Goal: Task Accomplishment & Management: Manage account settings

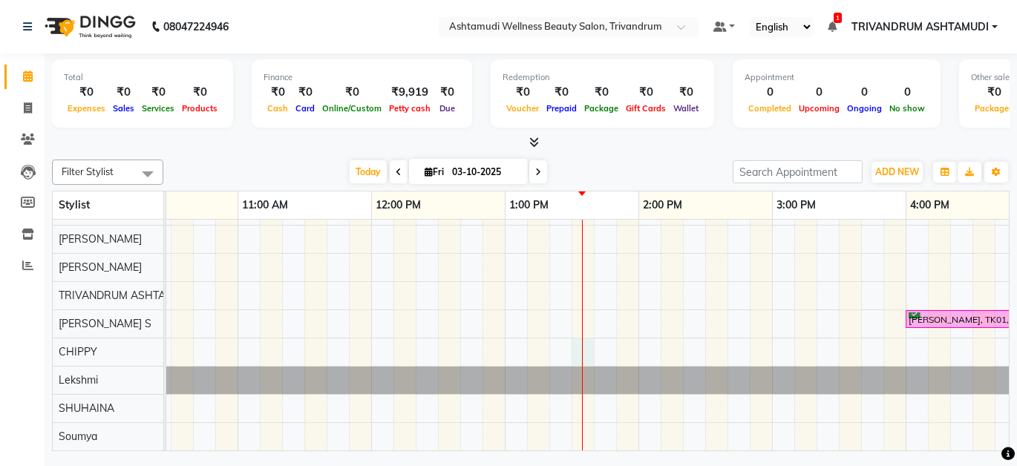
click at [584, 339] on div "[PERSON_NAME], TK01, 04:00 PM-05:00 PM, Ice Cream Pedicure" at bounding box center [905, 296] width 1871 height 310
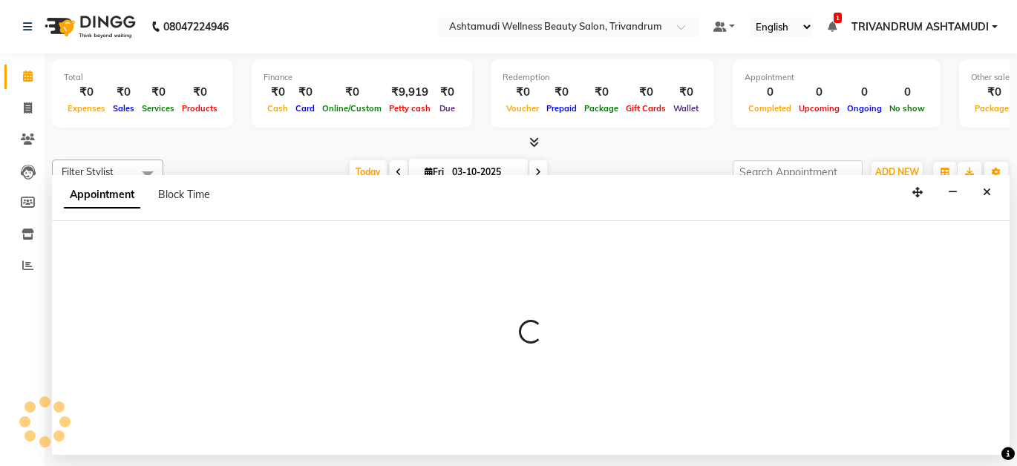
select select "82502"
select select "tentative"
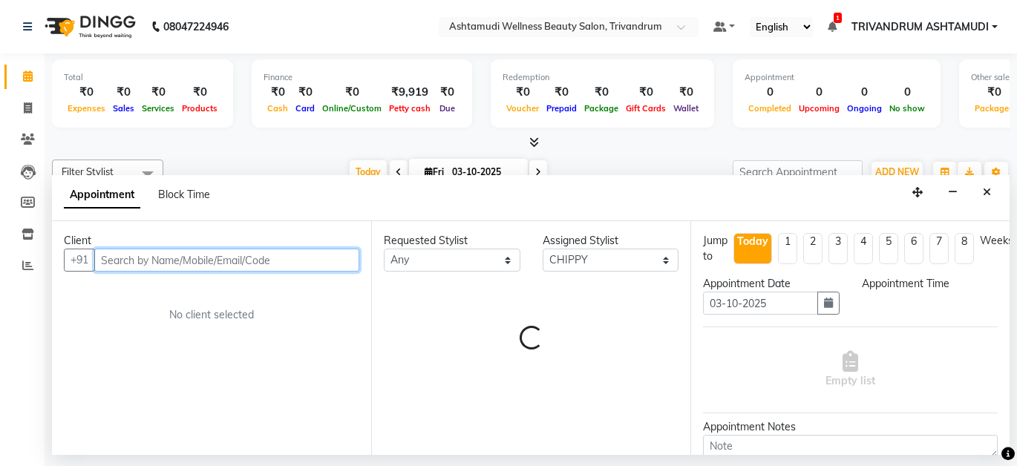
select select "810"
click at [201, 269] on input "text" at bounding box center [226, 260] width 265 height 23
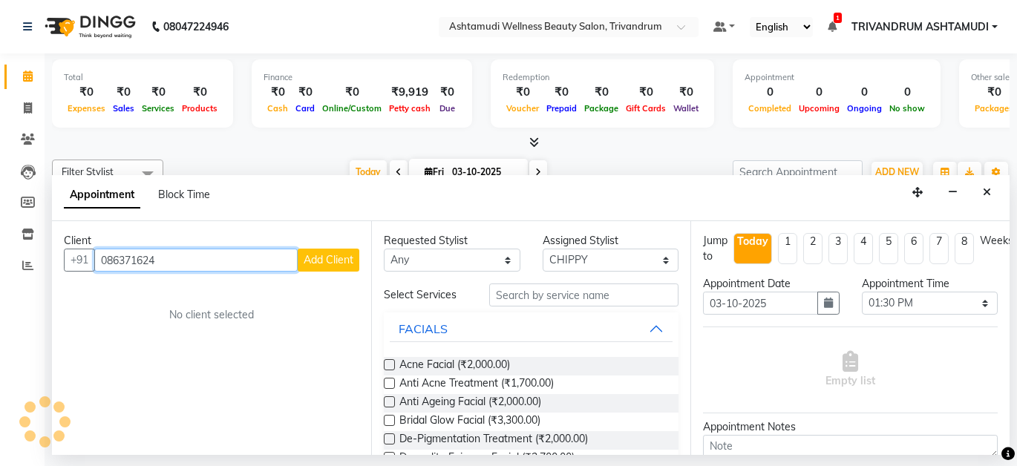
click at [101, 253] on input "086371624" at bounding box center [195, 260] width 203 height 23
type input "8086371624"
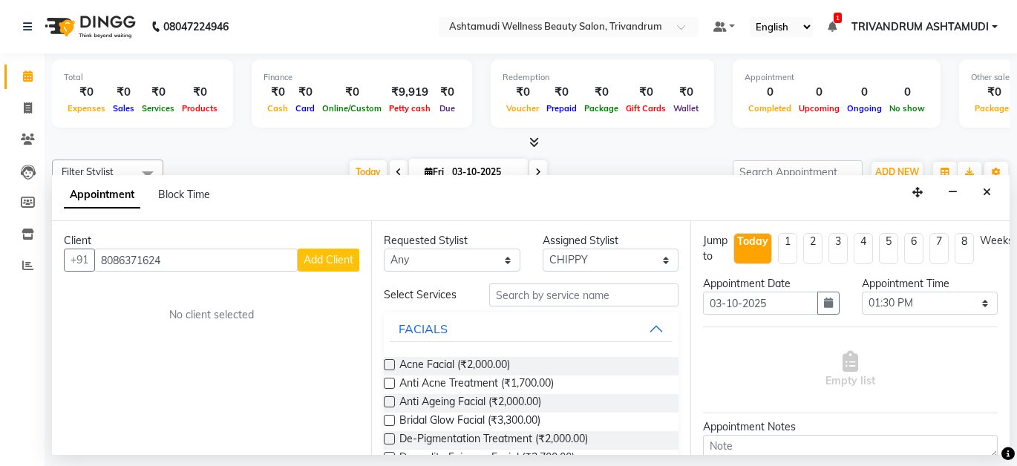
click at [361, 264] on div "Client [PHONE_NUMBER] Add Client No client selected" at bounding box center [211, 338] width 319 height 234
click at [325, 260] on span "Add Client" at bounding box center [329, 259] width 50 height 13
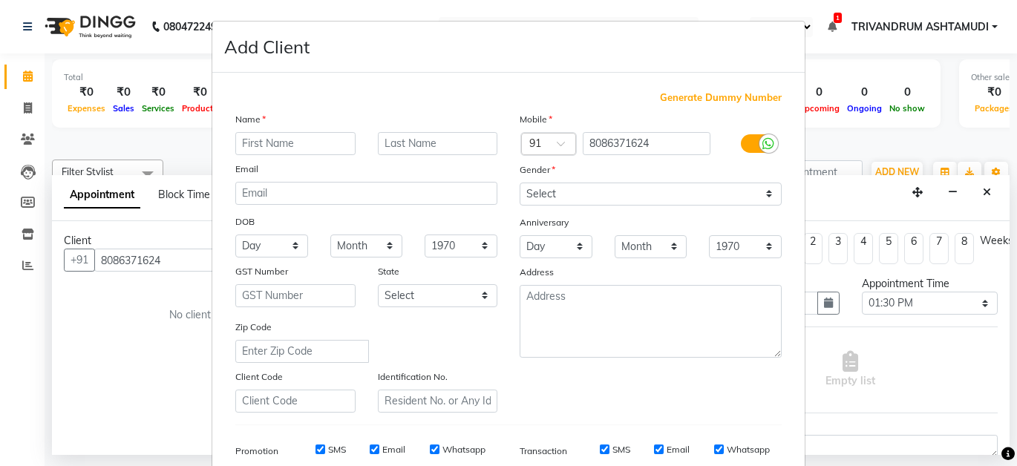
click at [266, 137] on input "text" at bounding box center [295, 143] width 120 height 23
type input "[PERSON_NAME]"
click at [541, 192] on select "Select [DEMOGRAPHIC_DATA] [DEMOGRAPHIC_DATA] Other Prefer Not To Say" at bounding box center [651, 194] width 262 height 23
select select "[DEMOGRAPHIC_DATA]"
click at [520, 183] on select "Select [DEMOGRAPHIC_DATA] [DEMOGRAPHIC_DATA] Other Prefer Not To Say" at bounding box center [651, 194] width 262 height 23
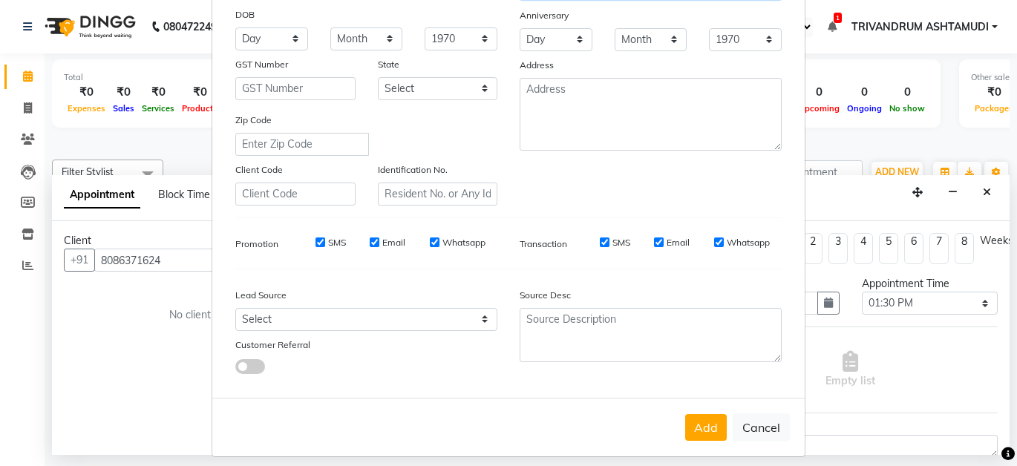
scroll to position [219, 0]
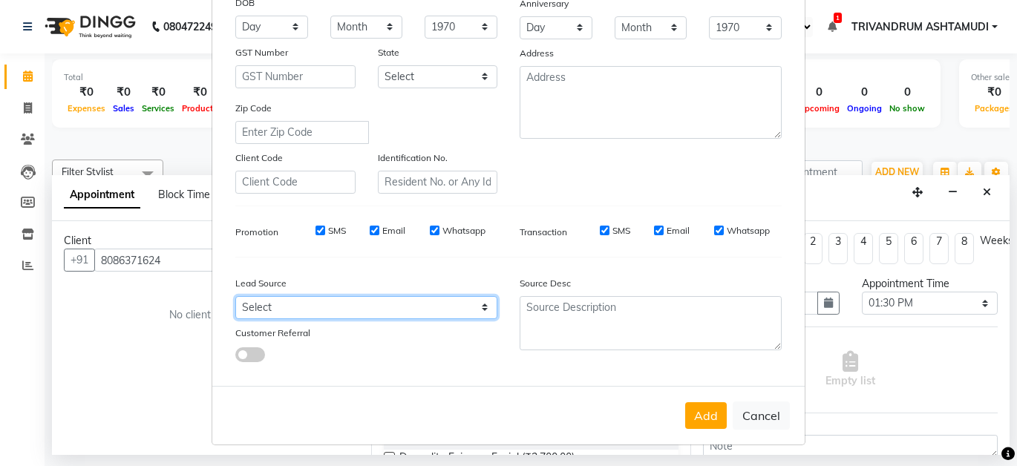
click at [279, 298] on select "Select Walk-in Referral Internet Friend Word of Mouth Advertisement Facebook Ju…" at bounding box center [366, 307] width 262 height 23
select select "31366"
click at [235, 296] on select "Select Walk-in Referral Internet Friend Word of Mouth Advertisement Facebook Ju…" at bounding box center [366, 307] width 262 height 23
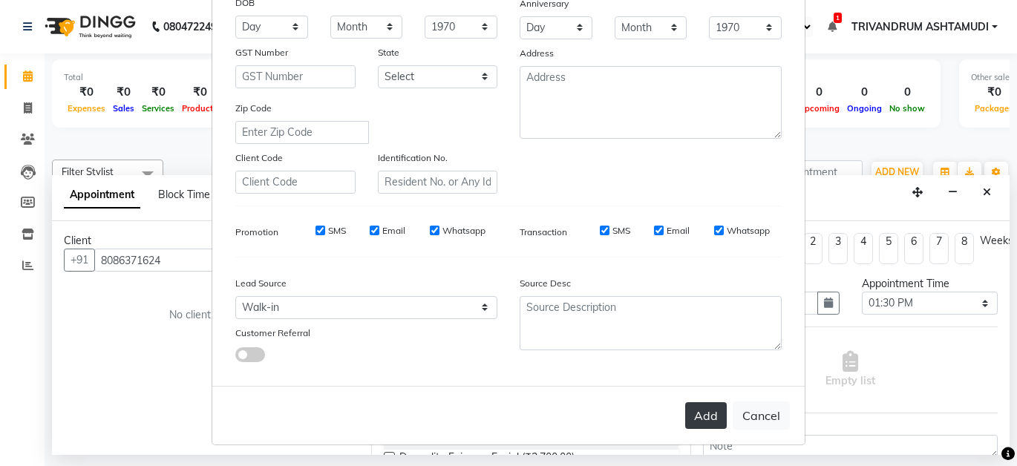
click at [685, 420] on button "Add" at bounding box center [706, 415] width 42 height 27
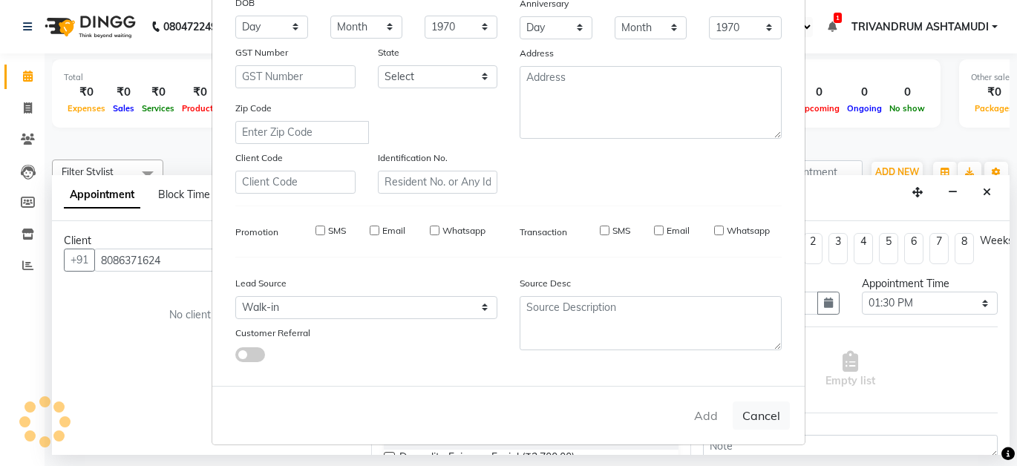
select select
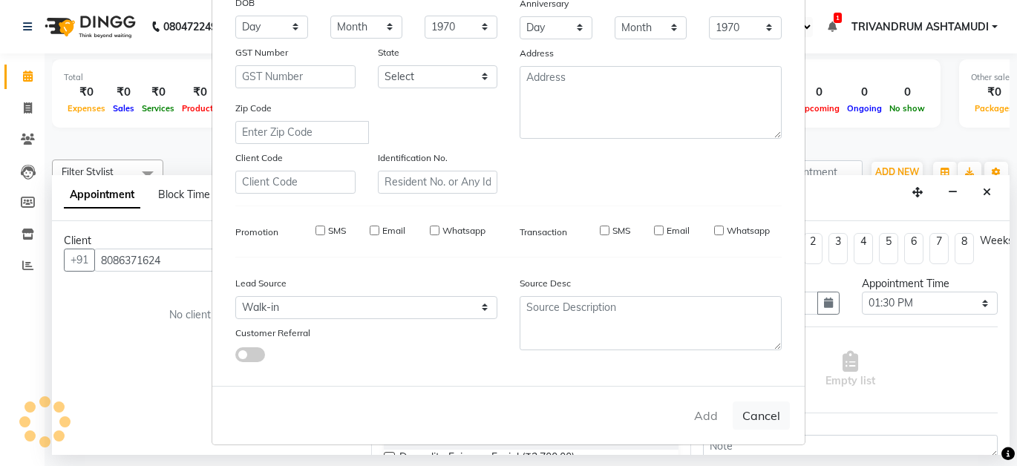
select select
checkbox input "false"
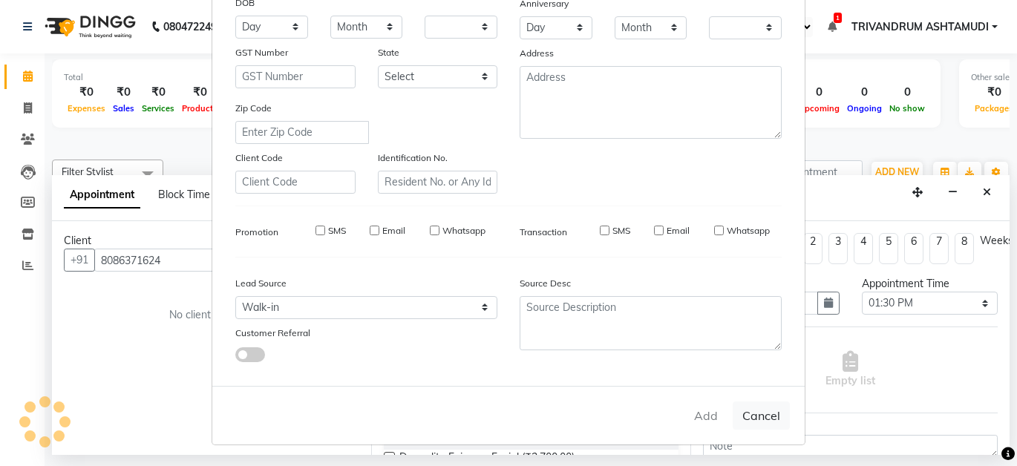
checkbox input "false"
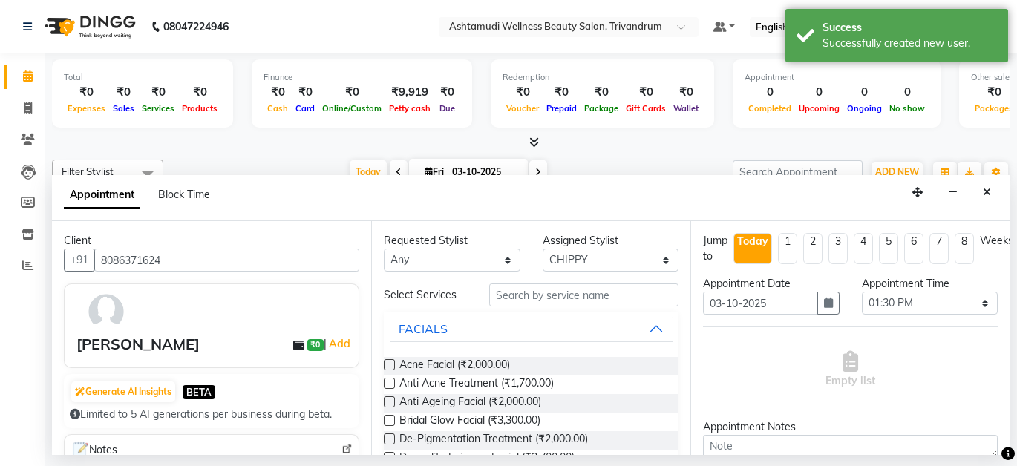
scroll to position [154, 0]
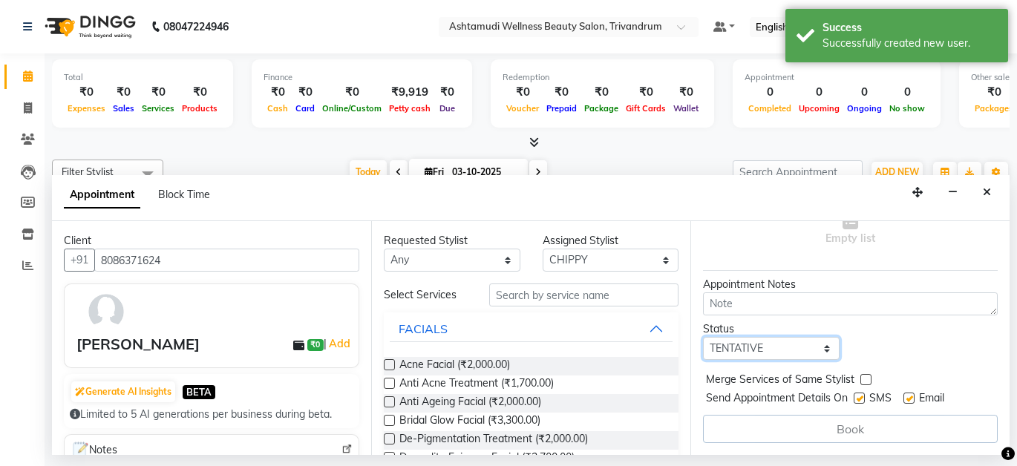
click at [786, 337] on select "Select TENTATIVE CONFIRM CHECK-IN UPCOMING" at bounding box center [771, 348] width 137 height 23
select select "check-in"
click at [703, 337] on select "Select TENTATIVE CONFIRM CHECK-IN UPCOMING" at bounding box center [771, 348] width 137 height 23
drag, startPoint x: 860, startPoint y: 386, endPoint x: 875, endPoint y: 391, distance: 16.4
click at [869, 391] on div "SMS" at bounding box center [879, 400] width 50 height 19
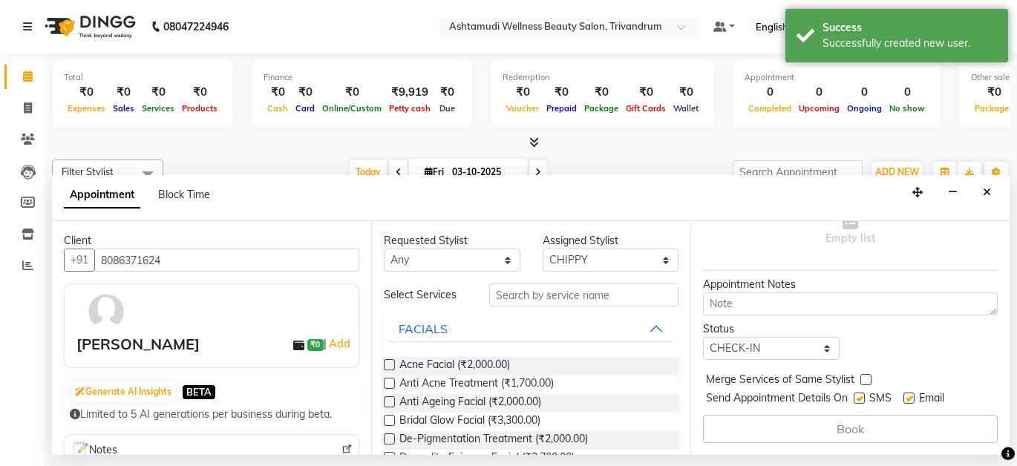
click at [907, 393] on label at bounding box center [909, 398] width 11 height 11
click at [907, 395] on input "checkbox" at bounding box center [909, 400] width 10 height 10
checkbox input "false"
click at [864, 393] on label at bounding box center [859, 398] width 11 height 11
click at [864, 395] on input "checkbox" at bounding box center [859, 400] width 10 height 10
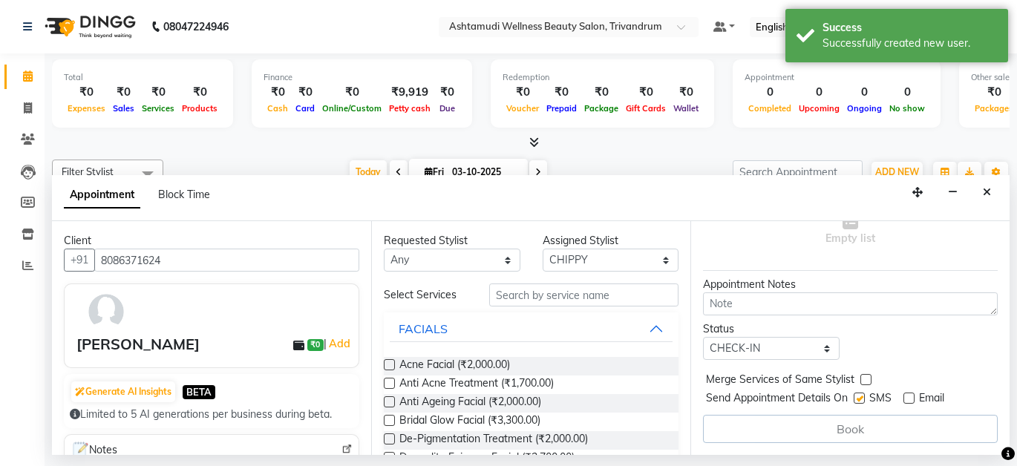
checkbox input "false"
click at [538, 301] on input "text" at bounding box center [583, 295] width 189 height 23
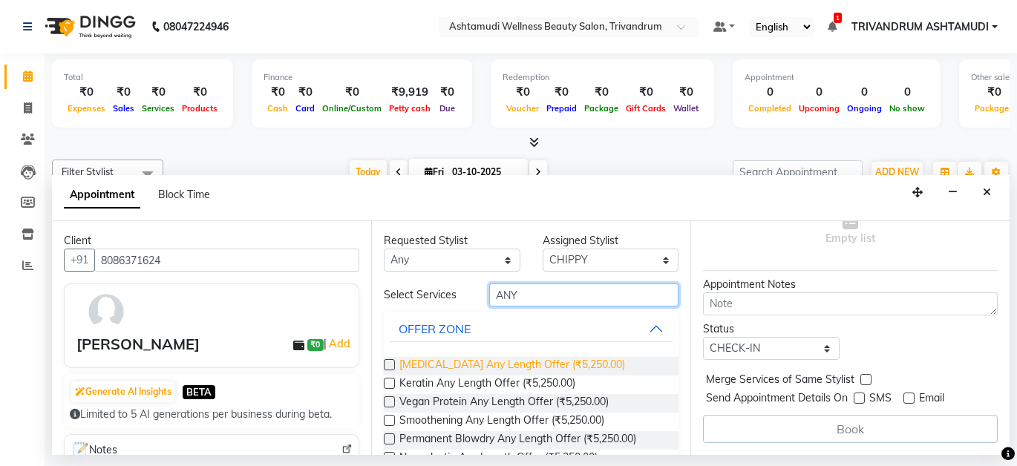
type input "ANY"
click at [477, 365] on span "[MEDICAL_DATA] Any Length Offer (₹5,250.00)" at bounding box center [512, 366] width 226 height 19
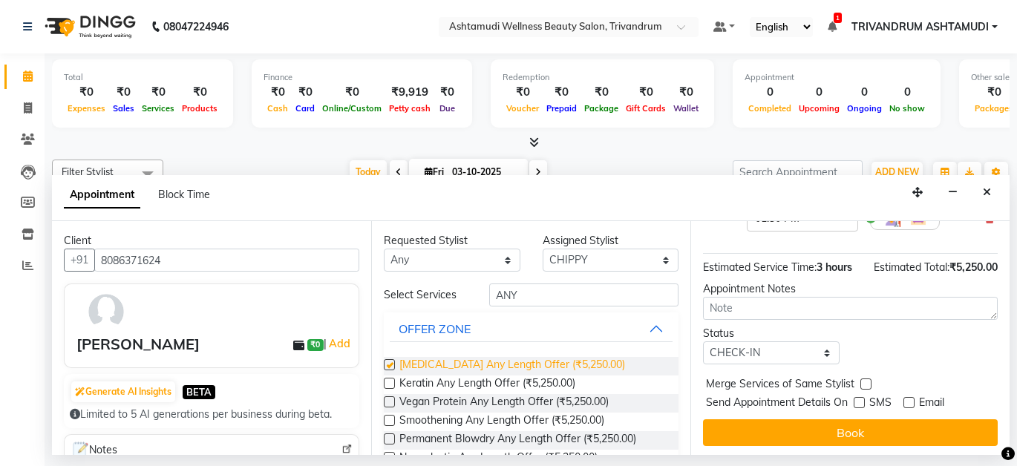
checkbox input "false"
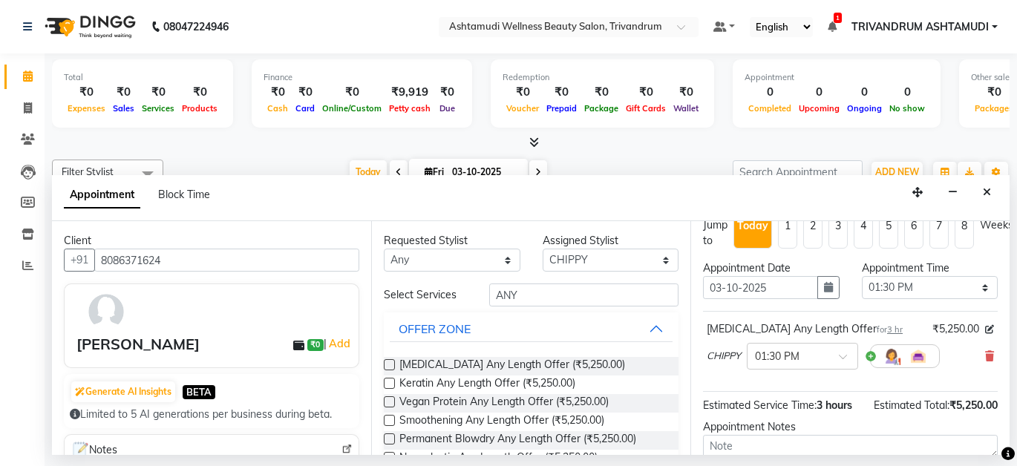
scroll to position [5, 0]
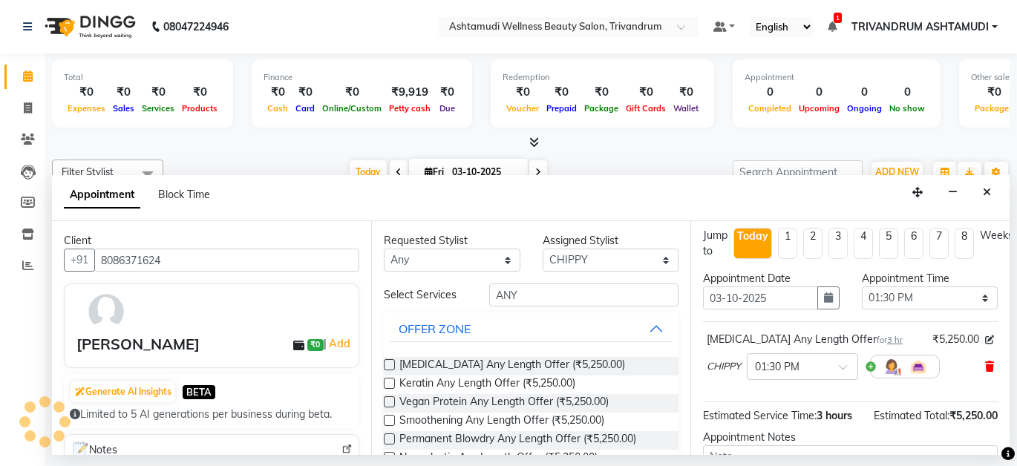
click at [985, 364] on icon at bounding box center [989, 367] width 9 height 10
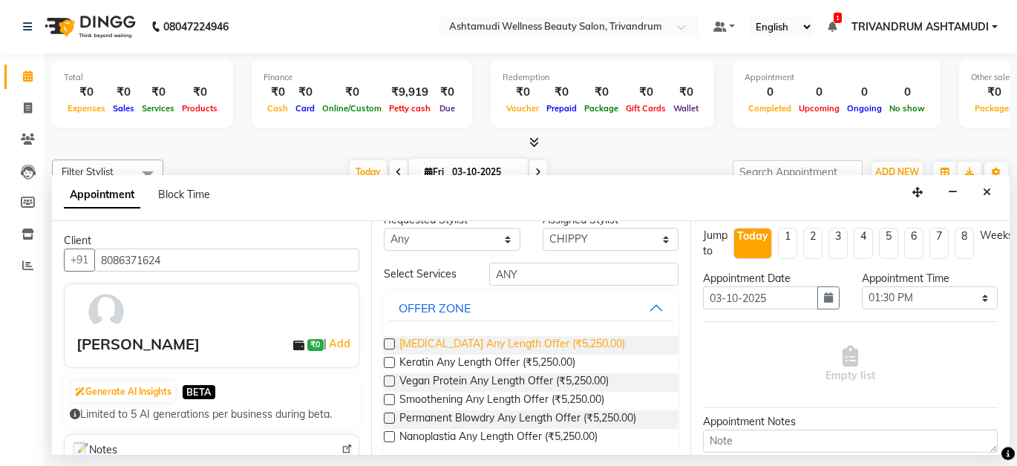
scroll to position [37, 0]
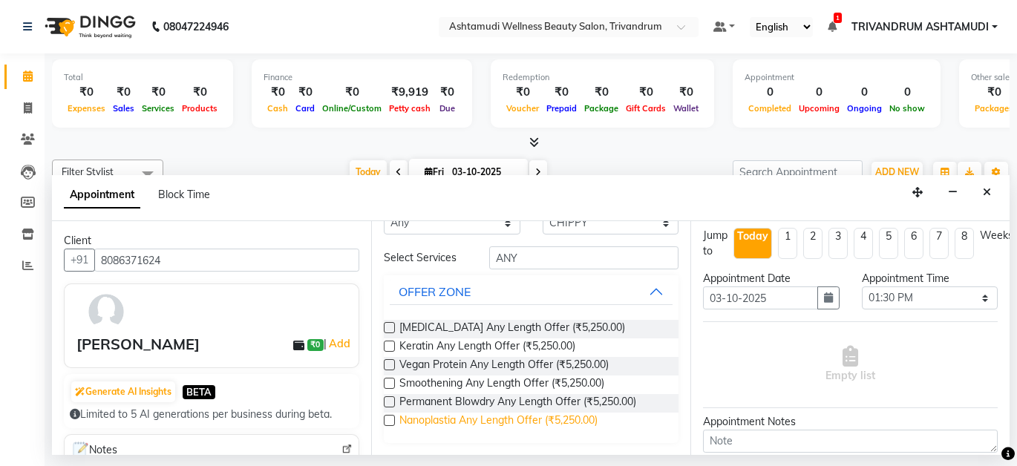
click at [558, 419] on span "Nanoplastia Any Length Offer (₹5,250.00)" at bounding box center [498, 422] width 198 height 19
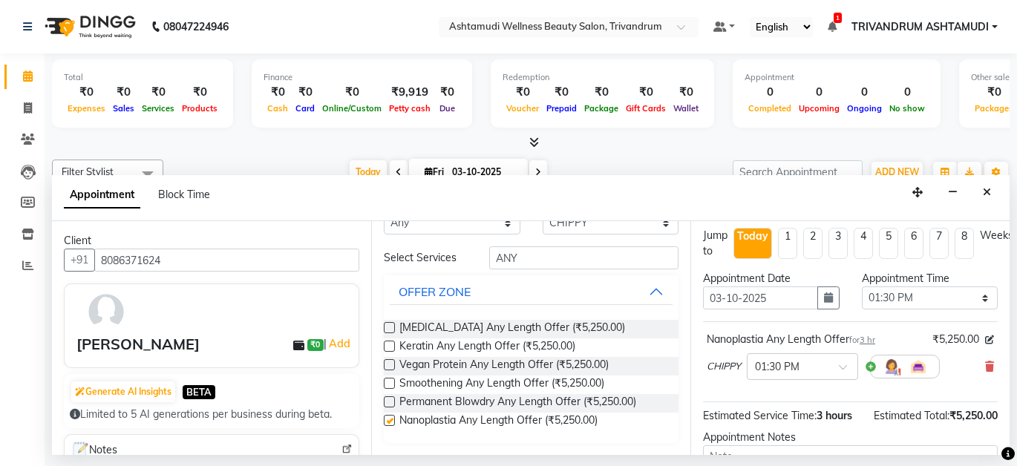
checkbox input "false"
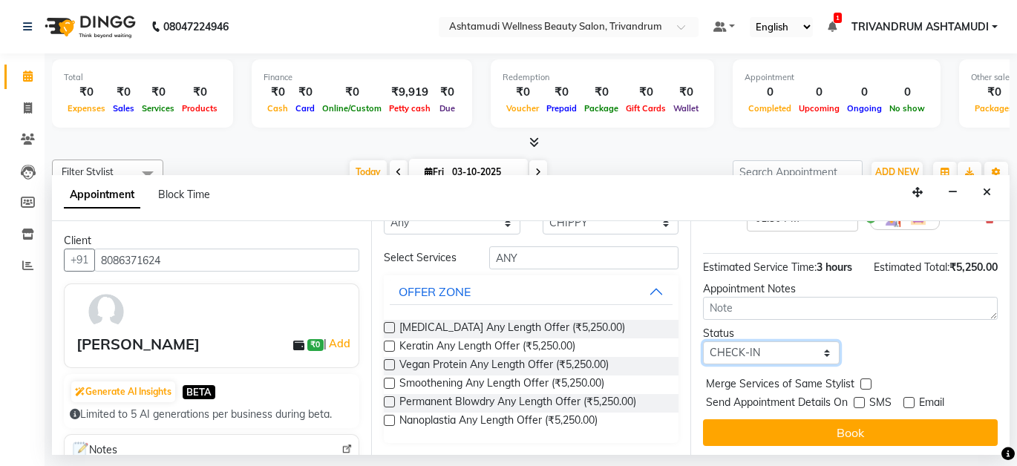
click at [786, 364] on select "Select TENTATIVE CONFIRM CHECK-IN UPCOMING" at bounding box center [771, 353] width 137 height 23
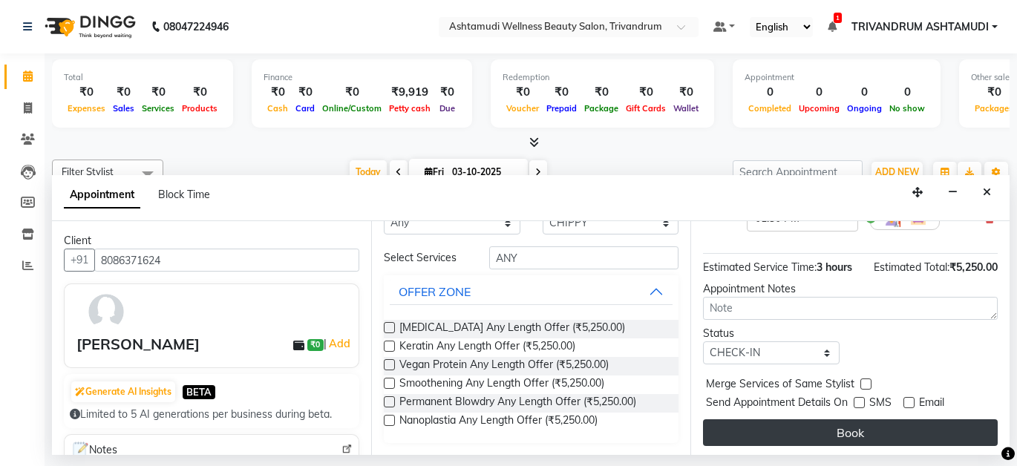
click at [861, 435] on button "Book" at bounding box center [850, 433] width 295 height 27
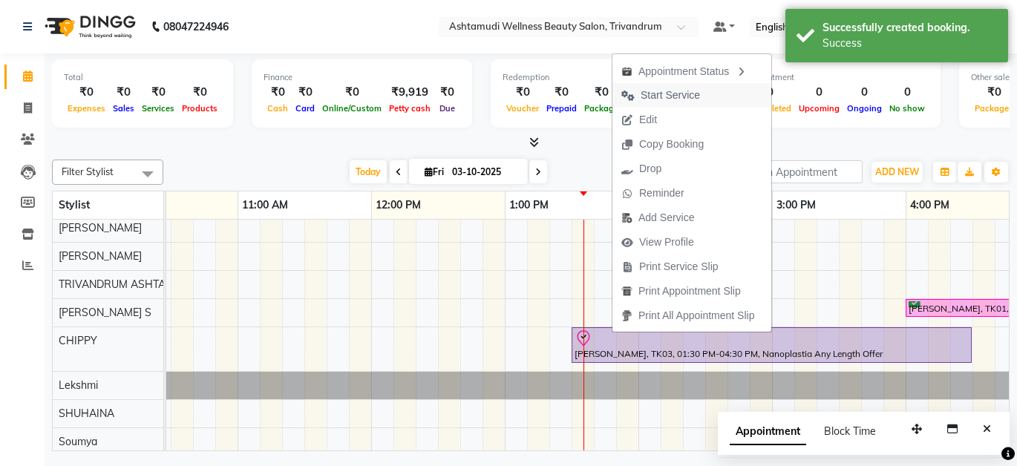
click at [706, 94] on span "Start Service" at bounding box center [661, 95] width 97 height 25
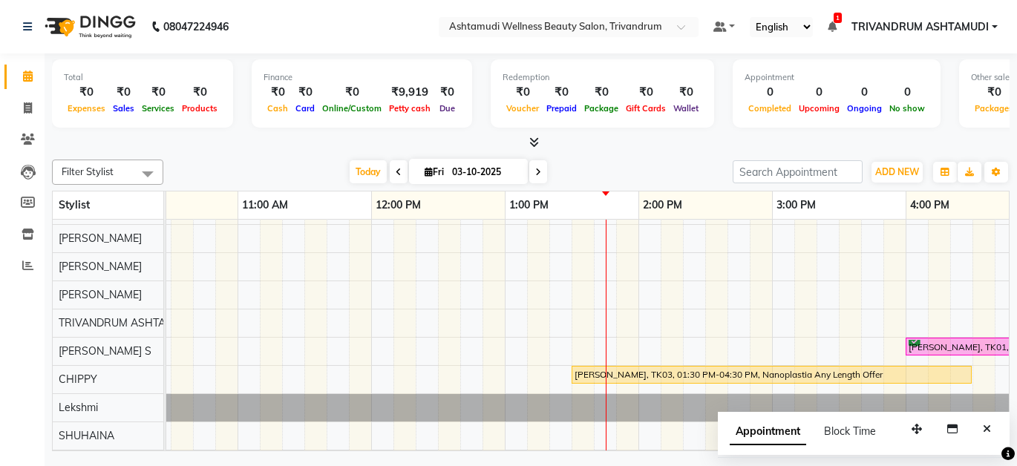
scroll to position [0, 0]
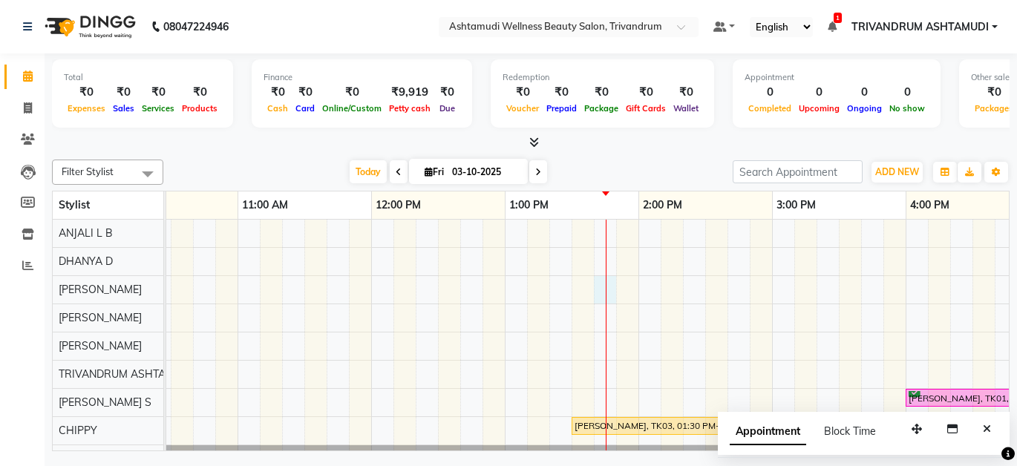
click at [600, 292] on div "sona, TK02, 05:00 PM-06:00 PM, [GEOGRAPHIC_DATA][PERSON_NAME], 04:00 PM-05:00 P…" at bounding box center [905, 375] width 1871 height 310
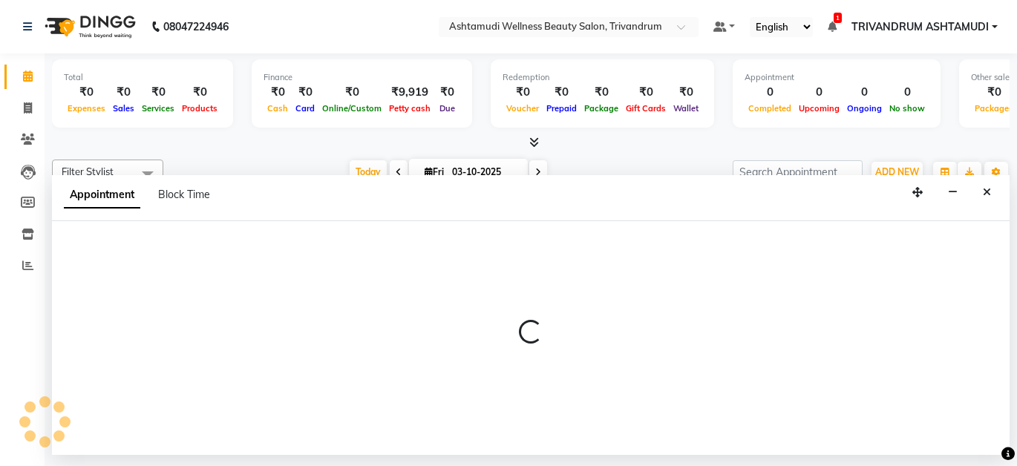
select select "27025"
select select "825"
select select "tentative"
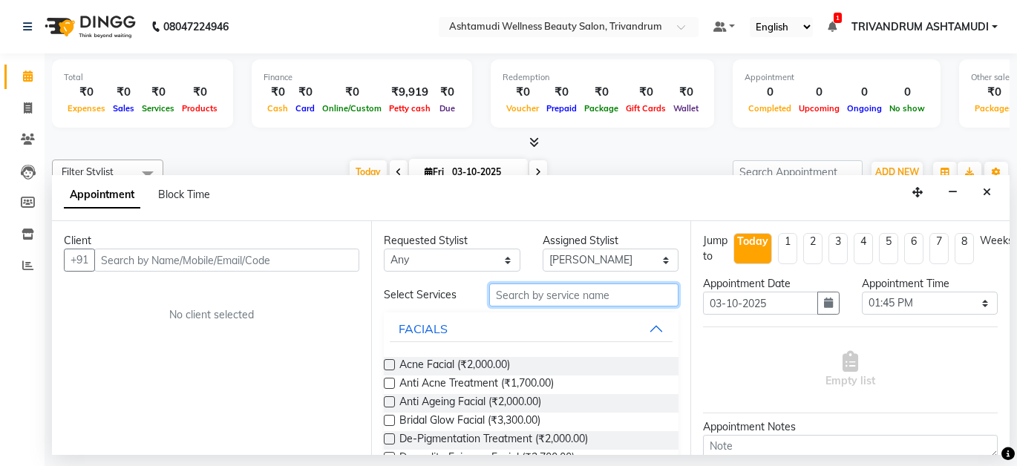
click at [509, 301] on input "text" at bounding box center [583, 295] width 189 height 23
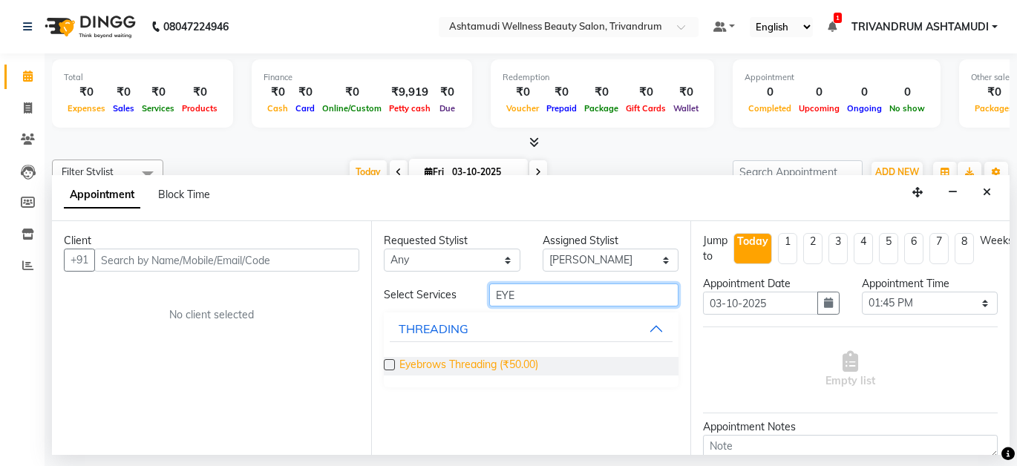
type input "EYE"
click at [477, 362] on span "Eyebrows Threading (₹50.00)" at bounding box center [468, 366] width 139 height 19
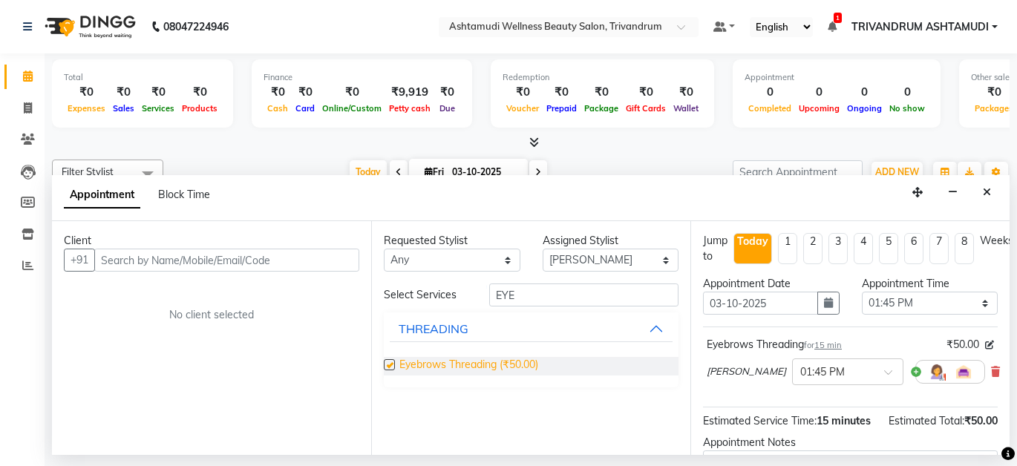
checkbox input "false"
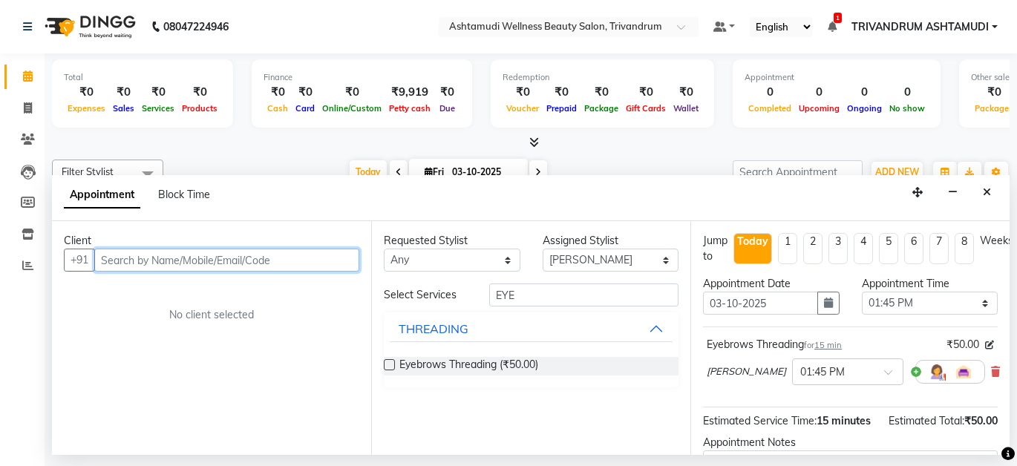
click at [257, 256] on input "text" at bounding box center [226, 260] width 265 height 23
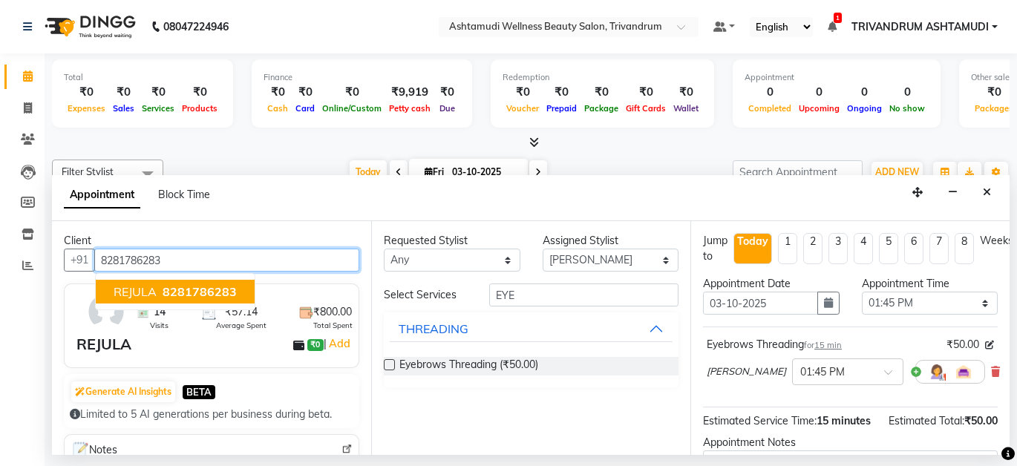
click at [135, 290] on span "REJULA" at bounding box center [135, 291] width 43 height 15
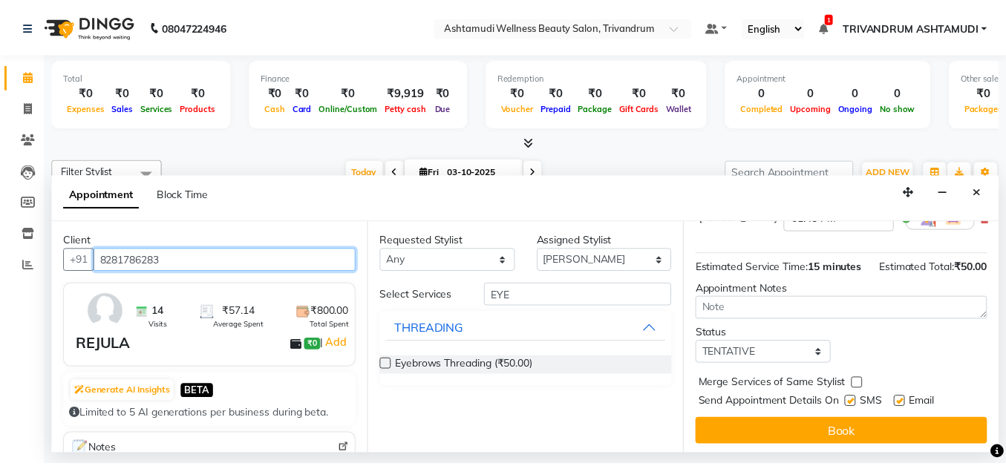
scroll to position [183, 0]
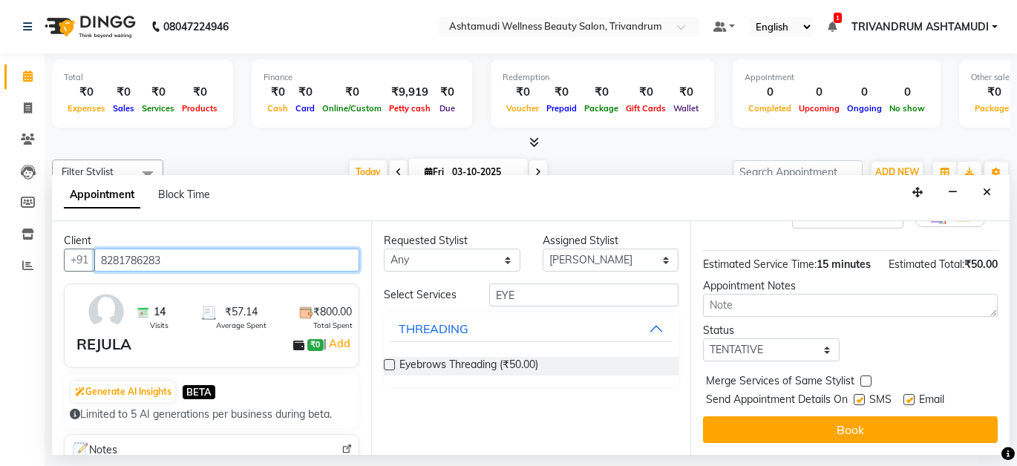
type input "8281786283"
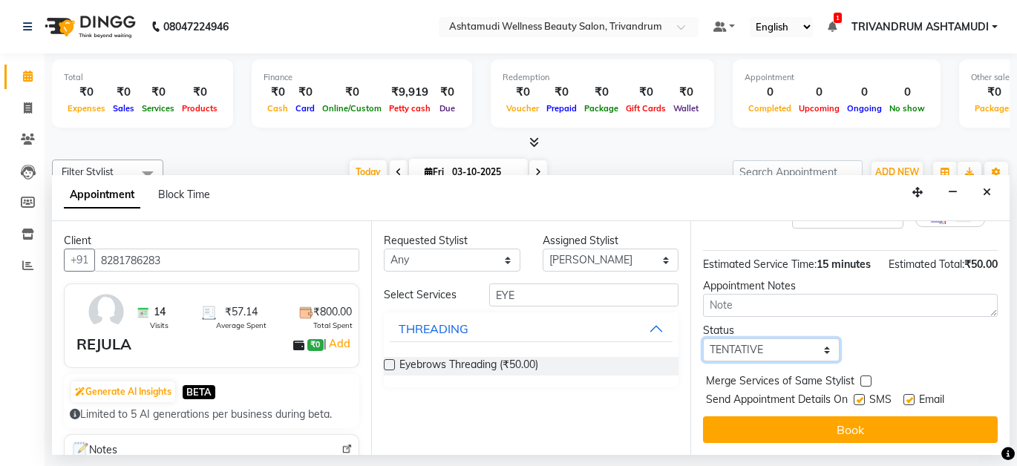
click at [747, 339] on select "Select TENTATIVE CONFIRM CHECK-IN UPCOMING" at bounding box center [771, 350] width 137 height 23
select select "check-in"
click at [703, 339] on select "Select TENTATIVE CONFIRM CHECK-IN UPCOMING" at bounding box center [771, 350] width 137 height 23
click at [720, 417] on button "Book" at bounding box center [850, 430] width 295 height 27
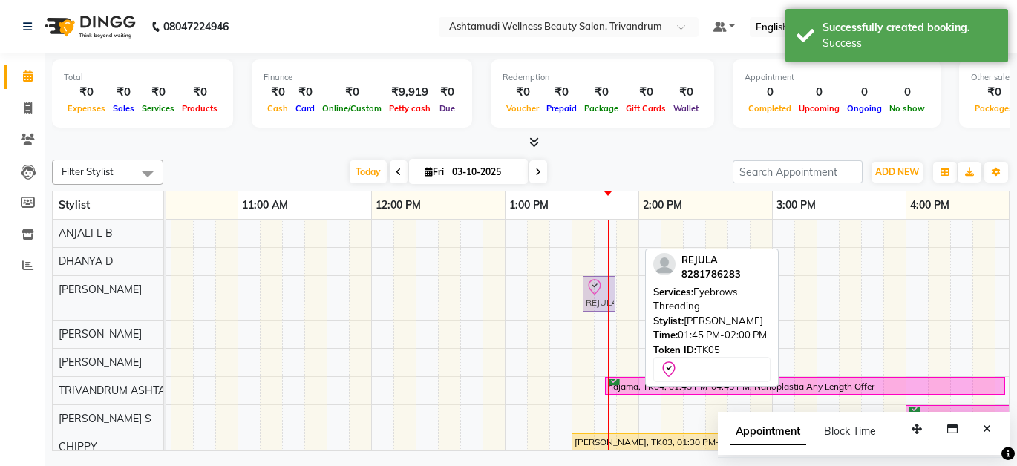
drag, startPoint x: 619, startPoint y: 302, endPoint x: 588, endPoint y: 301, distance: 30.5
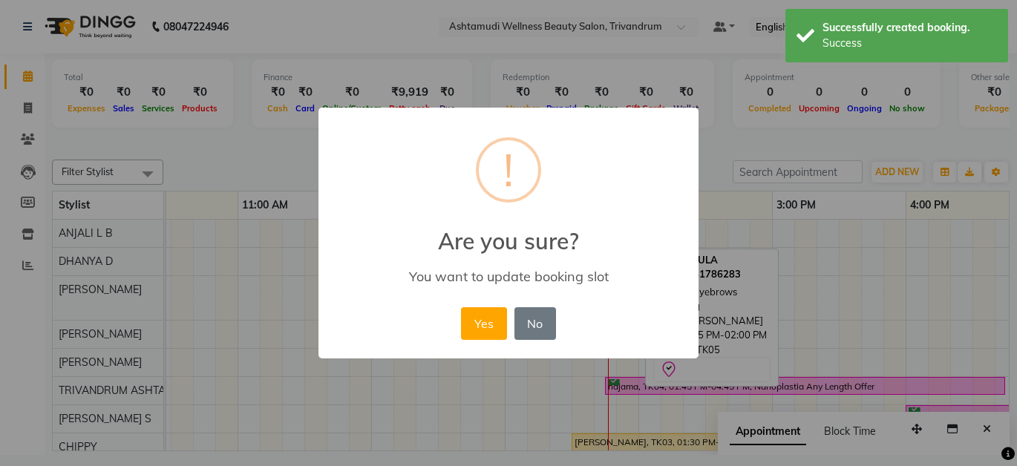
drag, startPoint x: 489, startPoint y: 319, endPoint x: 541, endPoint y: 307, distance: 53.5
click at [498, 319] on button "Yes" at bounding box center [483, 323] width 45 height 33
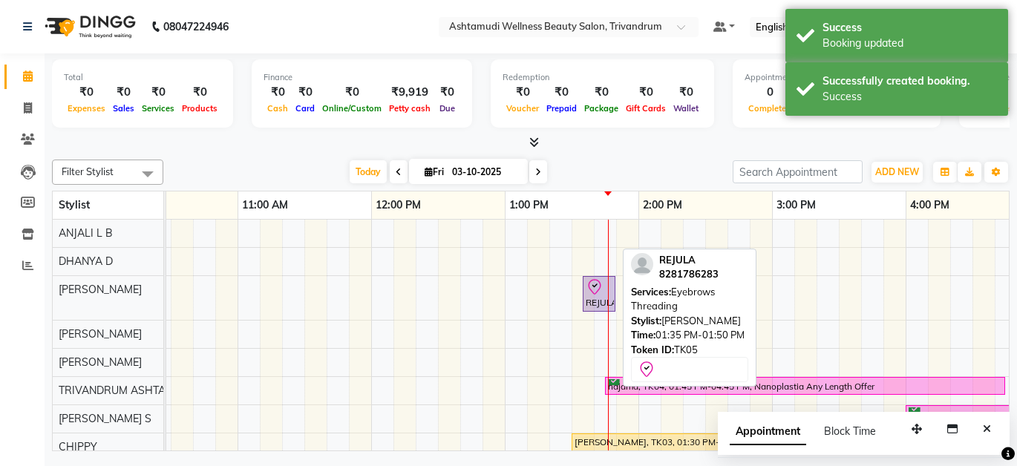
click at [613, 300] on div at bounding box center [615, 294] width 6 height 34
click at [601, 298] on div "REJULA, TK05, 01:35 PM-01:50 PM, Eyebrows Threading" at bounding box center [599, 293] width 30 height 31
select select "8"
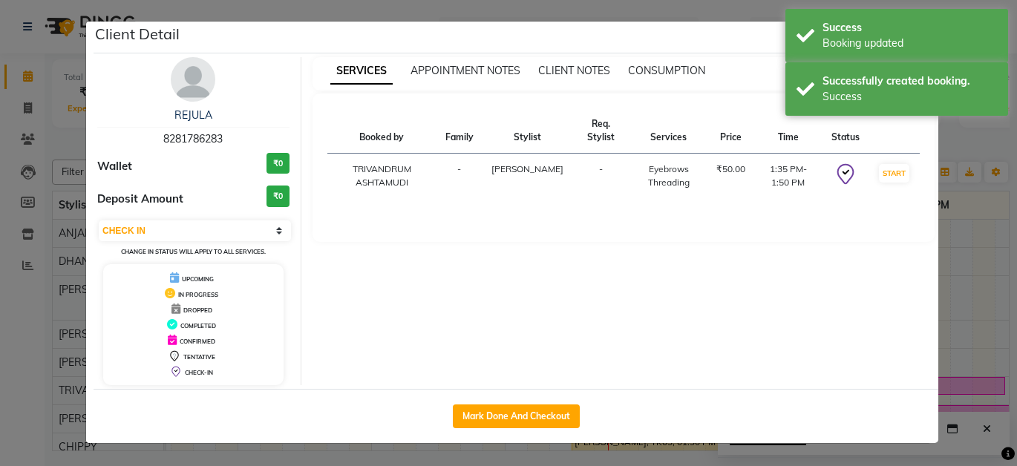
drag, startPoint x: 538, startPoint y: 414, endPoint x: 601, endPoint y: 383, distance: 70.4
click at [546, 407] on button "Mark Done And Checkout" at bounding box center [516, 417] width 127 height 24
select select "service"
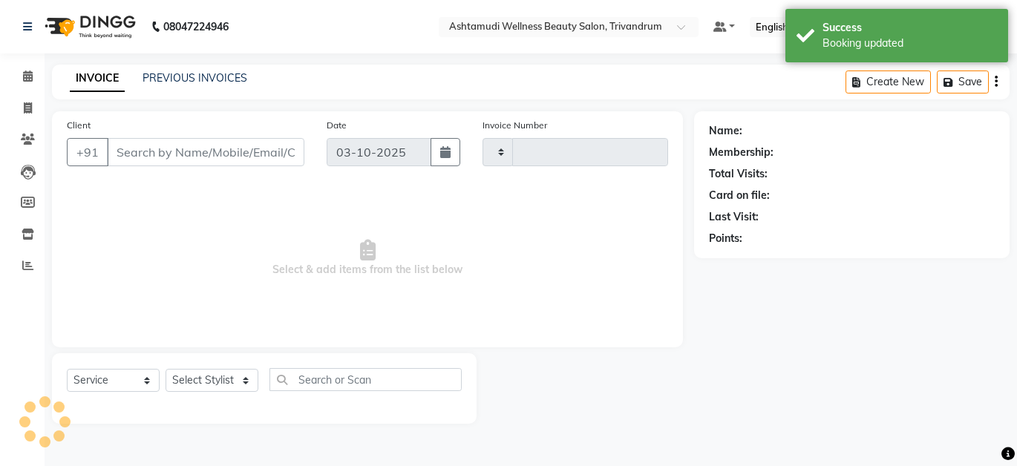
type input "3753"
select select "4636"
type input "8281786283"
select select "27025"
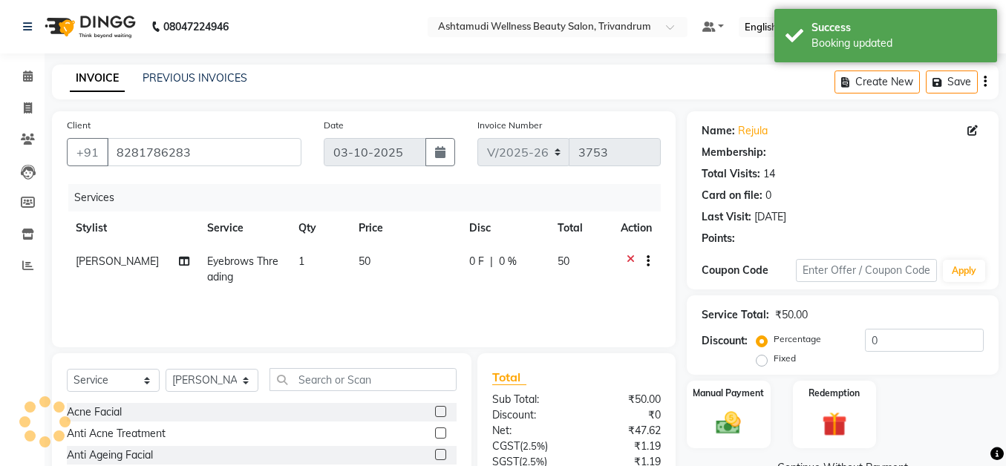
select select "1: Object"
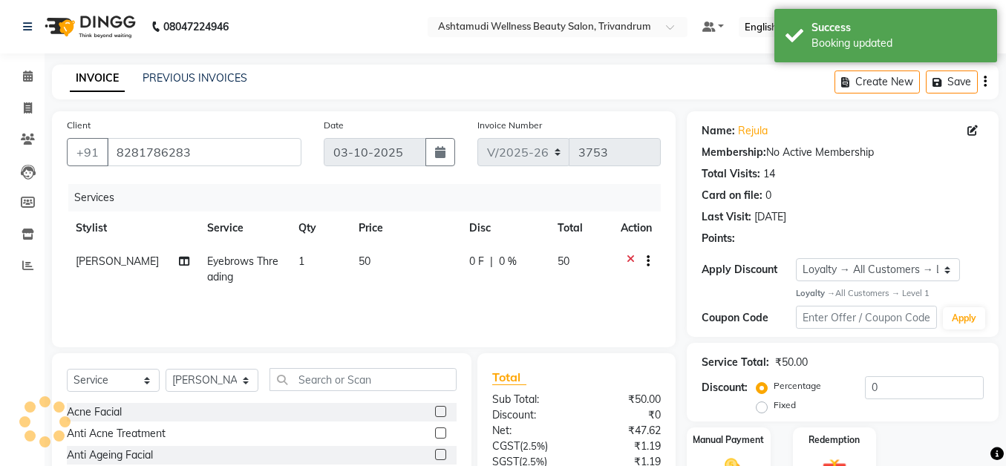
scroll to position [128, 0]
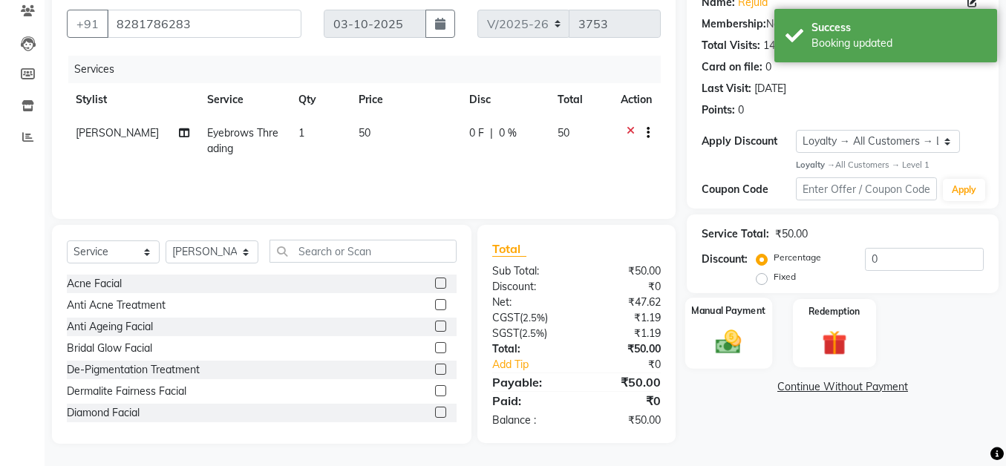
click at [751, 327] on div "Manual Payment" at bounding box center [728, 333] width 87 height 71
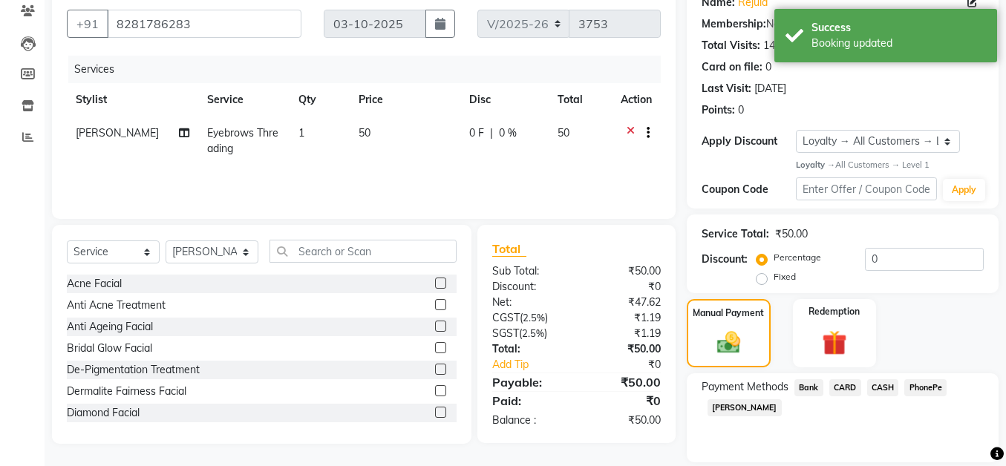
click at [878, 385] on span "CASH" at bounding box center [883, 387] width 32 height 17
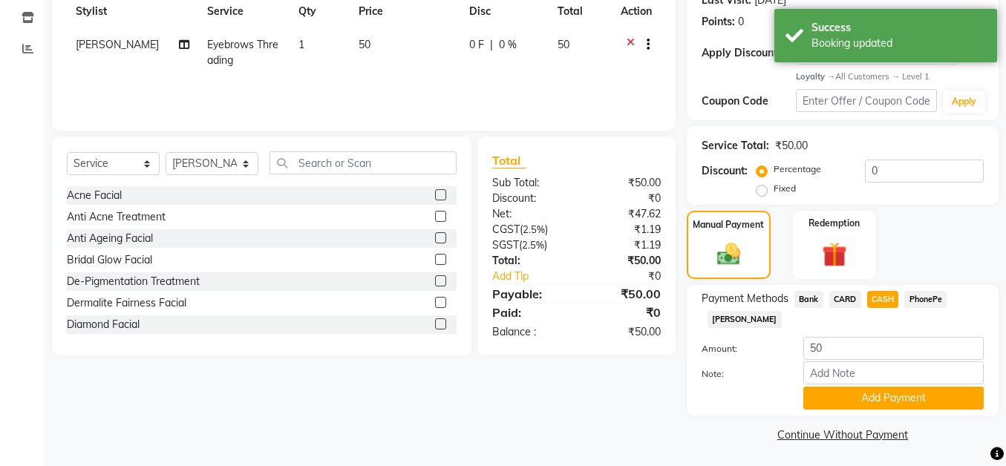
scroll to position [219, 0]
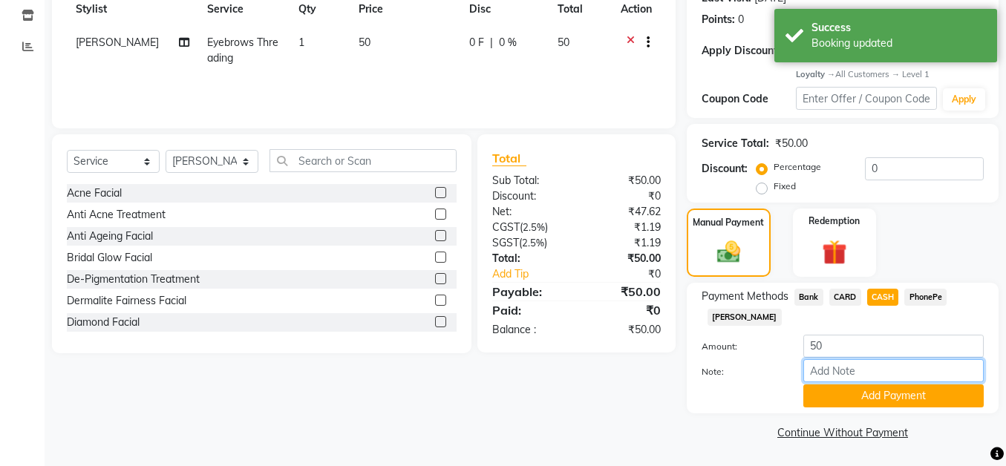
click at [815, 371] on input "Note:" at bounding box center [893, 370] width 180 height 23
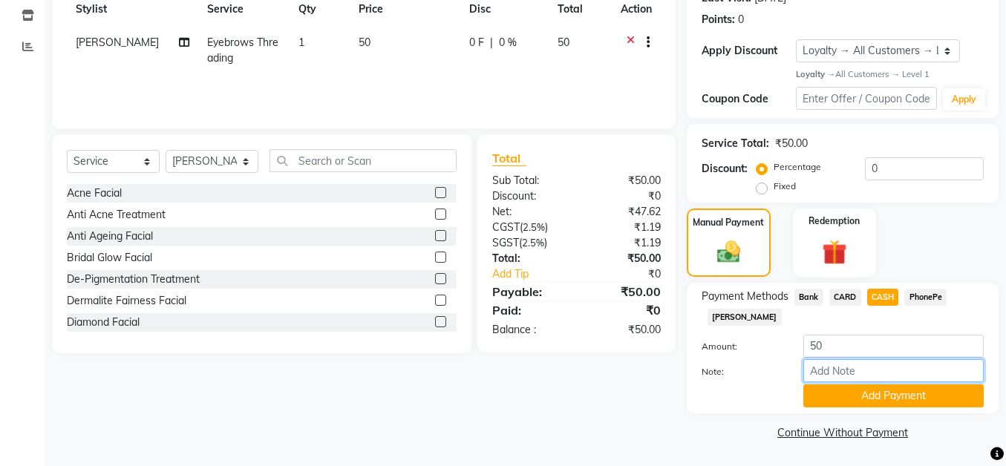
type input "SHUHAINA"
click at [841, 397] on button "Add Payment" at bounding box center [893, 396] width 180 height 23
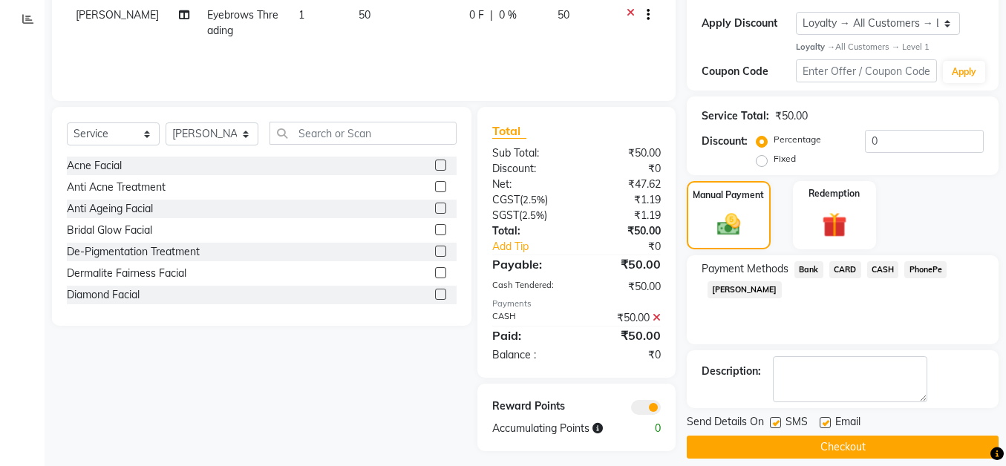
scroll to position [261, 0]
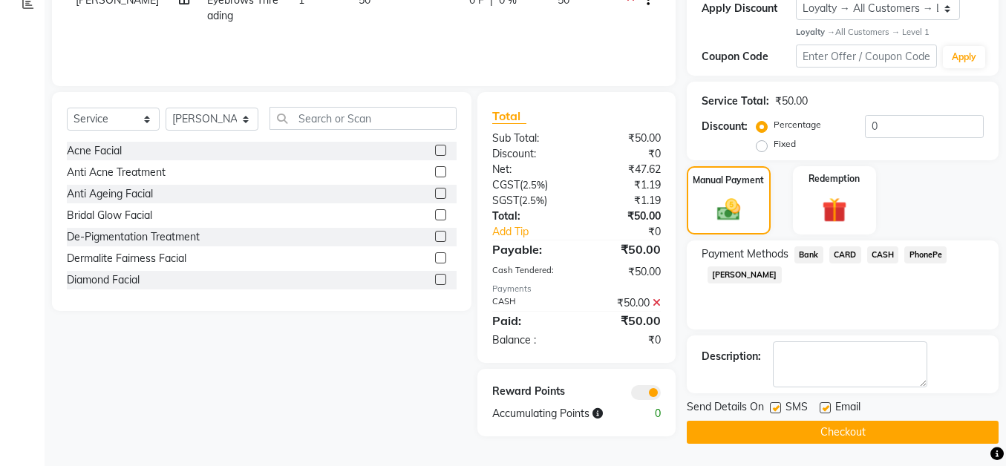
click at [824, 406] on label at bounding box center [825, 407] width 11 height 11
click at [824, 406] on input "checkbox" at bounding box center [825, 409] width 10 height 10
checkbox input "false"
click at [775, 402] on label at bounding box center [775, 407] width 11 height 11
click at [775, 404] on input "checkbox" at bounding box center [775, 409] width 10 height 10
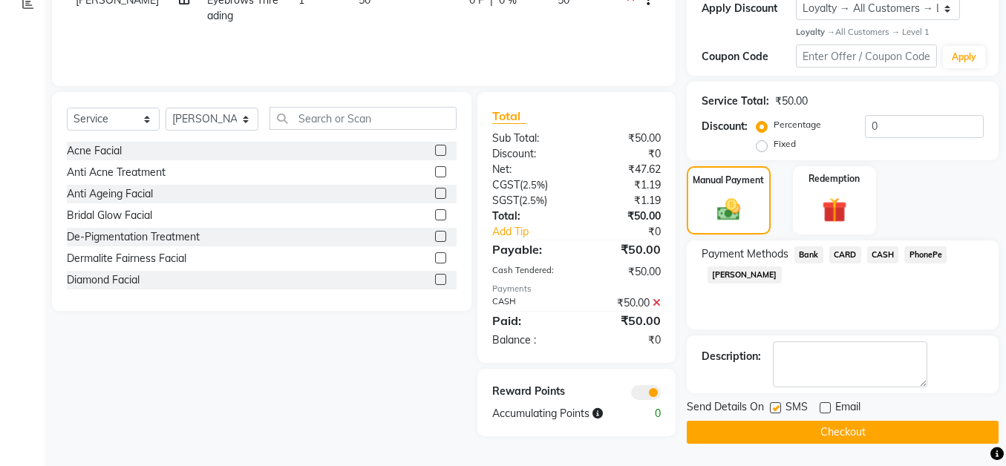
checkbox input "false"
click at [791, 433] on button "Checkout" at bounding box center [843, 432] width 312 height 23
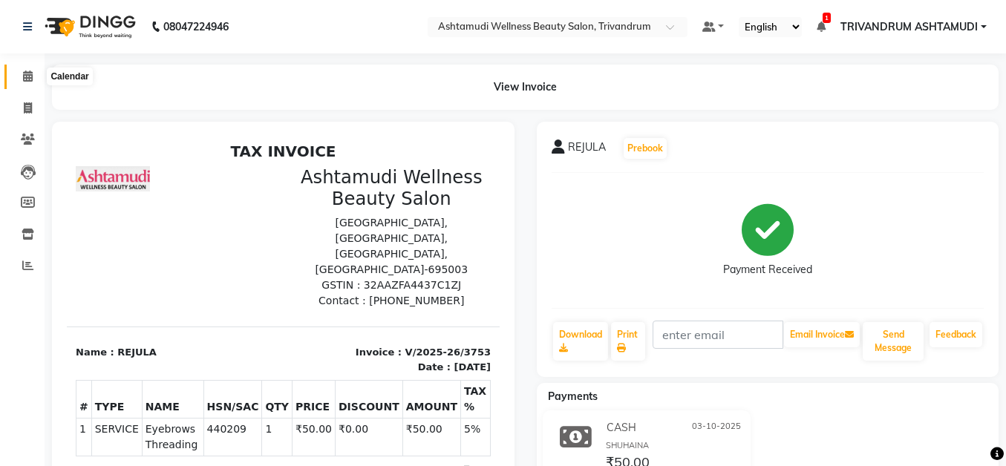
click at [27, 75] on icon at bounding box center [28, 76] width 10 height 11
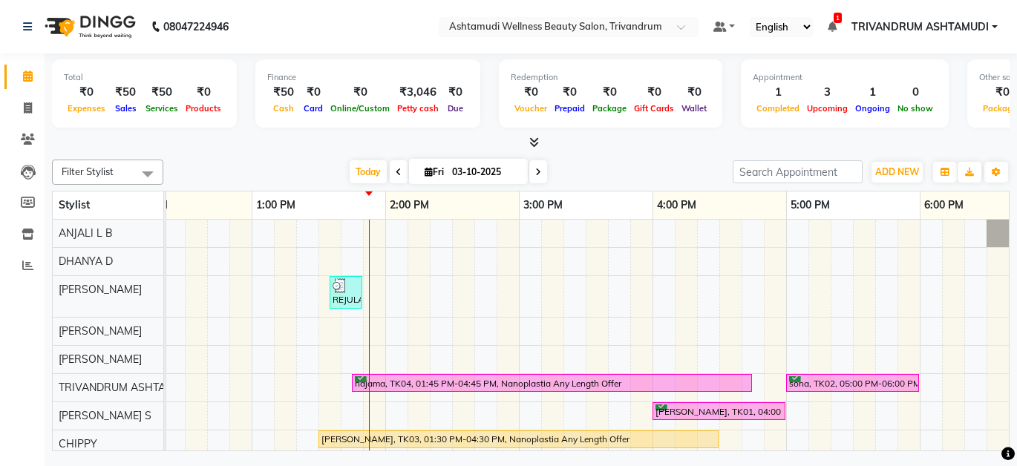
scroll to position [0, 431]
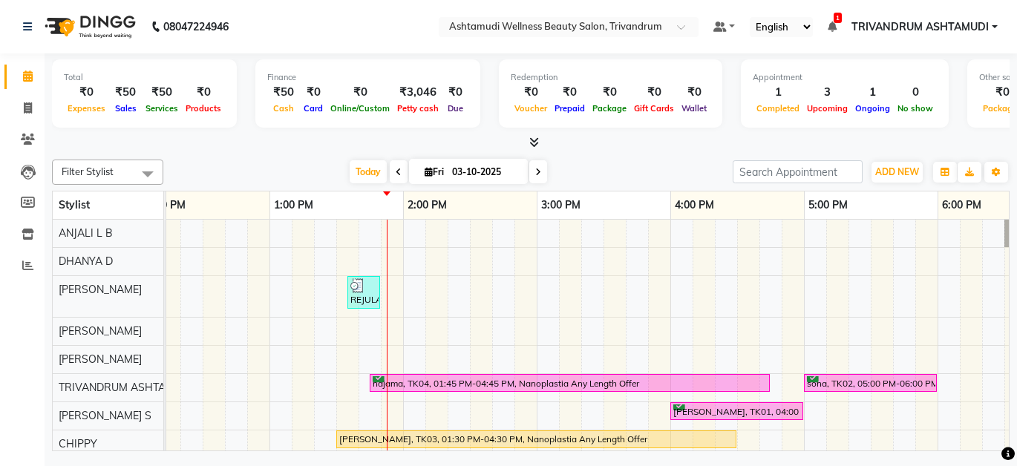
click at [367, 231] on div "REJULA, TK05, 01:35 PM-01:50 PM, Eyebrows Threading najama, TK04, 01:45 PM-04:4…" at bounding box center [670, 381] width 1871 height 323
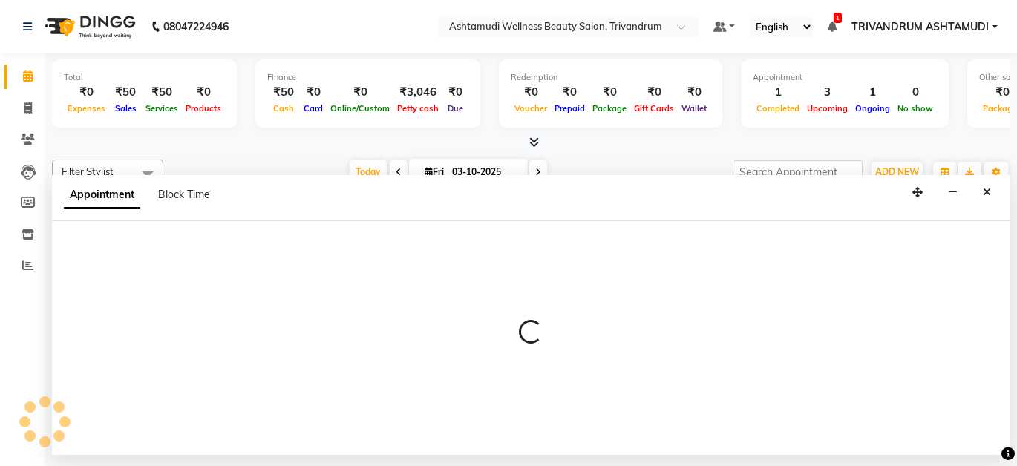
select select "27021"
select select "tentative"
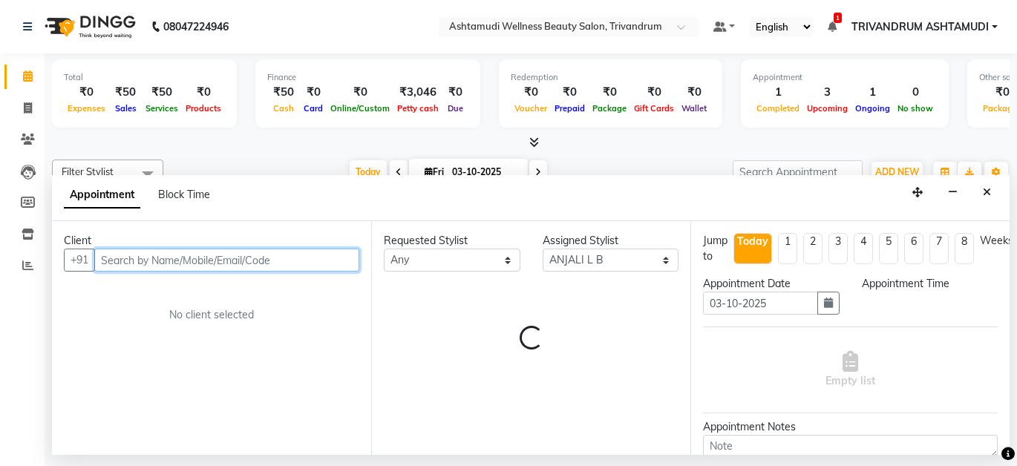
select select "825"
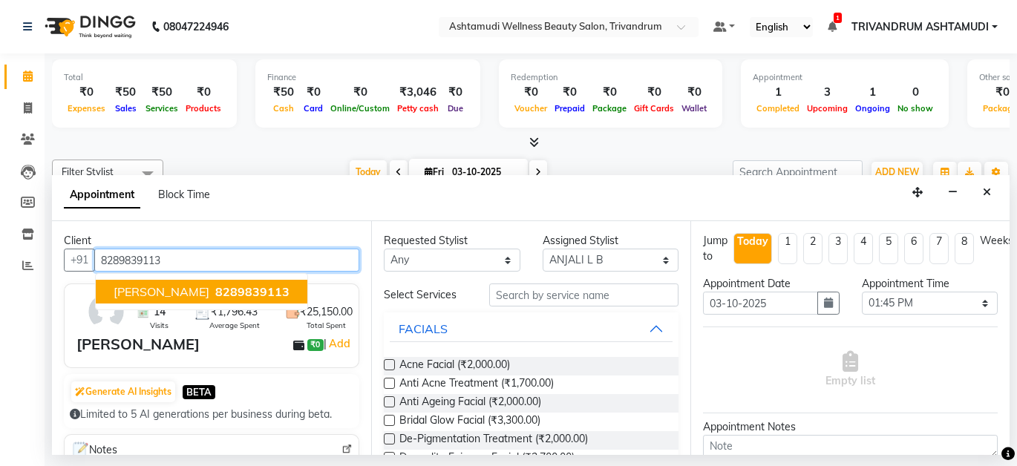
click at [169, 283] on button "[PERSON_NAME] 8289839113" at bounding box center [202, 292] width 212 height 24
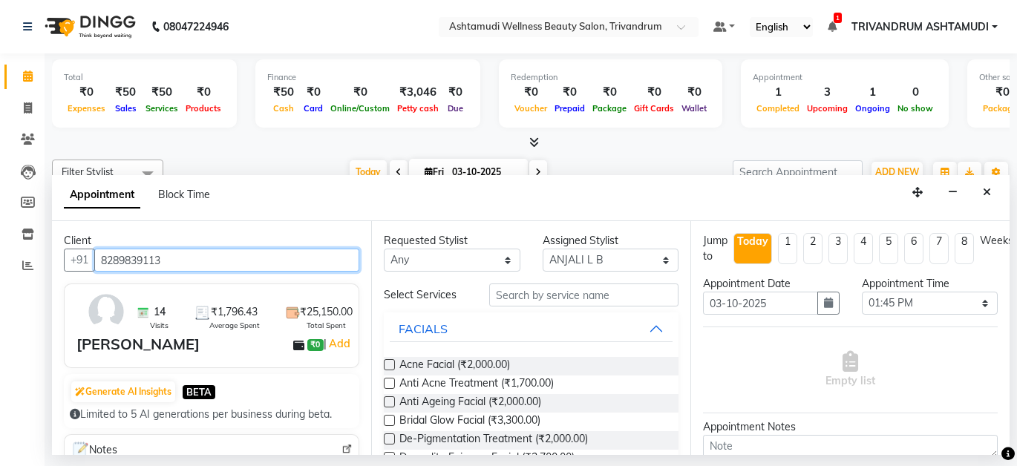
type input "8289839113"
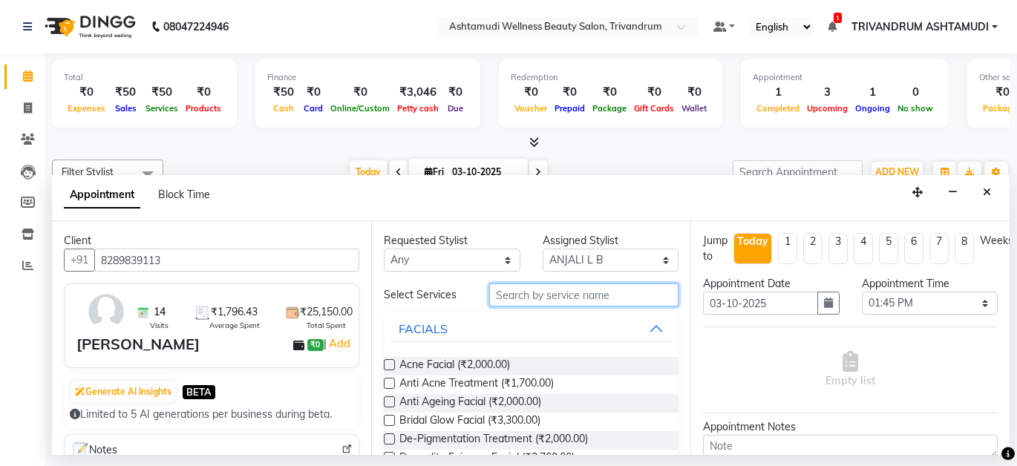
click at [535, 293] on input "text" at bounding box center [583, 295] width 189 height 23
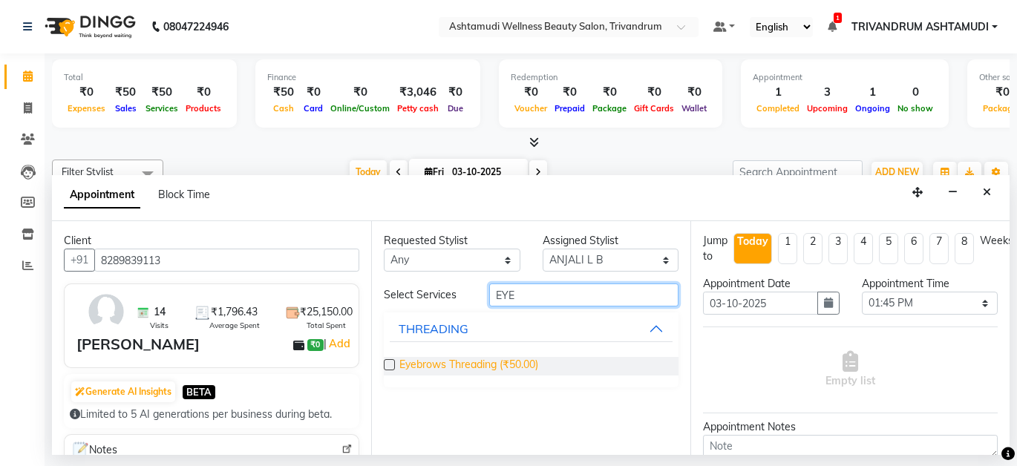
type input "EYE"
click at [423, 368] on span "Eyebrows Threading (₹50.00)" at bounding box center [468, 366] width 139 height 19
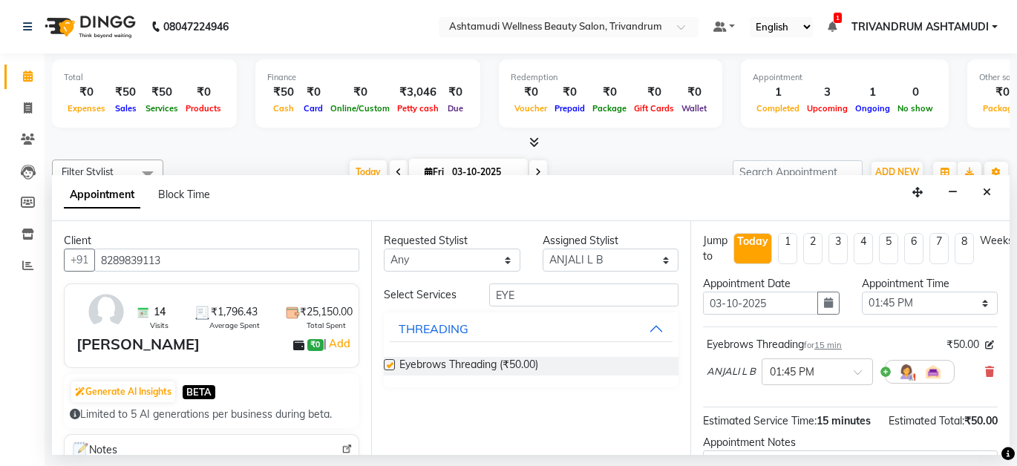
checkbox input "false"
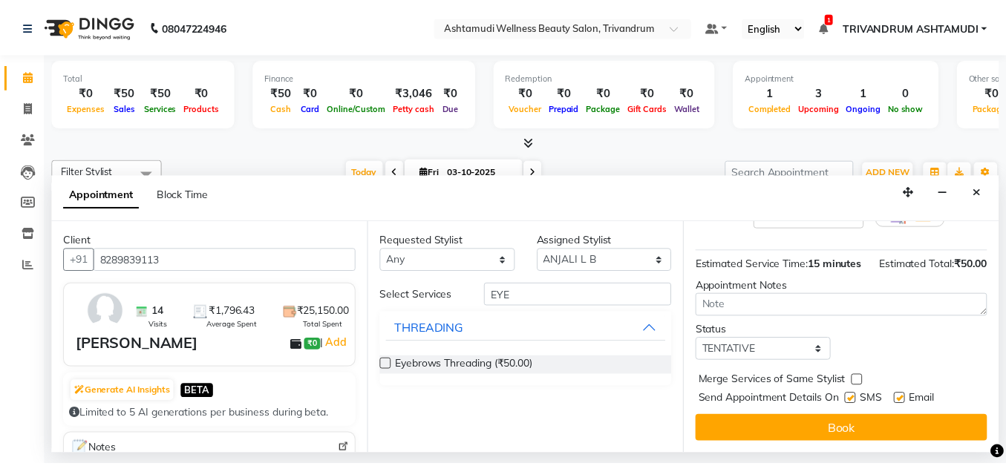
scroll to position [183, 0]
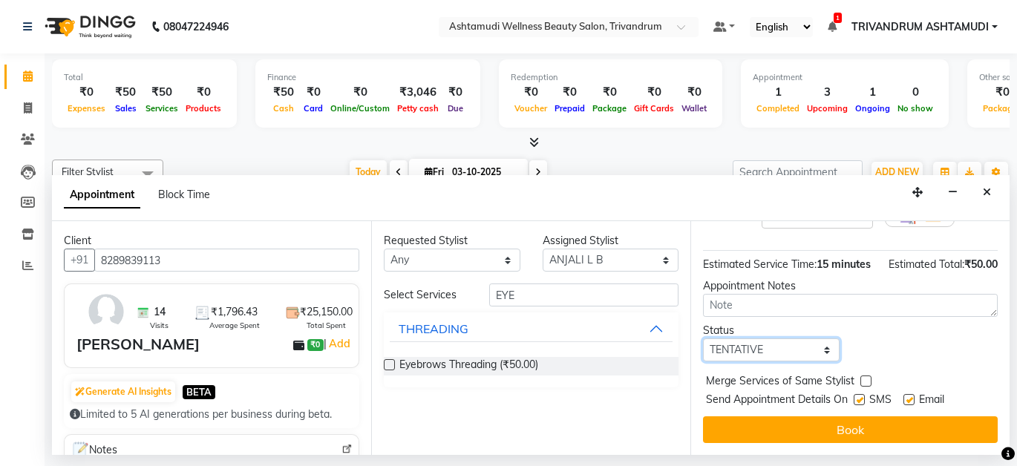
drag, startPoint x: 801, startPoint y: 337, endPoint x: 798, endPoint y: 346, distance: 9.4
click at [801, 339] on select "Select TENTATIVE CONFIRM CHECK-IN UPCOMING" at bounding box center [771, 350] width 137 height 23
select select "check-in"
click at [703, 339] on select "Select TENTATIVE CONFIRM CHECK-IN UPCOMING" at bounding box center [771, 350] width 137 height 23
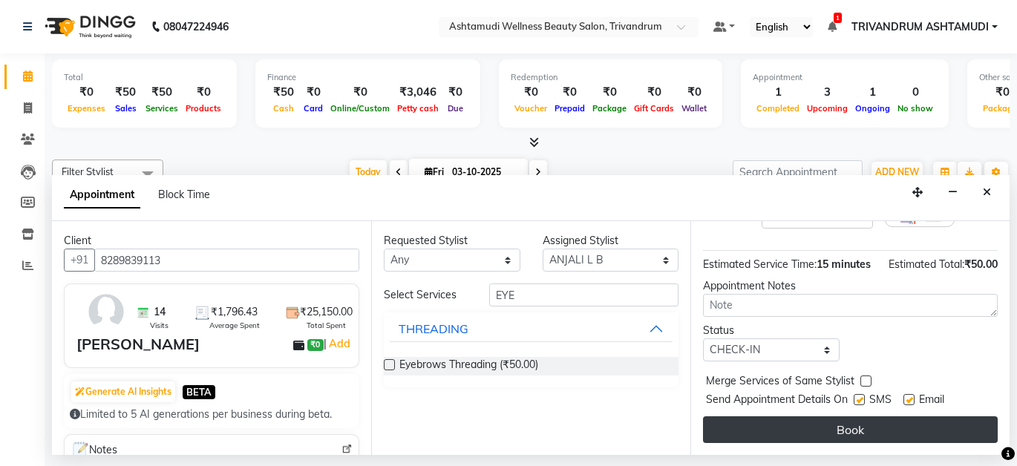
click at [783, 420] on button "Book" at bounding box center [850, 430] width 295 height 27
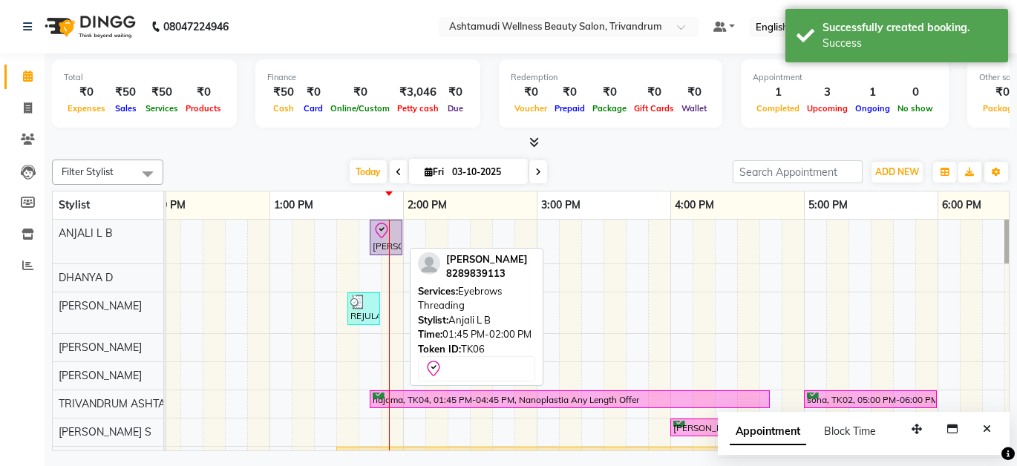
click at [390, 244] on div "[PERSON_NAME], TK06, 01:45 PM-02:00 PM, Eyebrows Threading" at bounding box center [386, 237] width 30 height 31
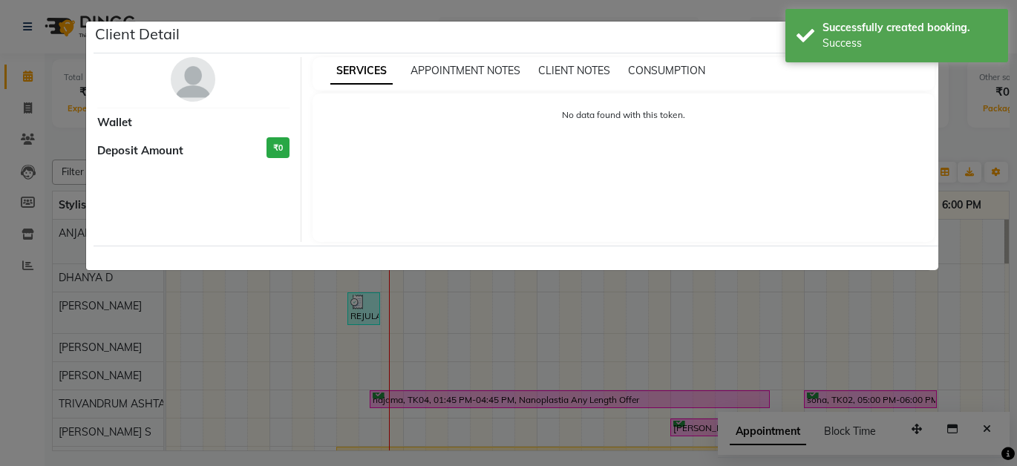
select select "8"
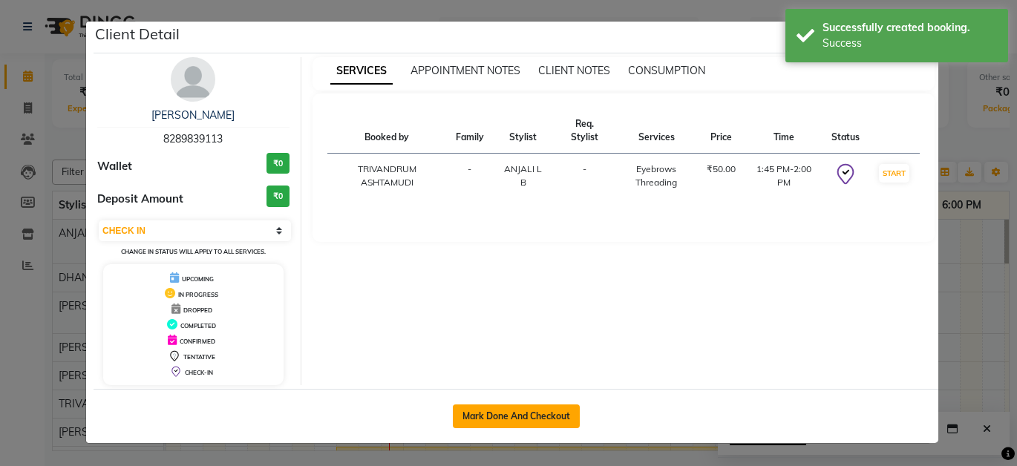
click at [493, 414] on button "Mark Done And Checkout" at bounding box center [516, 417] width 127 height 24
select select "service"
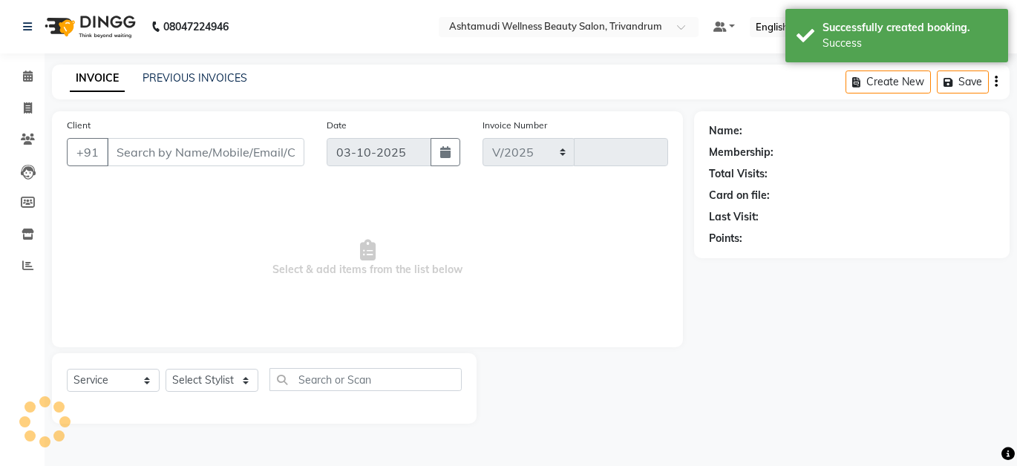
select select "4636"
type input "3754"
type input "8289839113"
select select "27021"
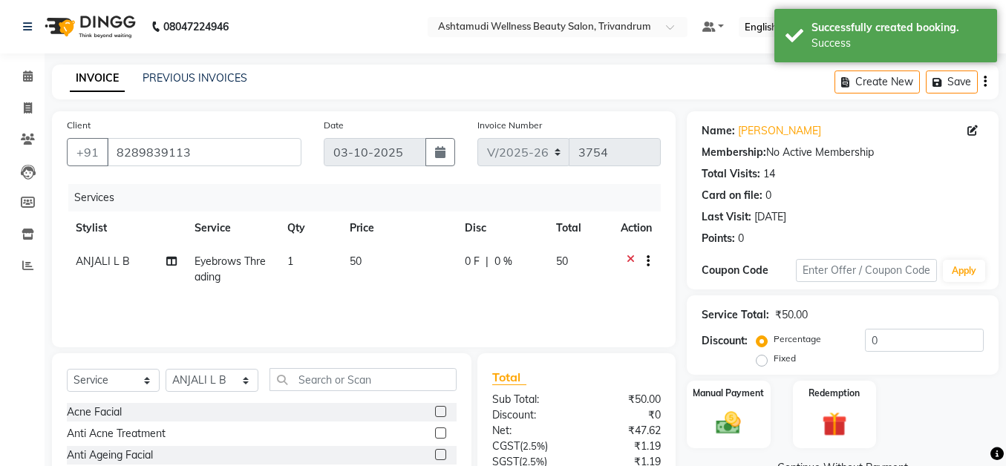
scroll to position [128, 0]
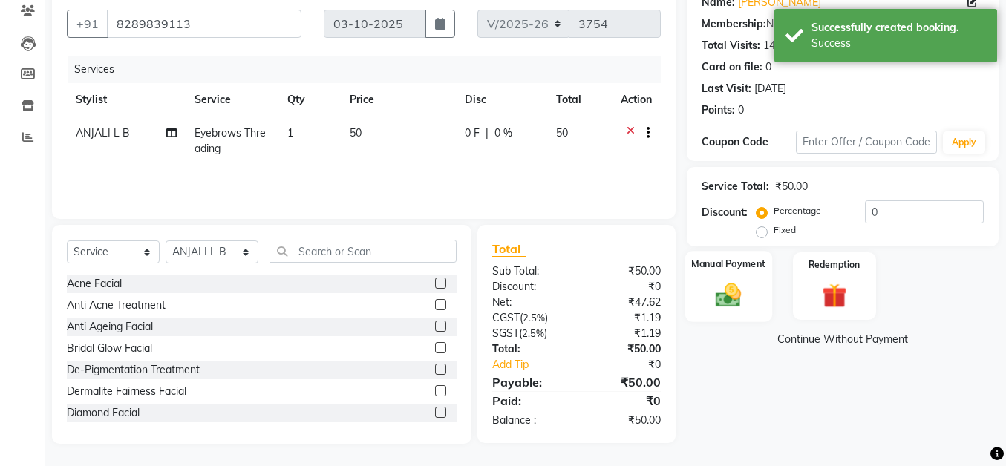
click at [705, 273] on div "Manual Payment" at bounding box center [728, 286] width 87 height 71
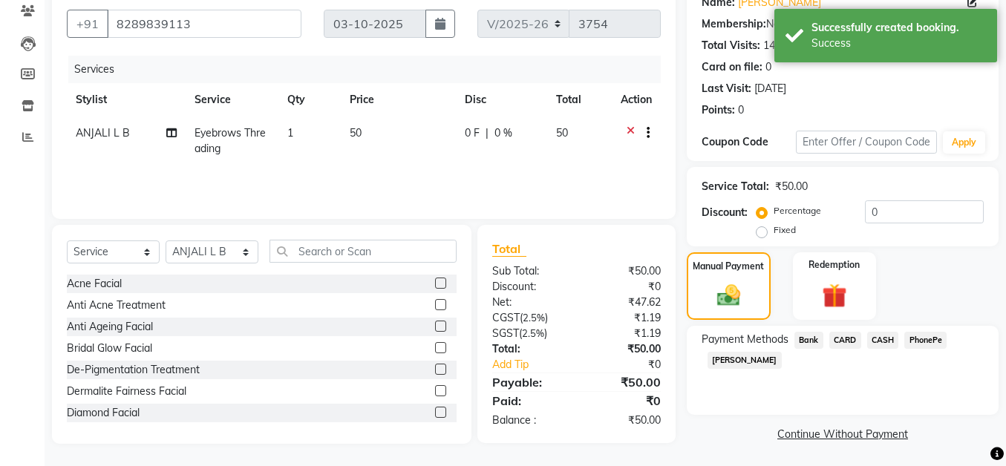
click at [927, 336] on span "PhonePe" at bounding box center [925, 340] width 42 height 17
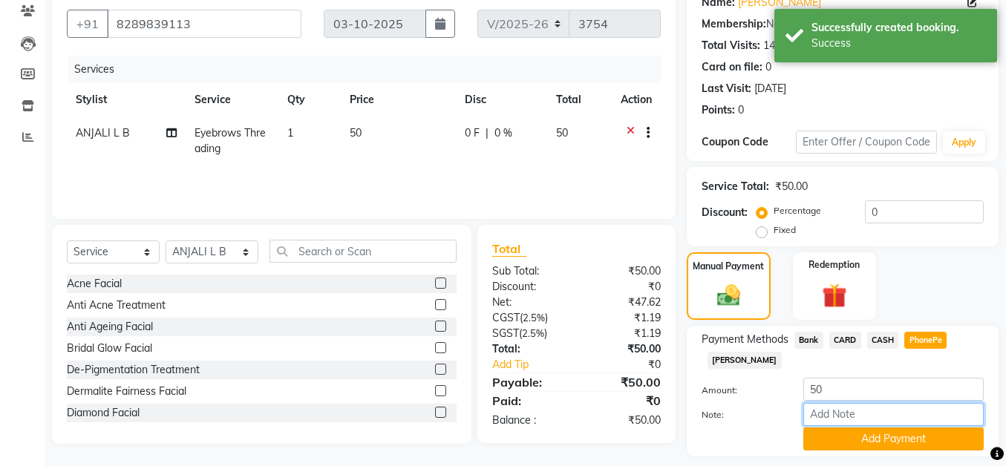
click at [883, 411] on input "Note:" at bounding box center [893, 414] width 180 height 23
type input "SHUHAINA"
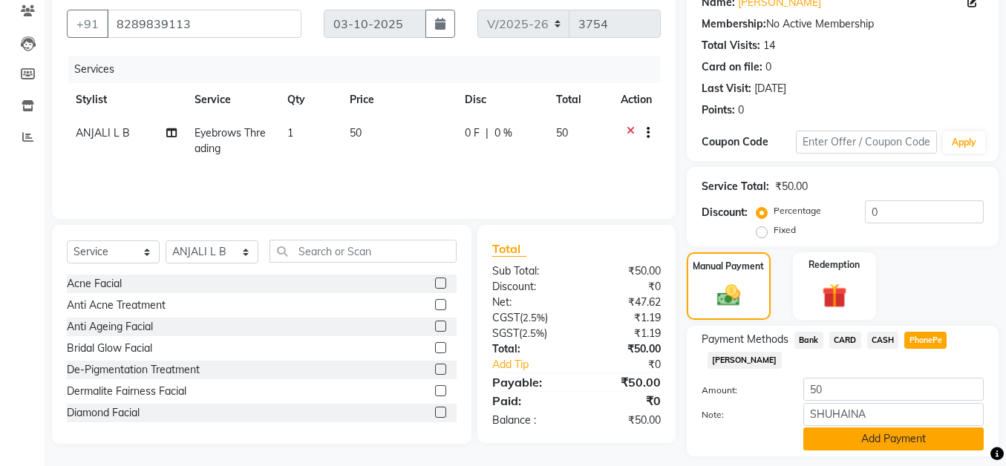
click at [884, 439] on button "Add Payment" at bounding box center [893, 439] width 180 height 23
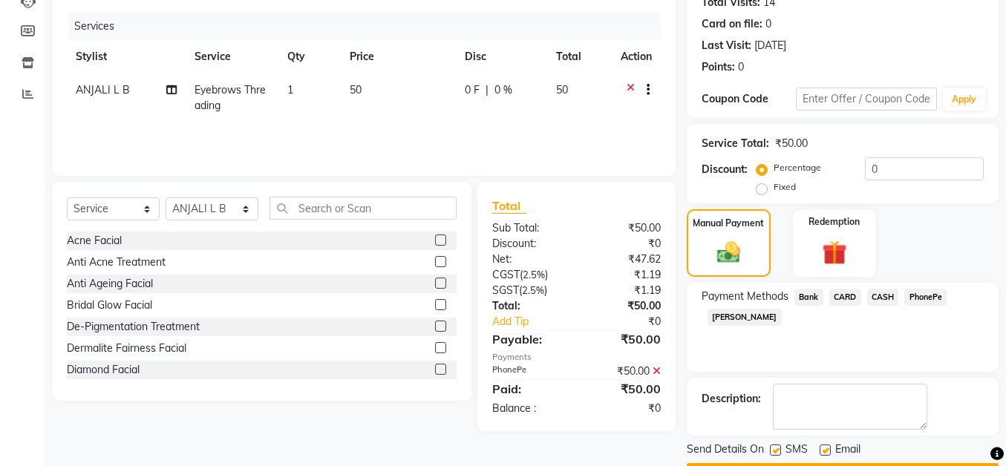
scroll to position [214, 0]
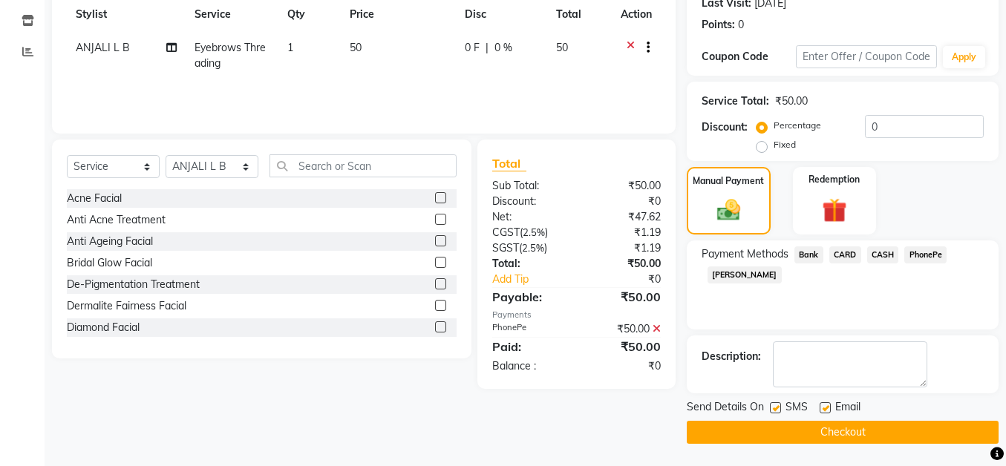
click at [832, 436] on button "Checkout" at bounding box center [843, 432] width 312 height 23
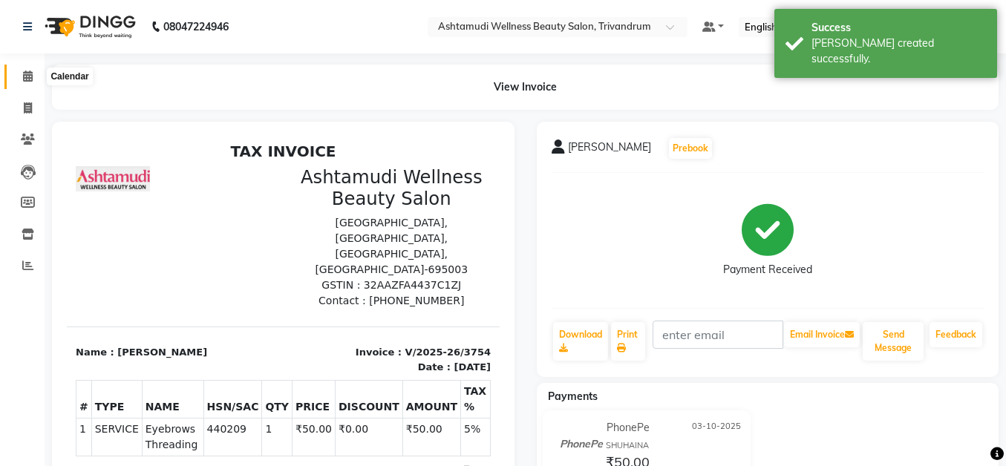
click at [27, 76] on icon at bounding box center [28, 76] width 10 height 11
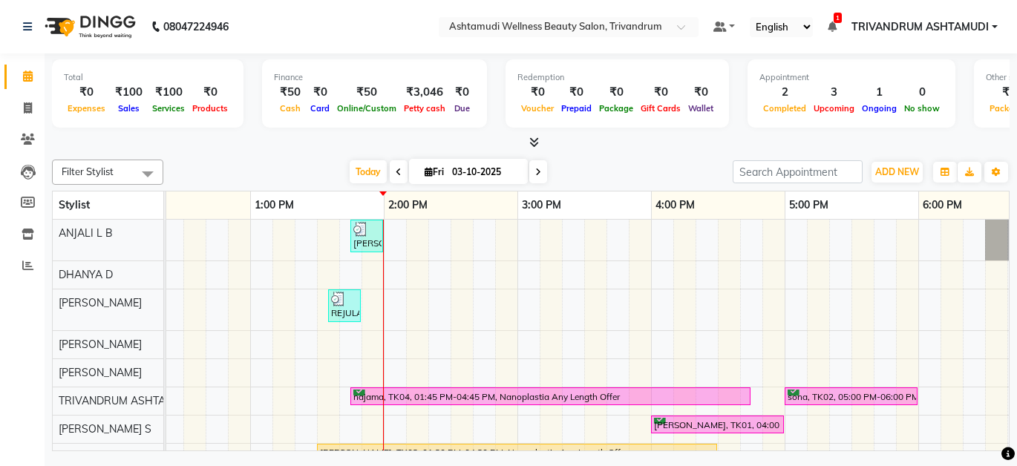
click at [369, 269] on div "[PERSON_NAME], TK06, 01:45 PM-02:00 PM, Eyebrows Threading REJULA, TK05, 01:35 …" at bounding box center [651, 388] width 1871 height 336
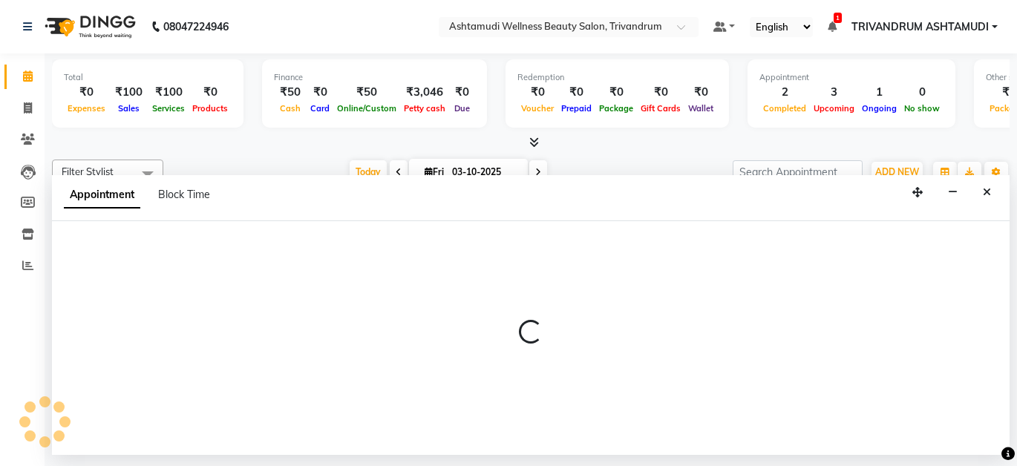
select select "27022"
select select "825"
select select "tentative"
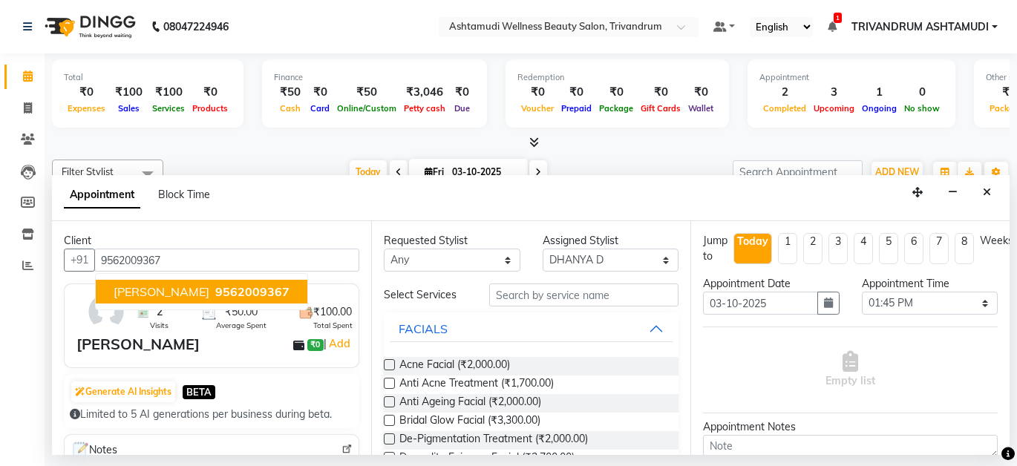
click at [127, 292] on span "[PERSON_NAME]" at bounding box center [162, 291] width 96 height 15
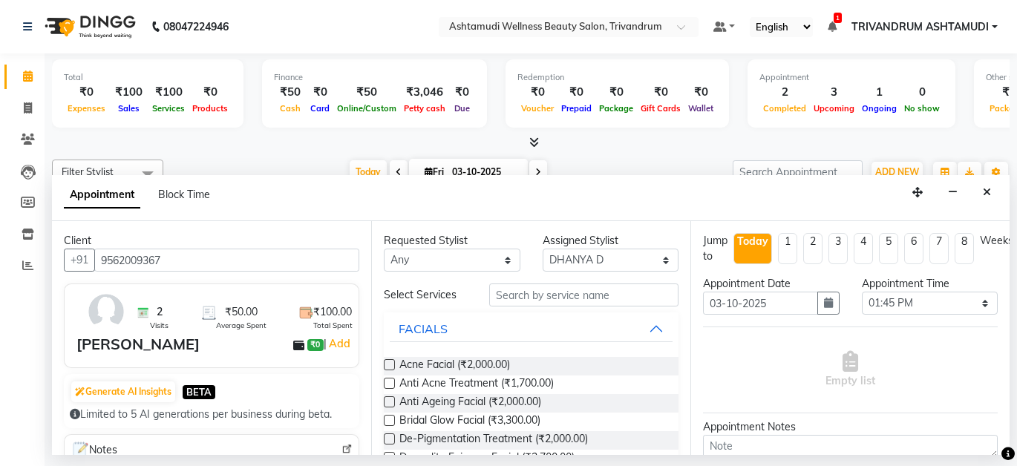
type input "9562009367"
click at [581, 298] on input "text" at bounding box center [583, 295] width 189 height 23
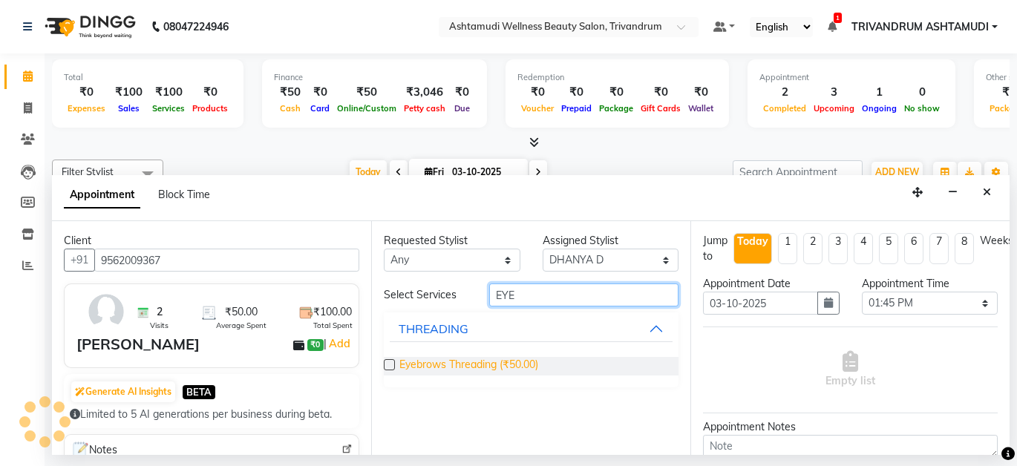
type input "EYE"
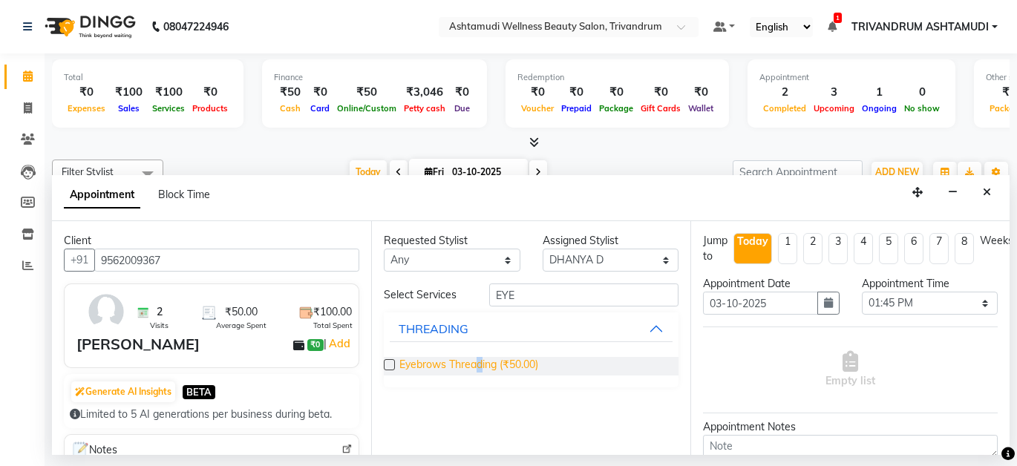
click at [482, 362] on span "Eyebrows Threading (₹50.00)" at bounding box center [468, 366] width 139 height 19
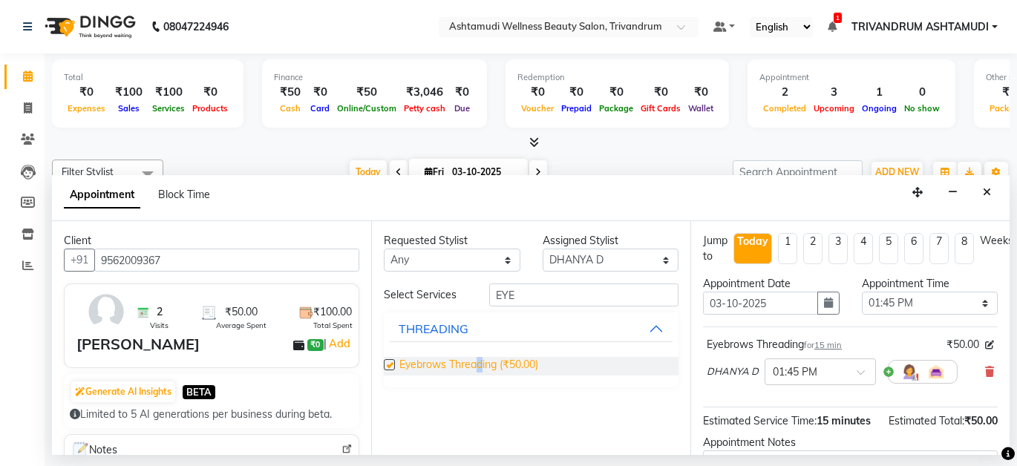
checkbox input "false"
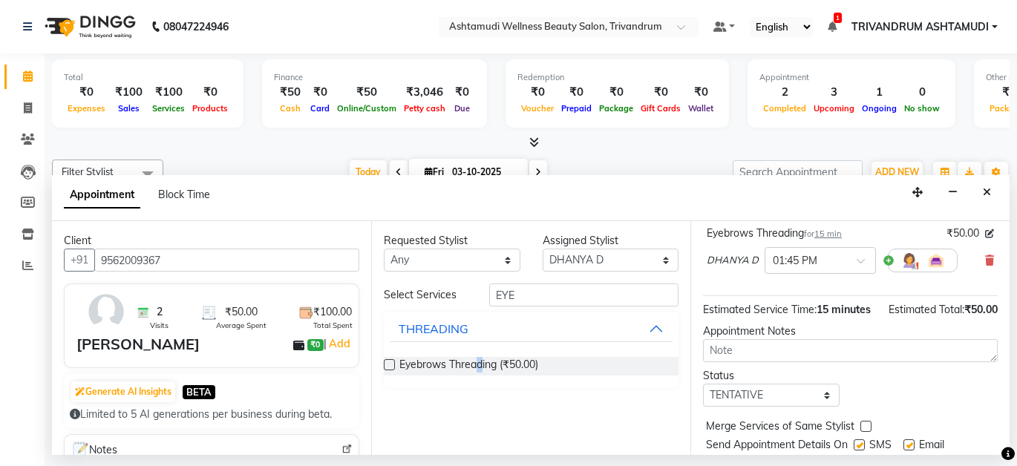
scroll to position [183, 0]
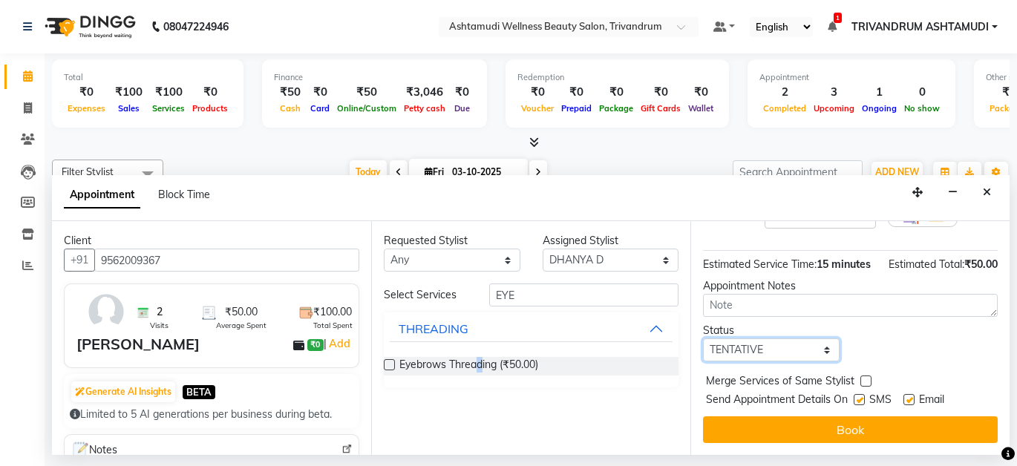
click at [755, 339] on select "Select TENTATIVE CONFIRM CHECK-IN UPCOMING" at bounding box center [771, 350] width 137 height 23
select select "confirm booking"
click at [703, 339] on select "Select TENTATIVE CONFIRM CHECK-IN UPCOMING" at bounding box center [771, 350] width 137 height 23
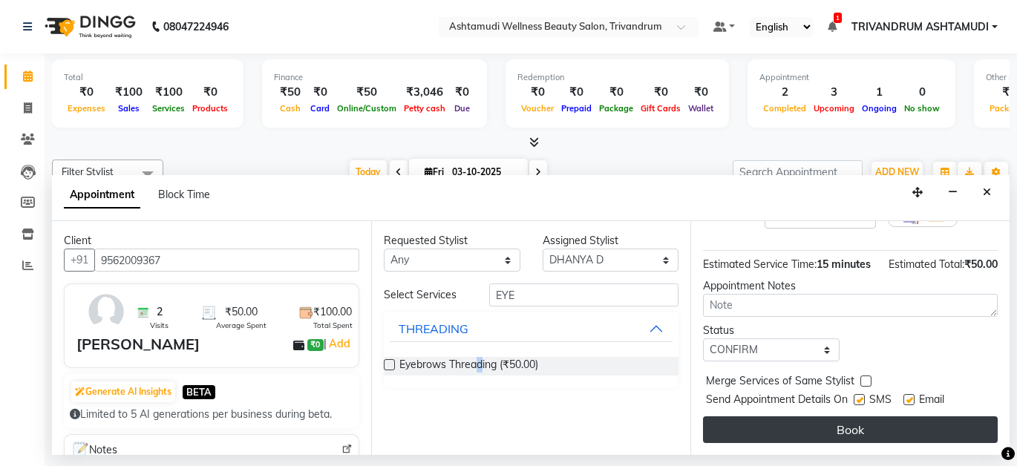
click at [821, 417] on button "Book" at bounding box center [850, 430] width 295 height 27
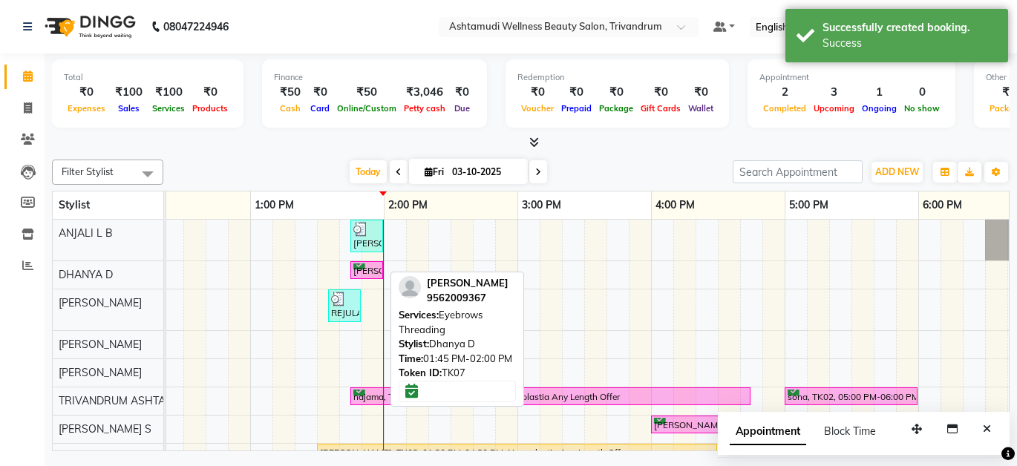
click at [375, 267] on div "[PERSON_NAME], TK07, 01:45 PM-02:00 PM, Eyebrows Threading" at bounding box center [367, 271] width 30 height 14
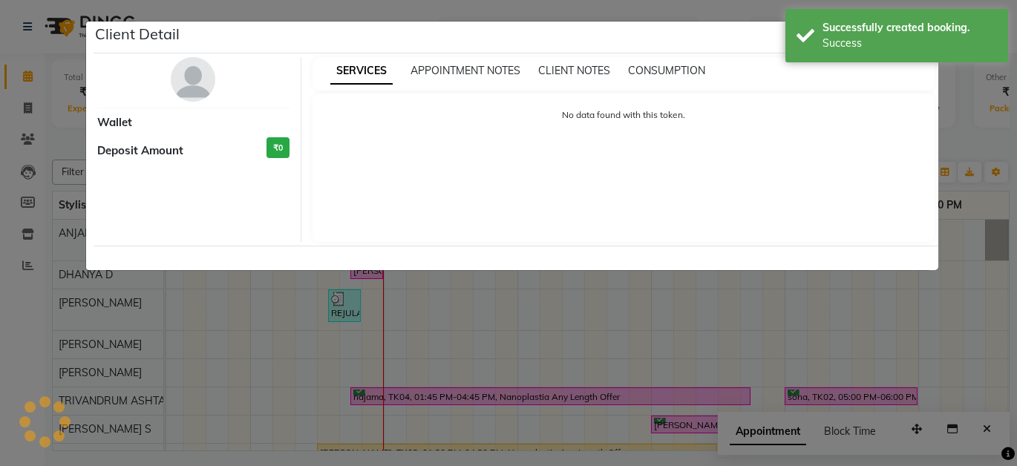
select select "6"
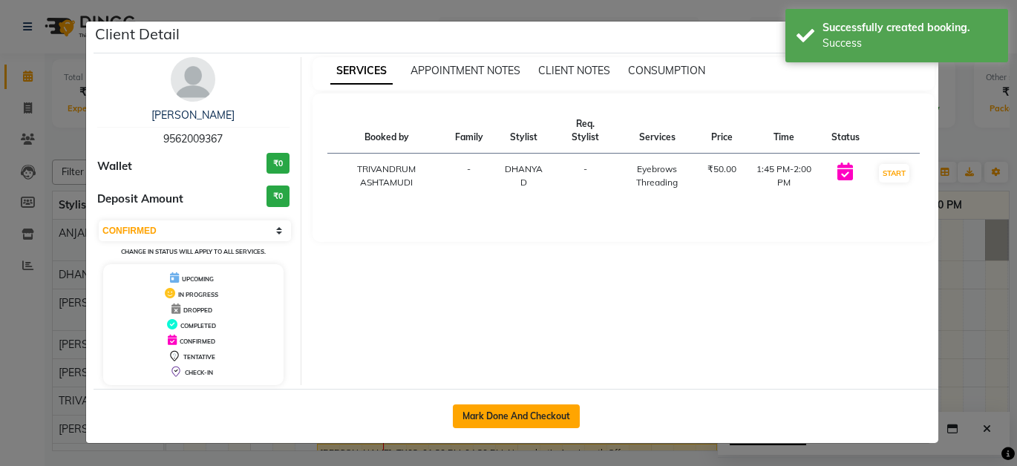
click at [475, 414] on button "Mark Done And Checkout" at bounding box center [516, 417] width 127 height 24
select select "service"
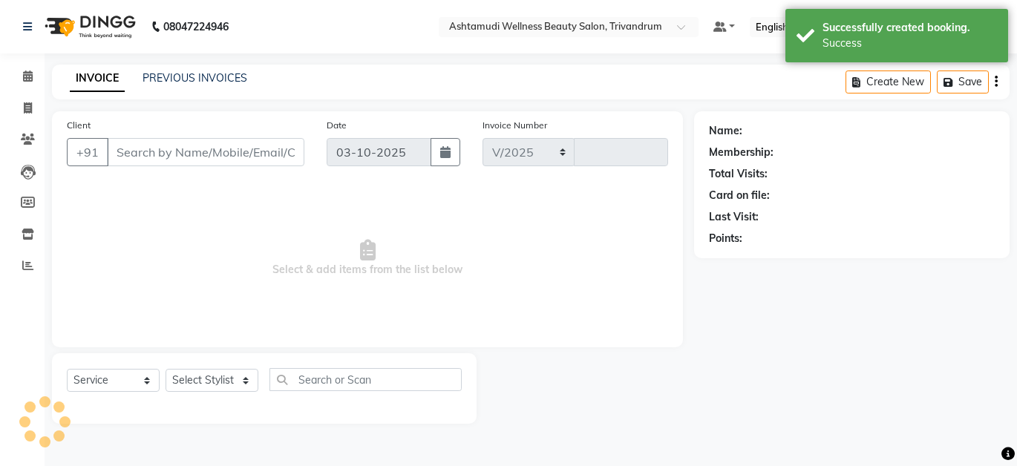
select select "4636"
type input "3755"
type input "9562009367"
select select "27022"
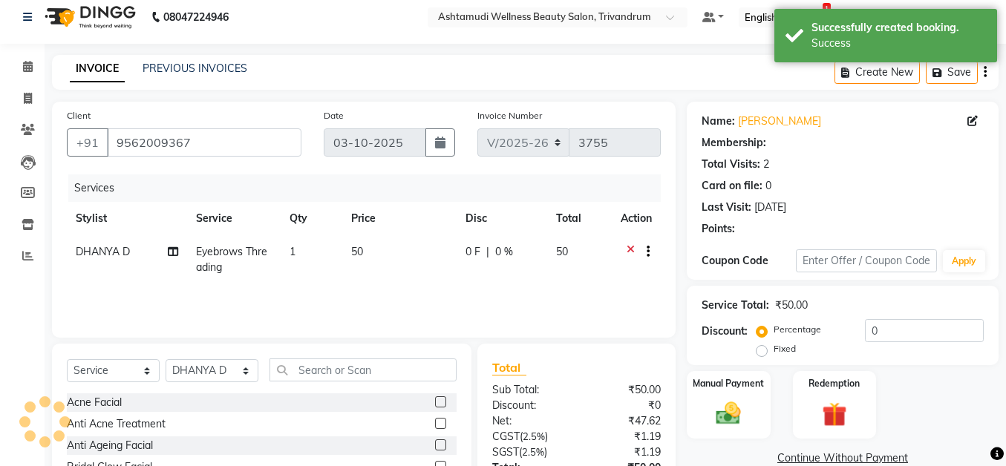
scroll to position [128, 0]
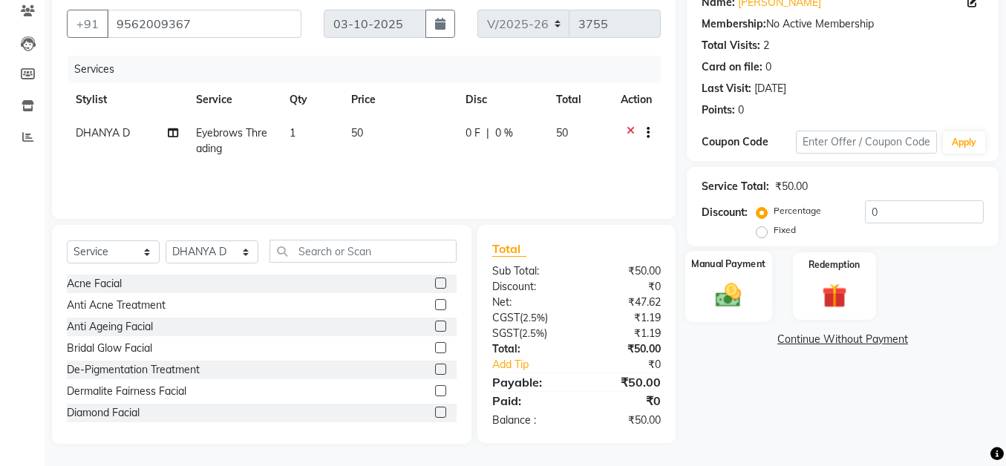
click at [716, 276] on div "Manual Payment" at bounding box center [728, 286] width 87 height 71
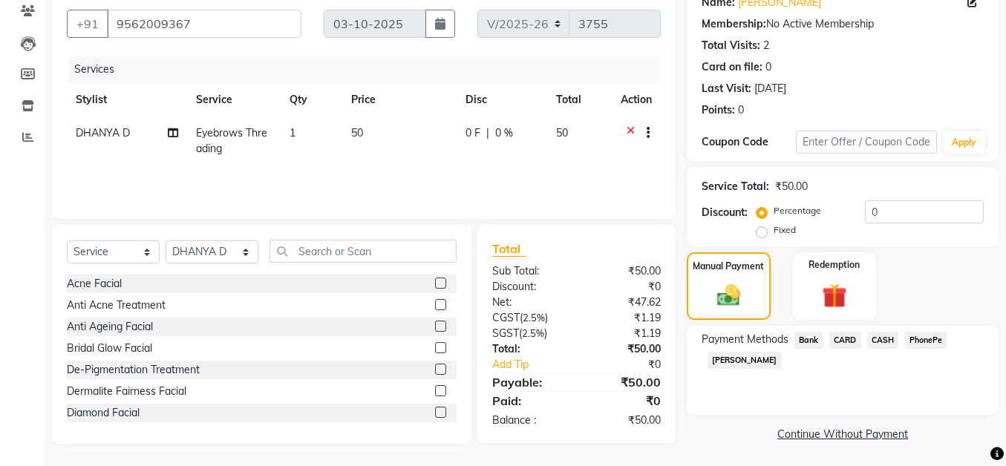
click at [940, 342] on span "PhonePe" at bounding box center [925, 340] width 42 height 17
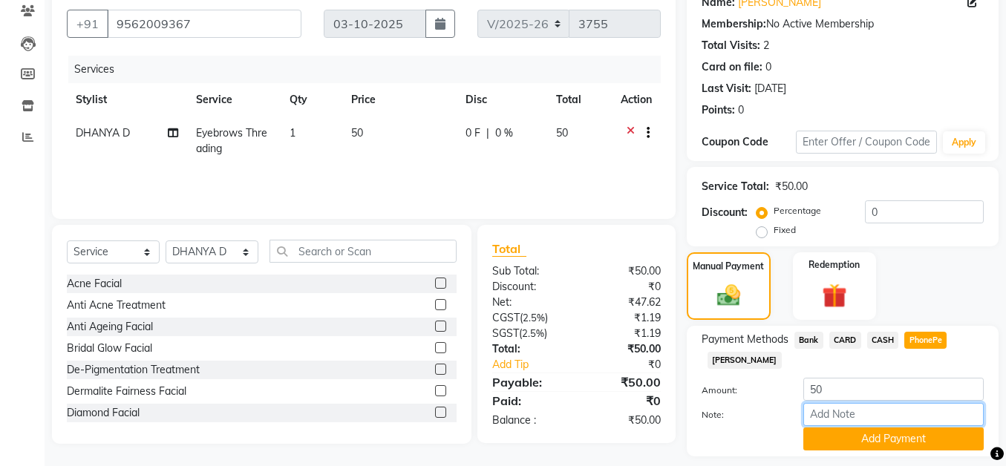
click at [822, 415] on input "Note:" at bounding box center [893, 414] width 180 height 23
type input "SHUHAINA"
click at [858, 442] on button "Add Payment" at bounding box center [893, 439] width 180 height 23
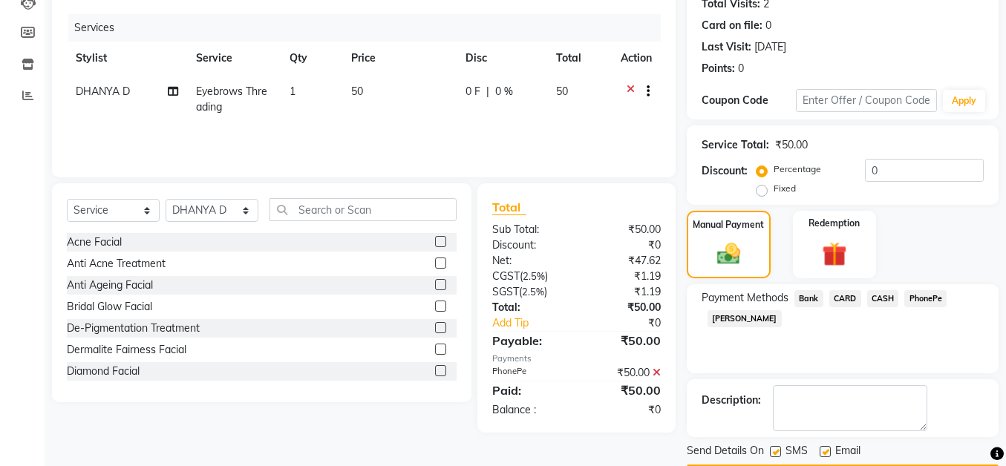
scroll to position [214, 0]
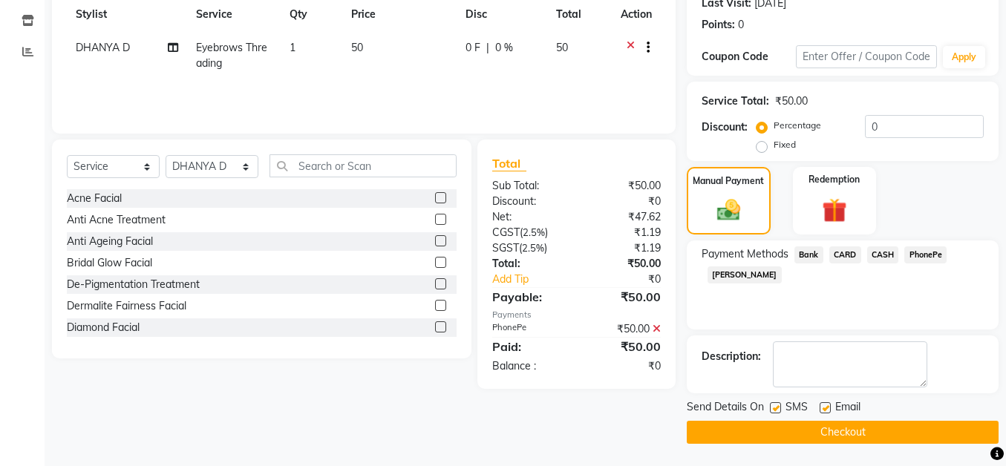
click at [845, 435] on button "Checkout" at bounding box center [843, 432] width 312 height 23
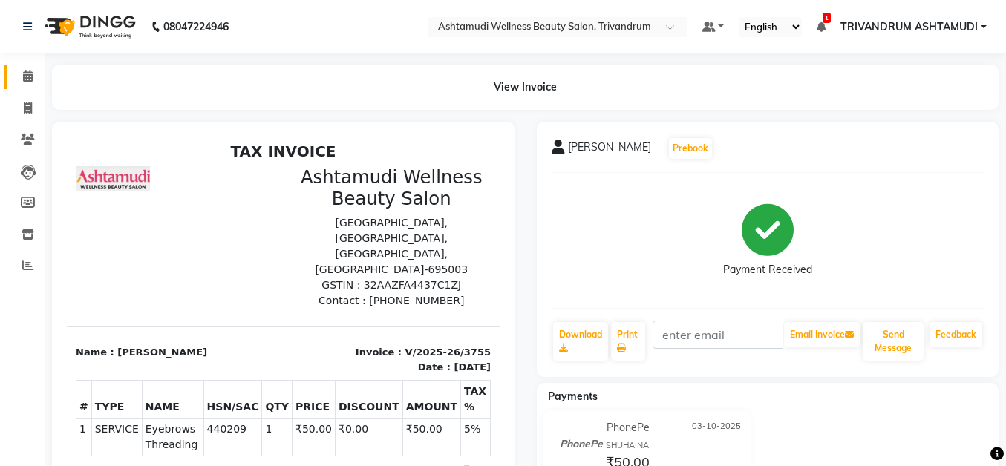
click at [30, 76] on icon at bounding box center [28, 76] width 10 height 11
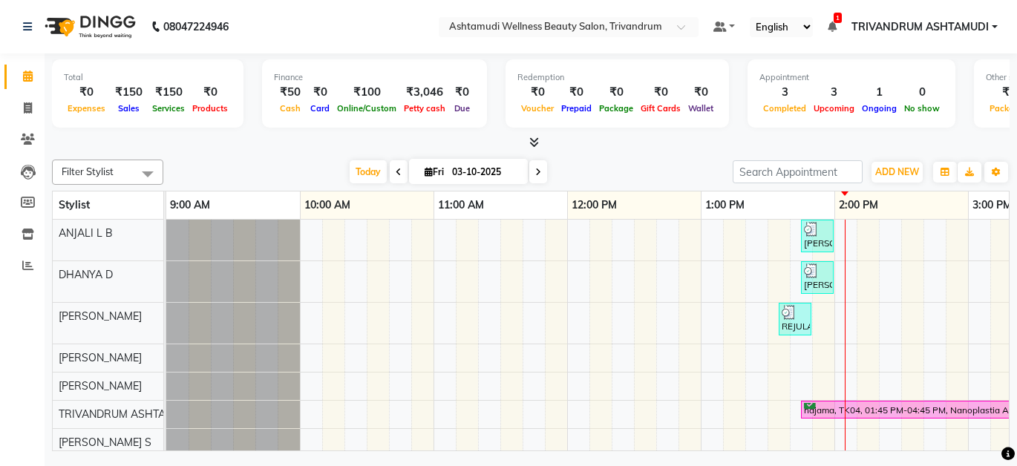
drag, startPoint x: 518, startPoint y: 455, endPoint x: 509, endPoint y: 442, distance: 16.1
click at [510, 443] on div "08047224946 Select Location × Ashtamudi Wellness Beauty Salon, Trivandrum Defau…" at bounding box center [508, 233] width 1017 height 466
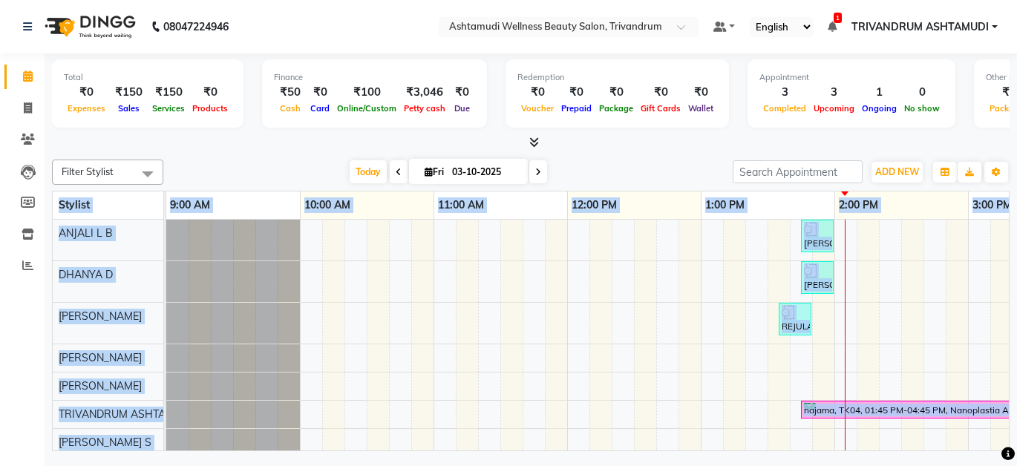
scroll to position [26, 0]
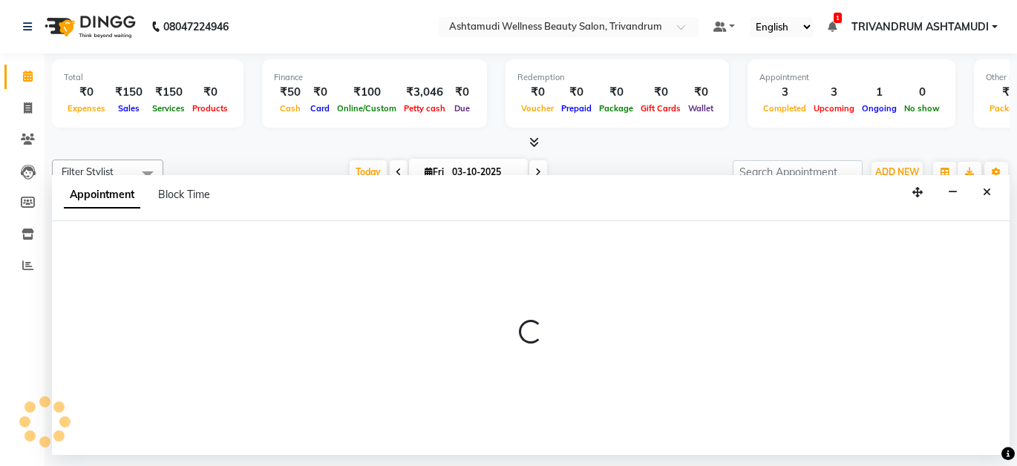
click at [711, 394] on div at bounding box center [531, 338] width 958 height 234
select select "27312"
select select "780"
select select "tentative"
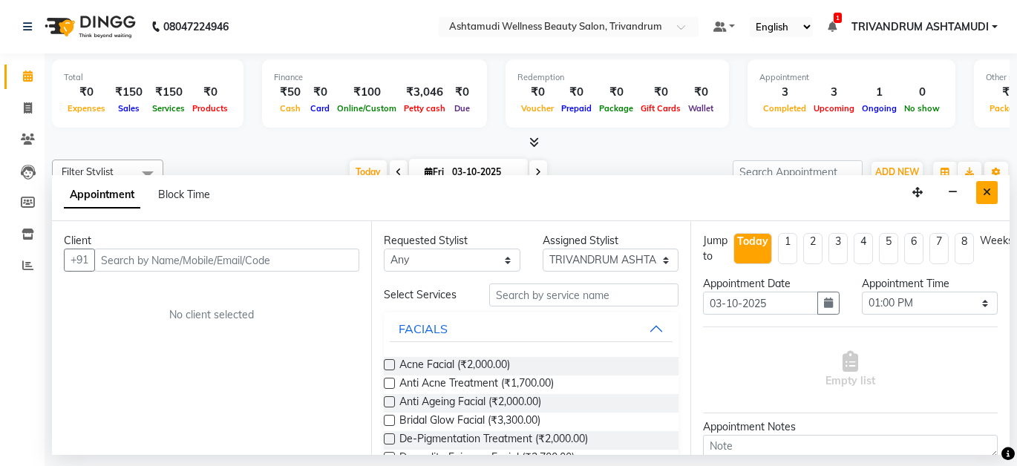
click at [992, 191] on button "Close" at bounding box center [987, 192] width 22 height 23
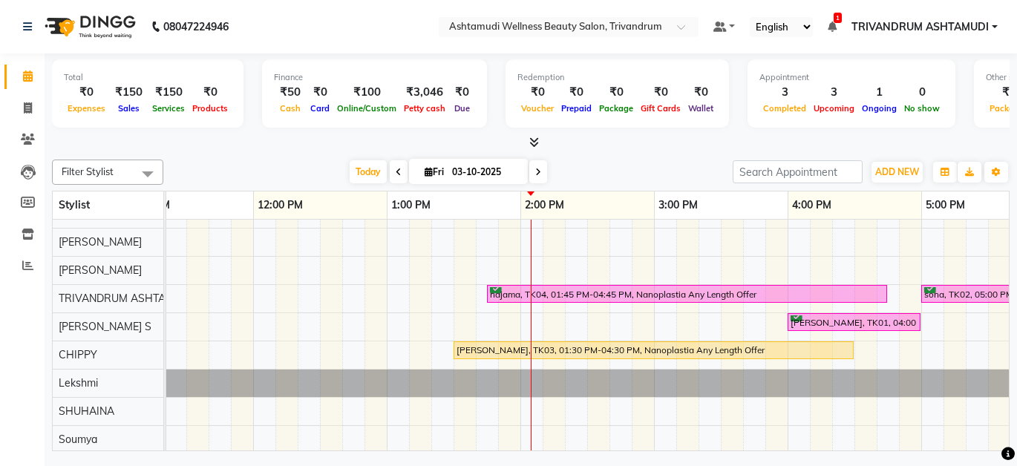
scroll to position [130, 0]
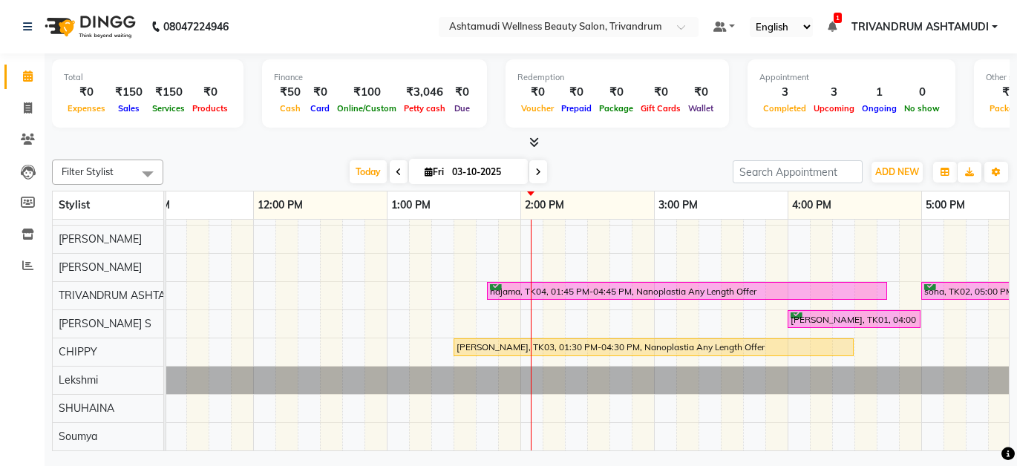
click at [516, 253] on div "[PERSON_NAME], TK06, 01:45 PM-02:00 PM, Eyebrows Threading [PERSON_NAME], TK07,…" at bounding box center [787, 276] width 1871 height 350
select select "27034"
select select "tentative"
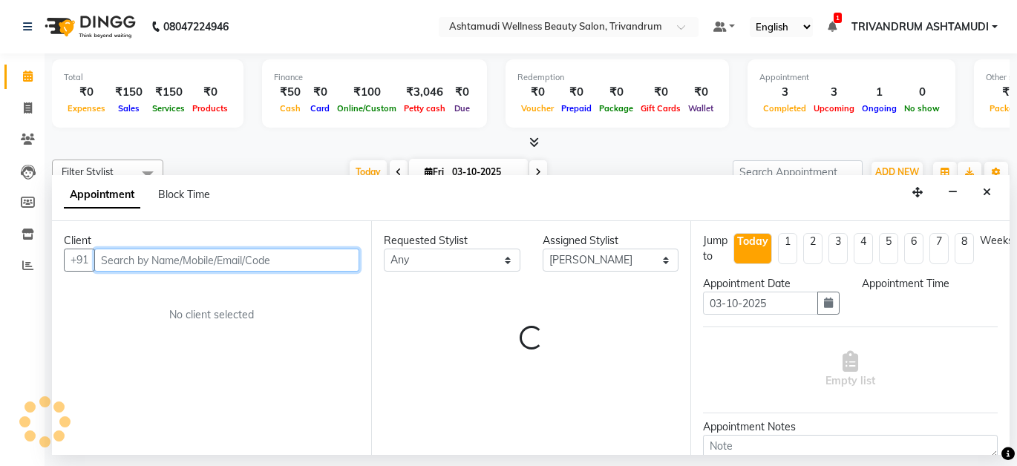
select select "825"
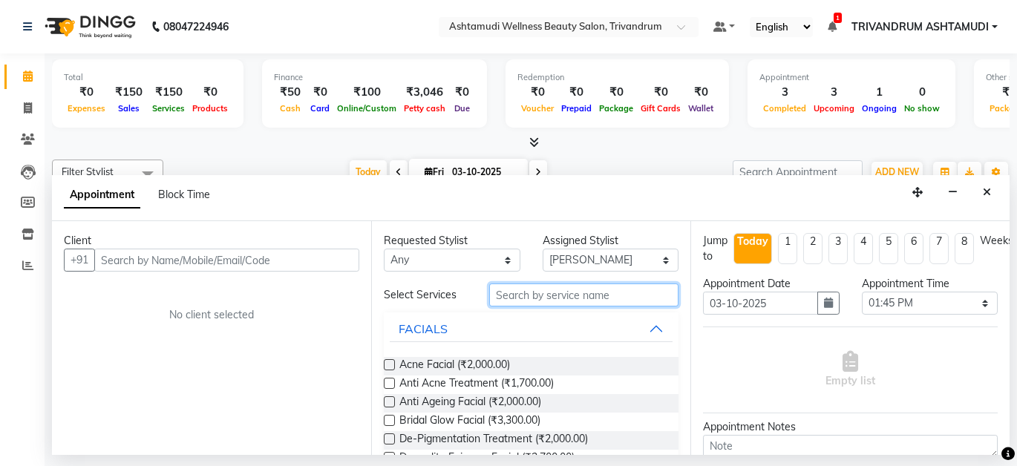
click at [515, 298] on input "text" at bounding box center [583, 295] width 189 height 23
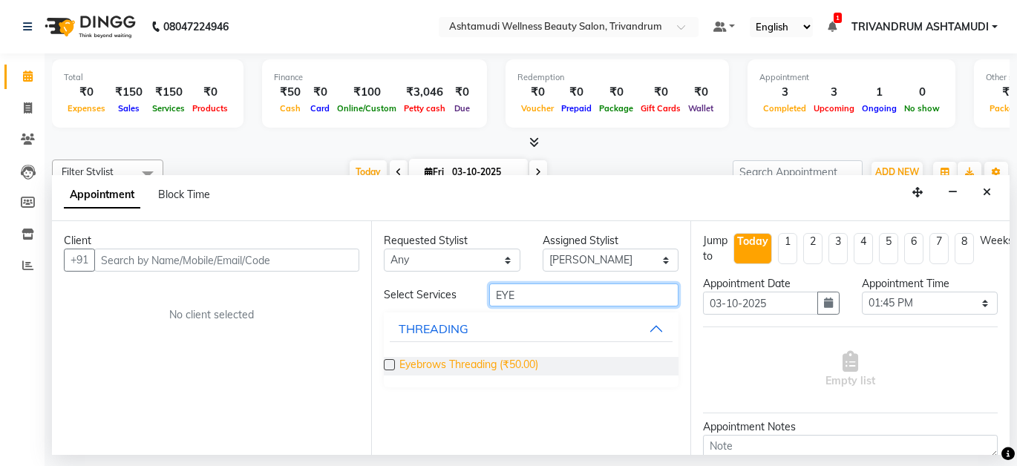
type input "EYE"
click at [413, 365] on span "Eyebrows Threading (₹50.00)" at bounding box center [468, 366] width 139 height 19
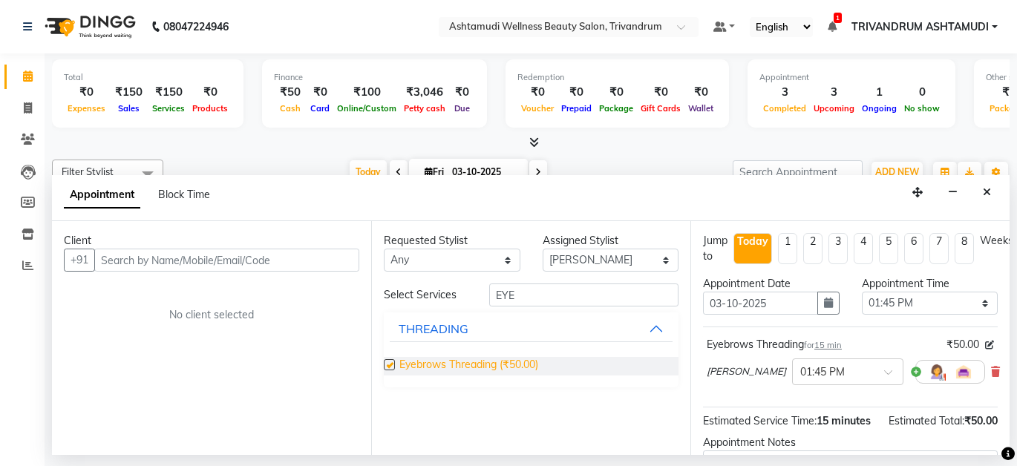
checkbox input "false"
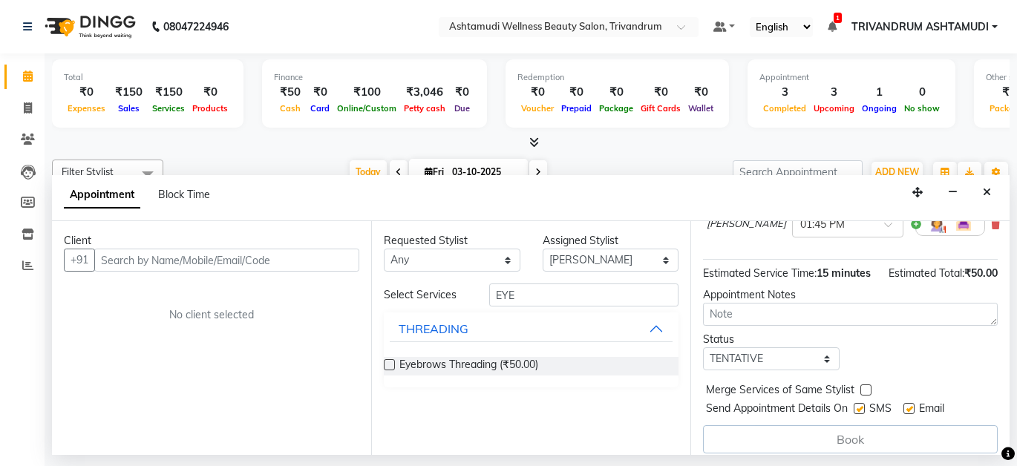
scroll to position [185, 0]
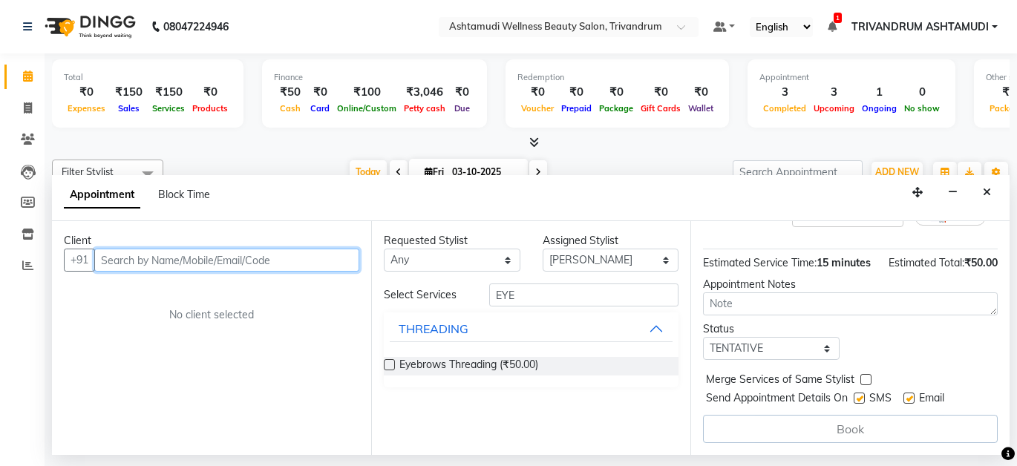
click at [161, 258] on input "text" at bounding box center [226, 260] width 265 height 23
type input "8606886608"
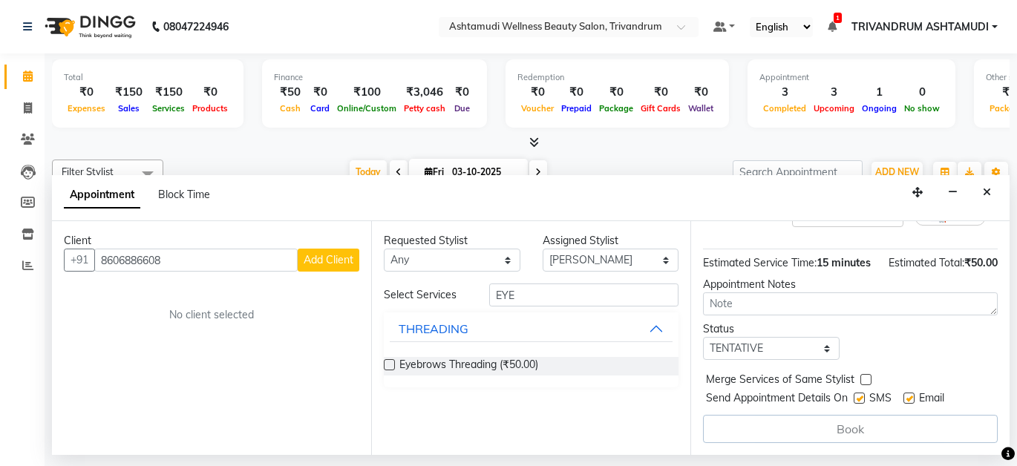
click at [320, 264] on span "Add Client" at bounding box center [329, 259] width 50 height 13
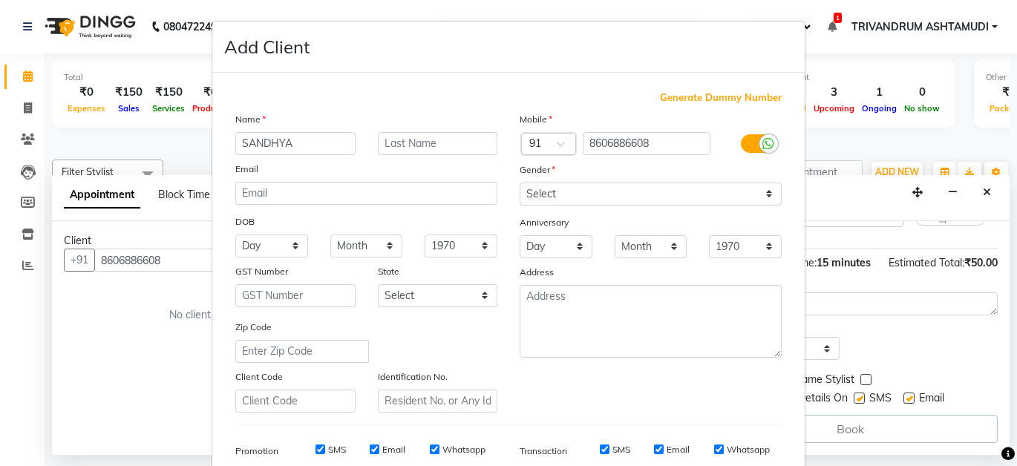
type input "SANDHYA"
click at [608, 188] on select "Select [DEMOGRAPHIC_DATA] [DEMOGRAPHIC_DATA] Other Prefer Not To Say" at bounding box center [651, 194] width 262 height 23
select select "[DEMOGRAPHIC_DATA]"
click at [520, 183] on select "Select [DEMOGRAPHIC_DATA] [DEMOGRAPHIC_DATA] Other Prefer Not To Say" at bounding box center [651, 194] width 262 height 23
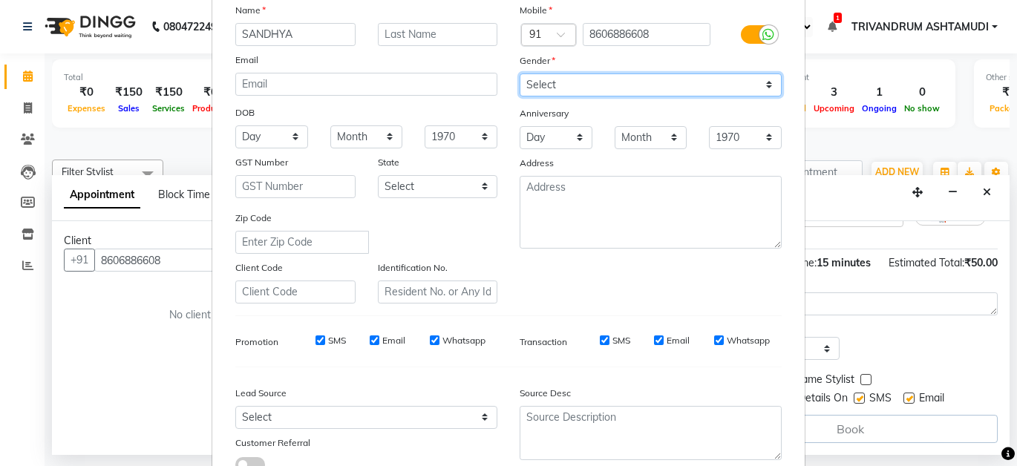
scroll to position [219, 0]
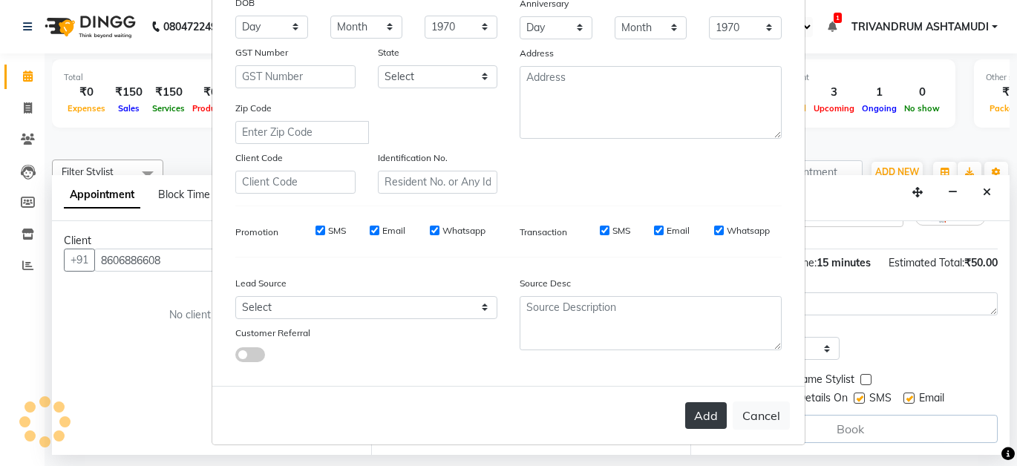
click at [693, 411] on button "Add" at bounding box center [706, 415] width 42 height 27
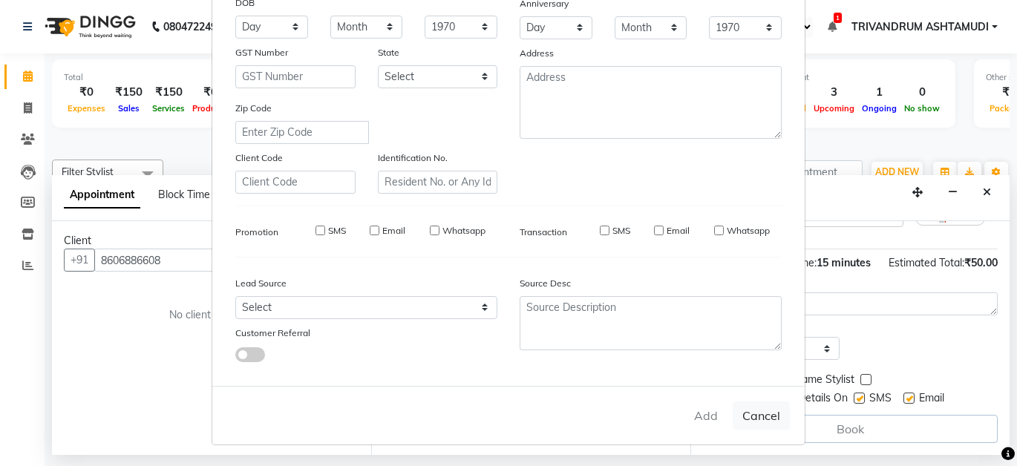
select select
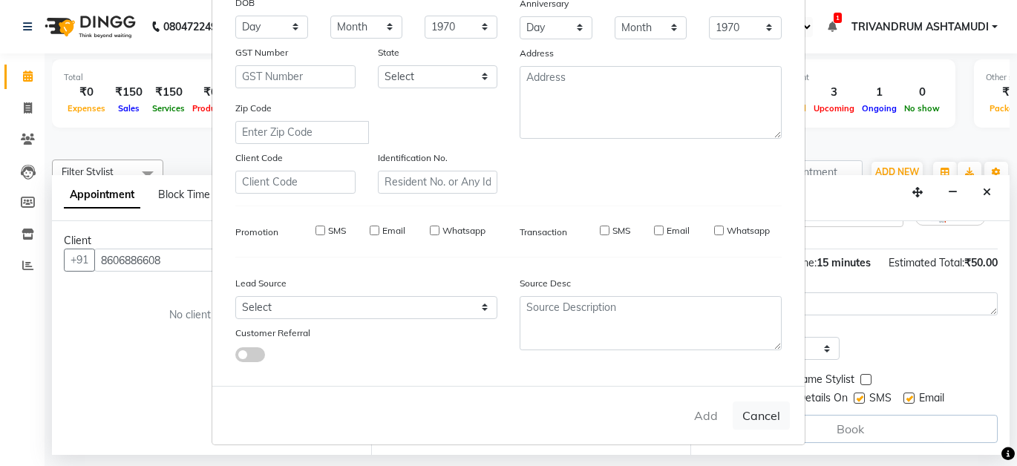
select select
checkbox input "false"
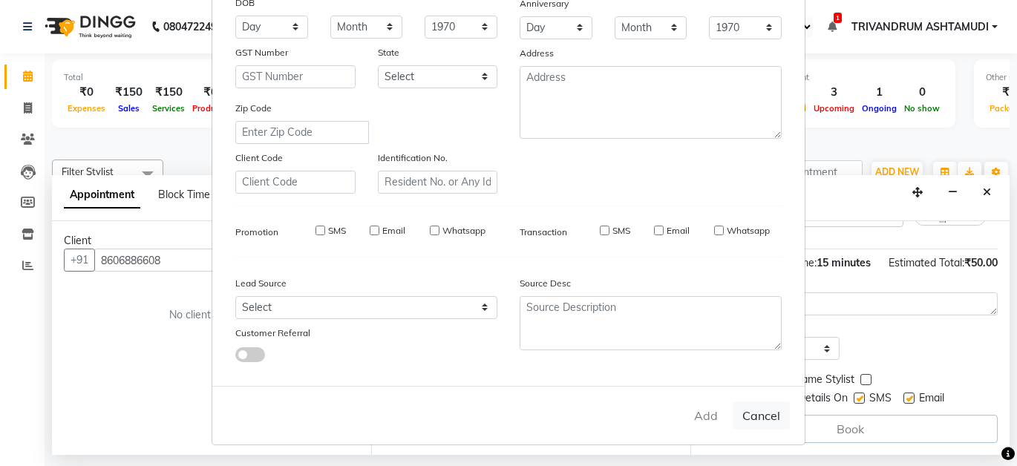
checkbox input "false"
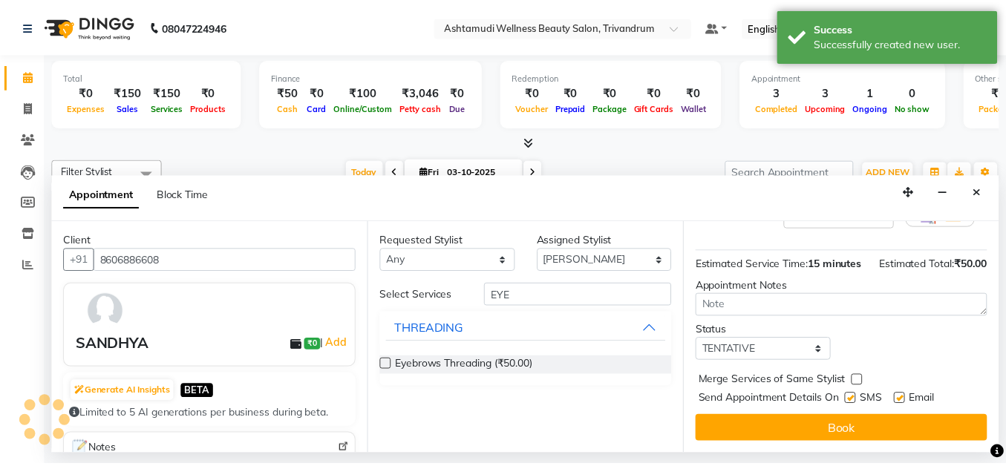
scroll to position [183, 0]
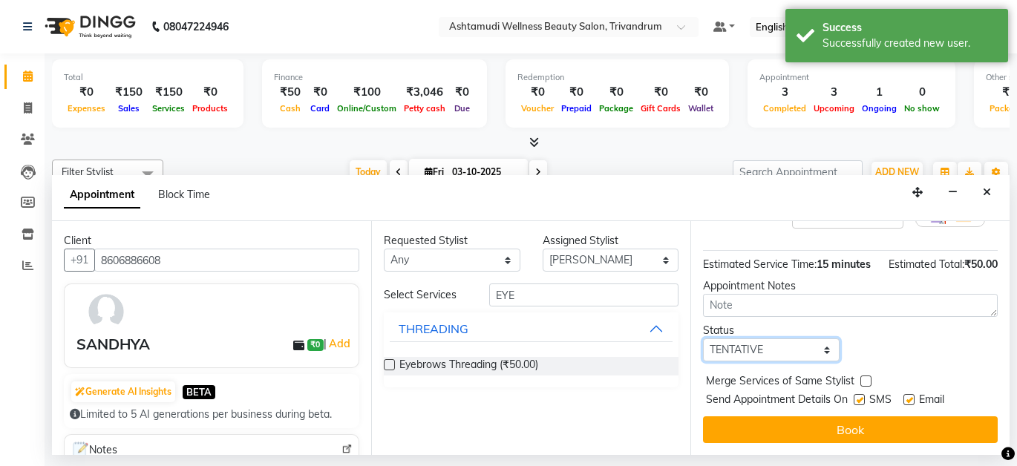
drag, startPoint x: 761, startPoint y: 336, endPoint x: 766, endPoint y: 350, distance: 14.3
click at [761, 339] on select "Select TENTATIVE CONFIRM CHECK-IN UPCOMING" at bounding box center [771, 350] width 137 height 23
select select "check-in"
click at [703, 339] on select "Select TENTATIVE CONFIRM CHECK-IN UPCOMING" at bounding box center [771, 350] width 137 height 23
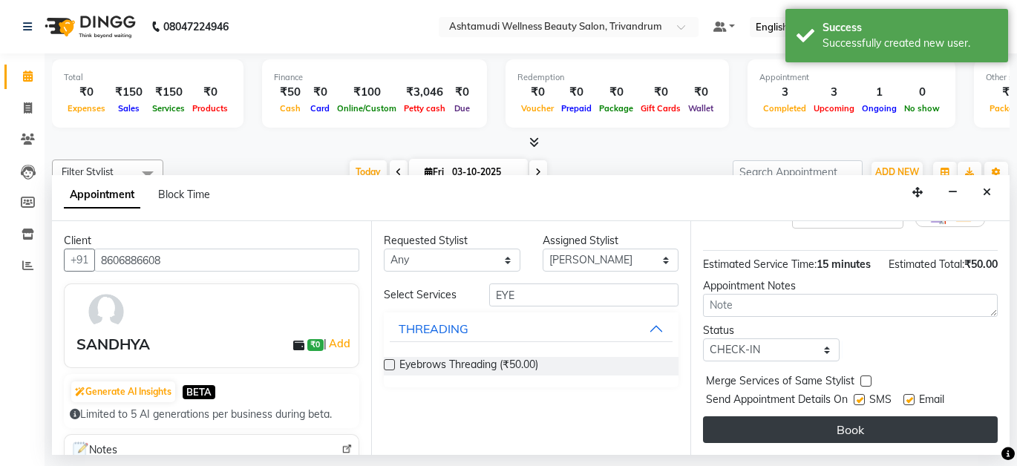
click at [780, 419] on button "Book" at bounding box center [850, 430] width 295 height 27
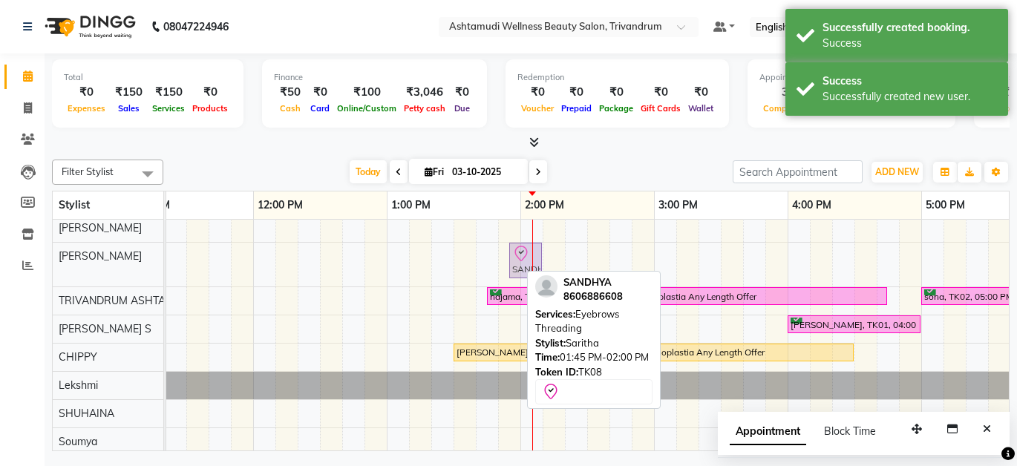
drag, startPoint x: 505, startPoint y: 260, endPoint x: 521, endPoint y: 263, distance: 16.6
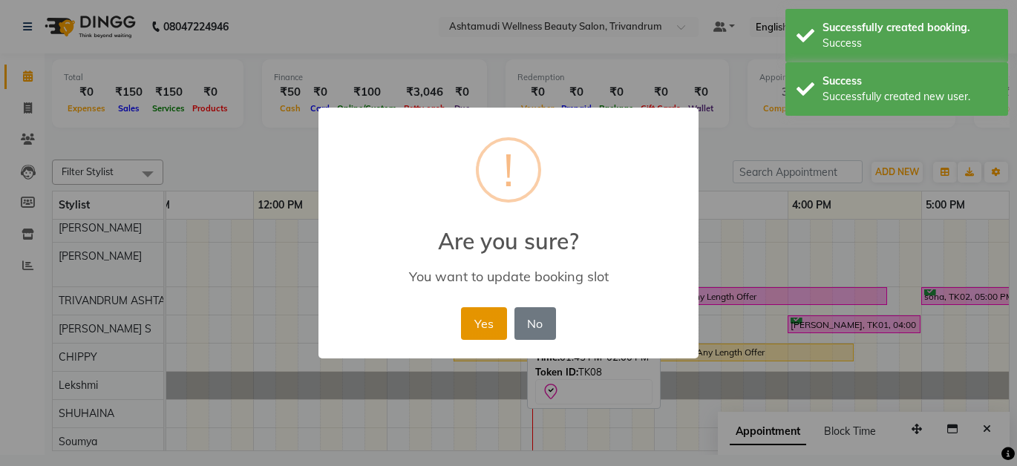
click at [490, 324] on button "Yes" at bounding box center [483, 323] width 45 height 33
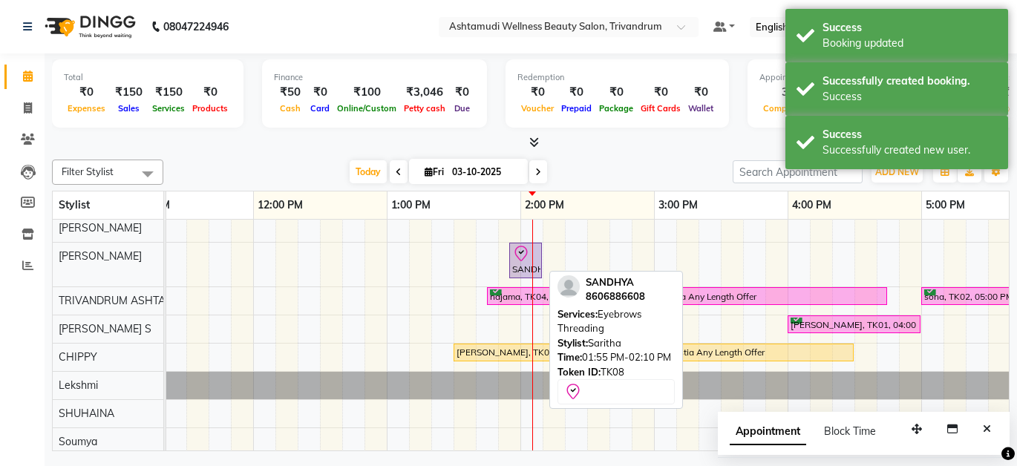
click at [520, 266] on div "SANDHYA, TK08, 01:55 PM-02:10 PM, Eyebrows Threading" at bounding box center [526, 260] width 30 height 31
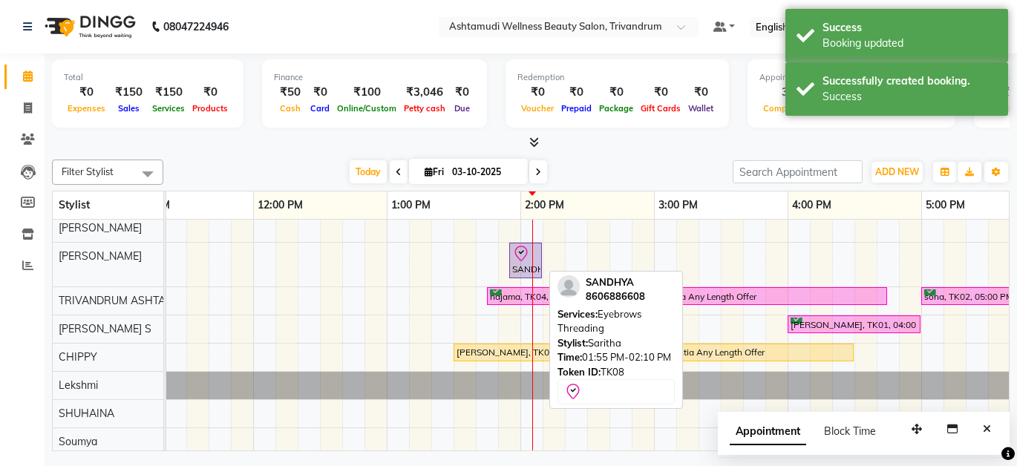
click at [524, 261] on icon at bounding box center [521, 254] width 18 height 18
select select "8"
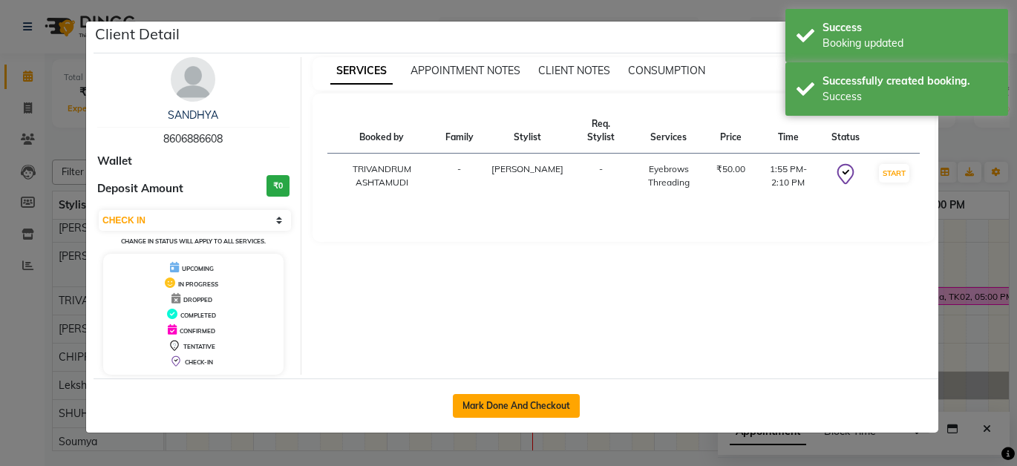
drag, startPoint x: 542, startPoint y: 408, endPoint x: 569, endPoint y: 394, distance: 29.9
click at [543, 407] on button "Mark Done And Checkout" at bounding box center [516, 406] width 127 height 24
select select "service"
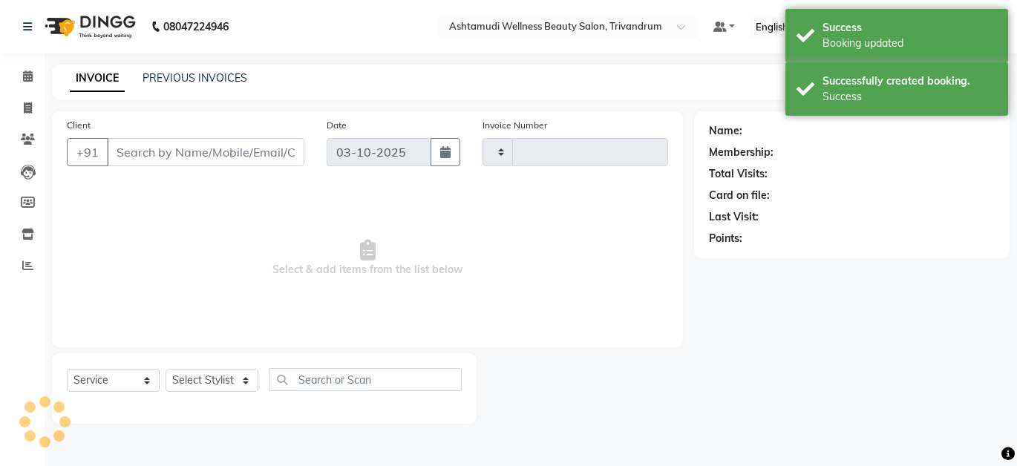
type input "3756"
select select "4636"
type input "8606886608"
select select "27034"
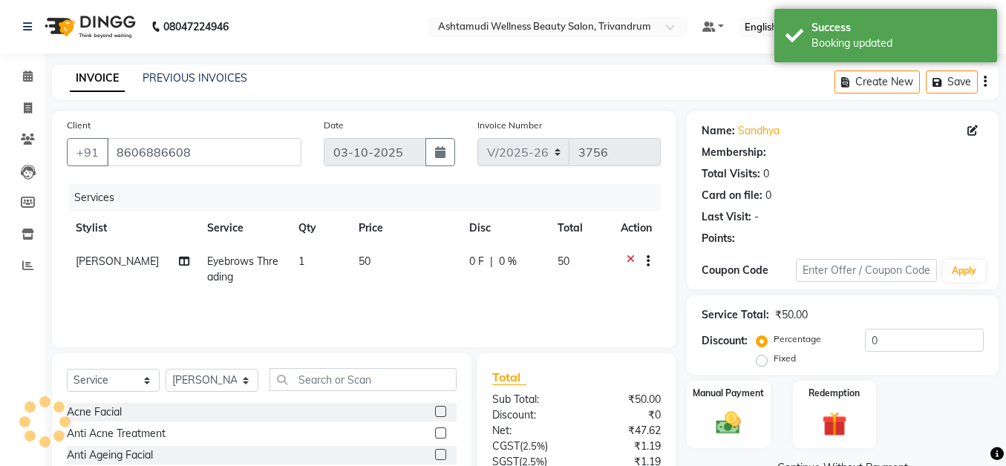
select select "1: Object"
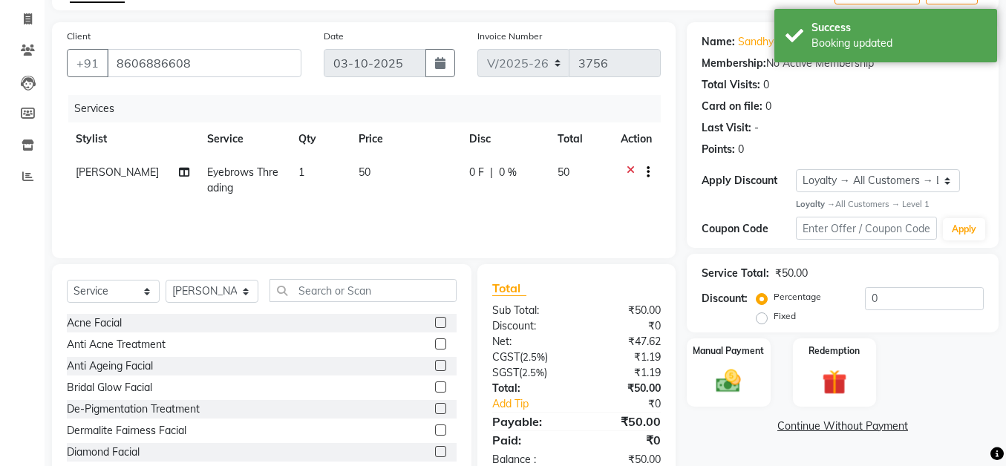
scroll to position [128, 0]
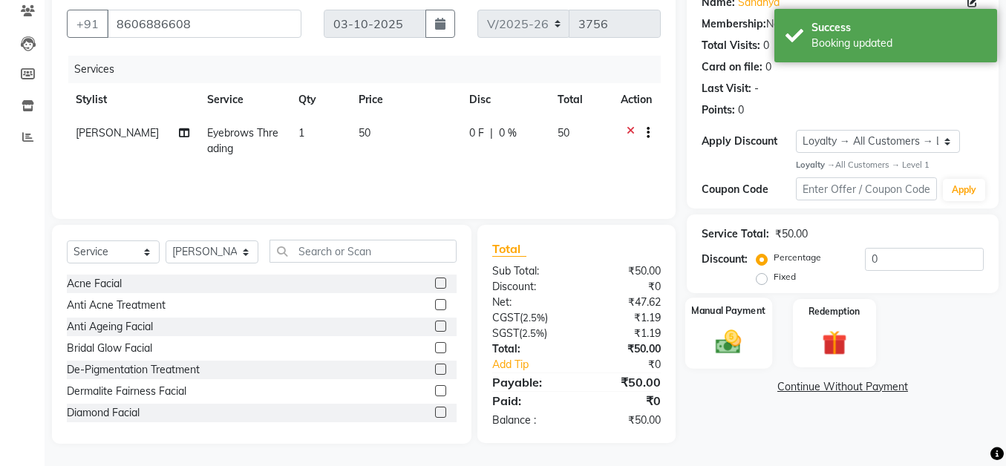
click at [711, 347] on img at bounding box center [729, 342] width 42 height 30
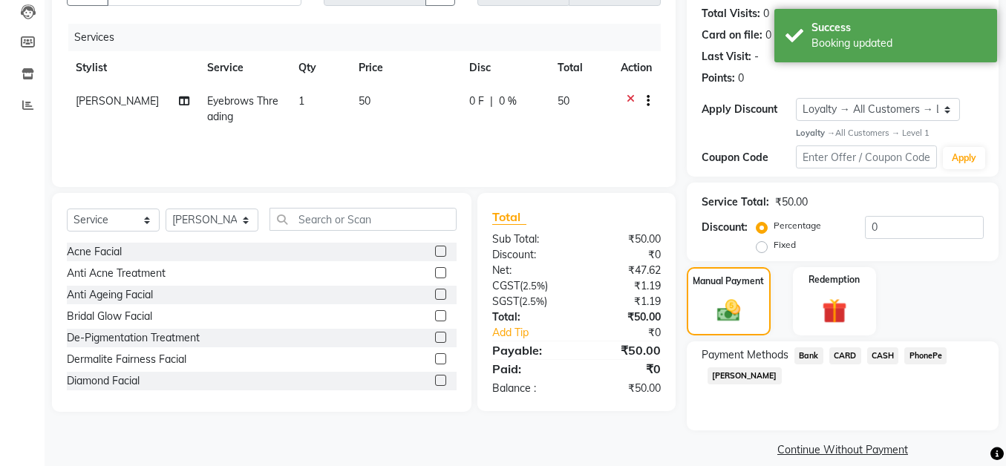
scroll to position [177, 0]
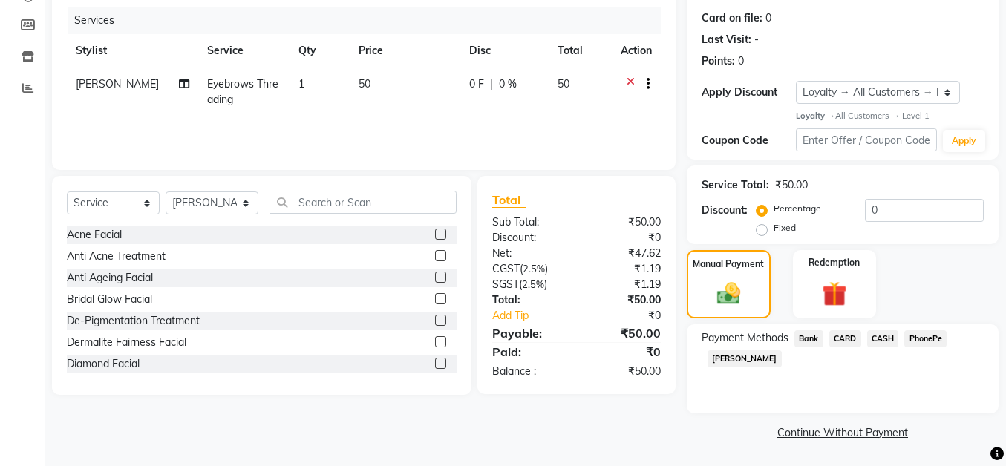
click at [927, 336] on span "PhonePe" at bounding box center [925, 338] width 42 height 17
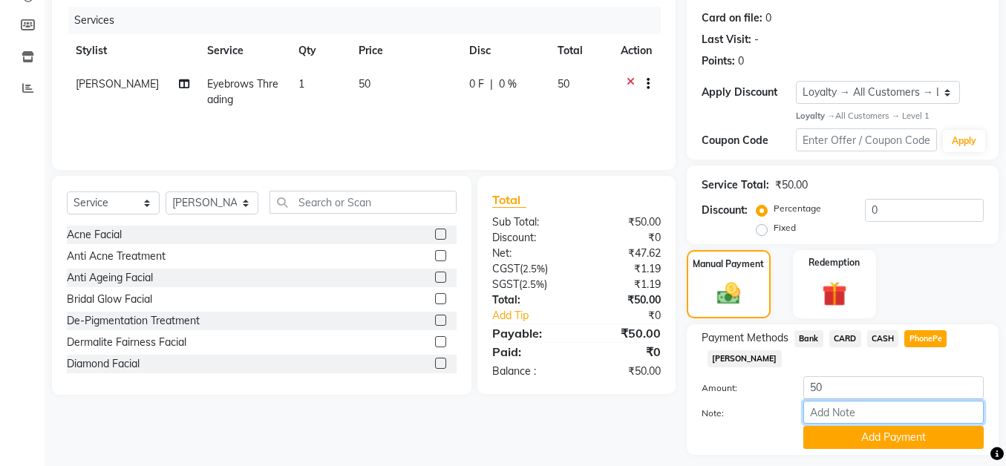
click at [863, 405] on input "Note:" at bounding box center [893, 412] width 180 height 23
type input "SHUHAINA"
click at [898, 434] on button "Add Payment" at bounding box center [893, 437] width 180 height 23
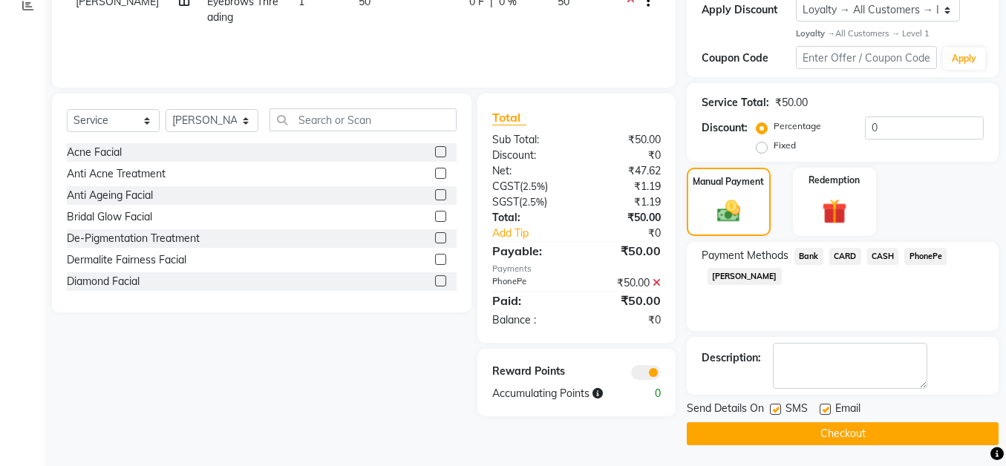
scroll to position [261, 0]
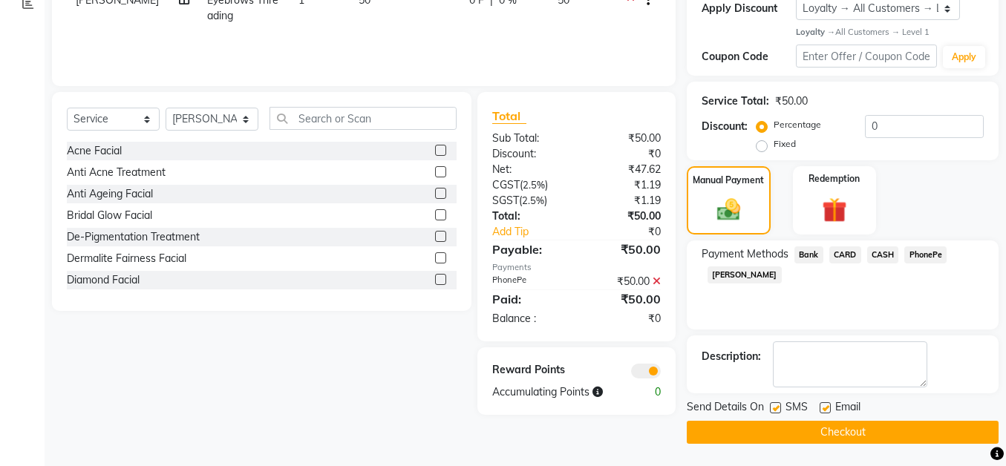
click at [821, 428] on button "Checkout" at bounding box center [843, 432] width 312 height 23
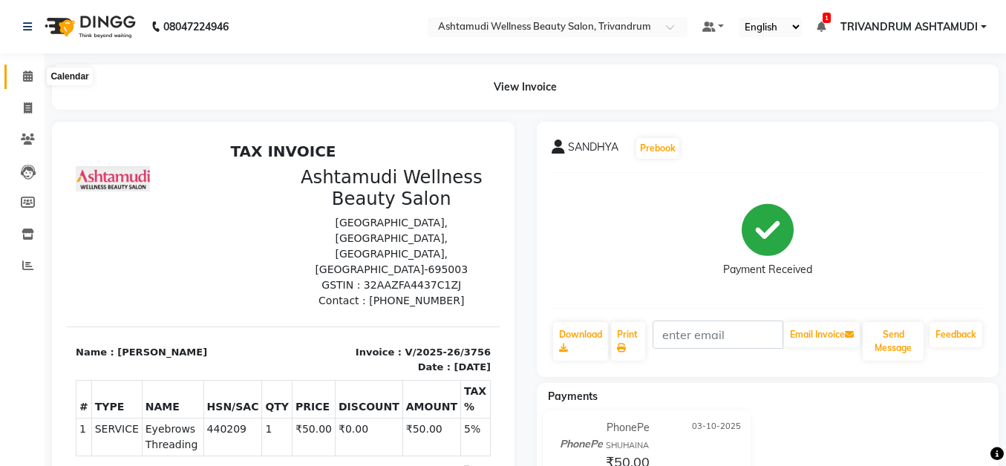
click at [26, 77] on icon at bounding box center [28, 76] width 10 height 11
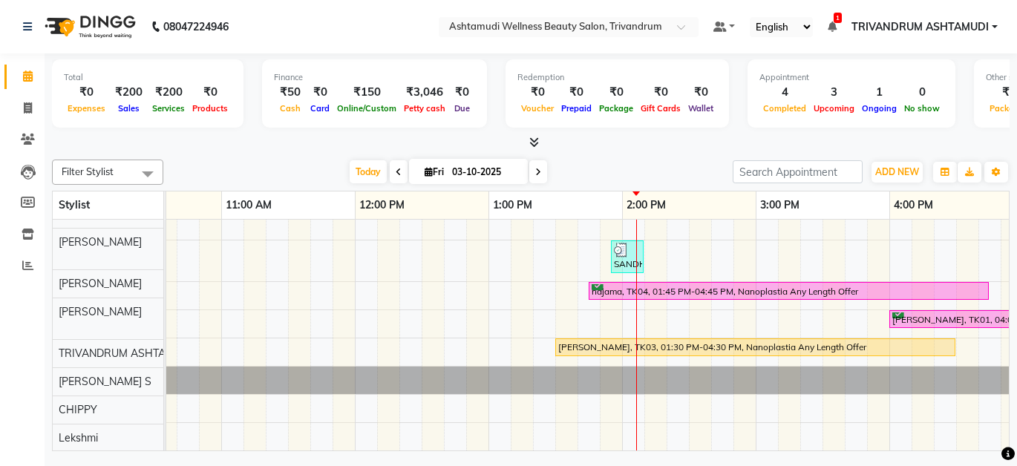
scroll to position [143, 0]
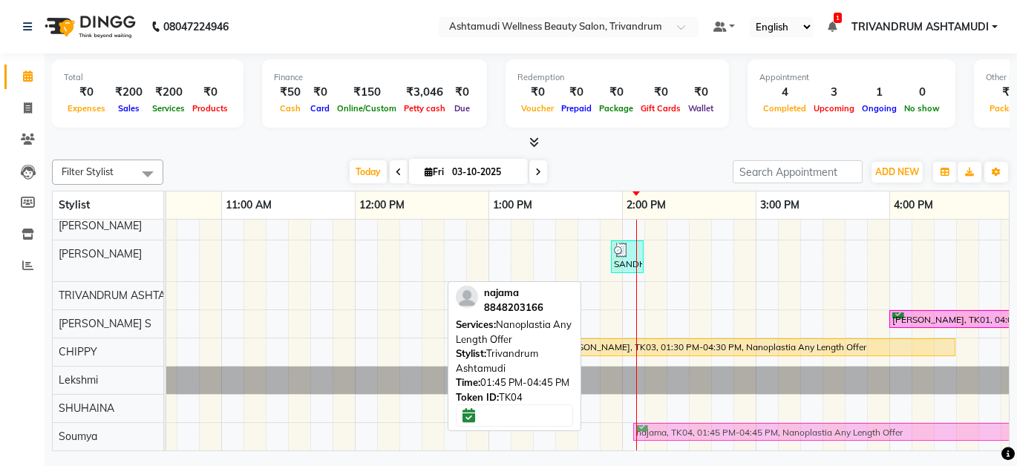
drag, startPoint x: 662, startPoint y: 282, endPoint x: 699, endPoint y: 429, distance: 151.6
click at [699, 429] on tbody "[PERSON_NAME], TK06, 01:45 PM-02:00 PM, Eyebrows Threading [PERSON_NAME], TK07,…" at bounding box center [889, 269] width 1871 height 363
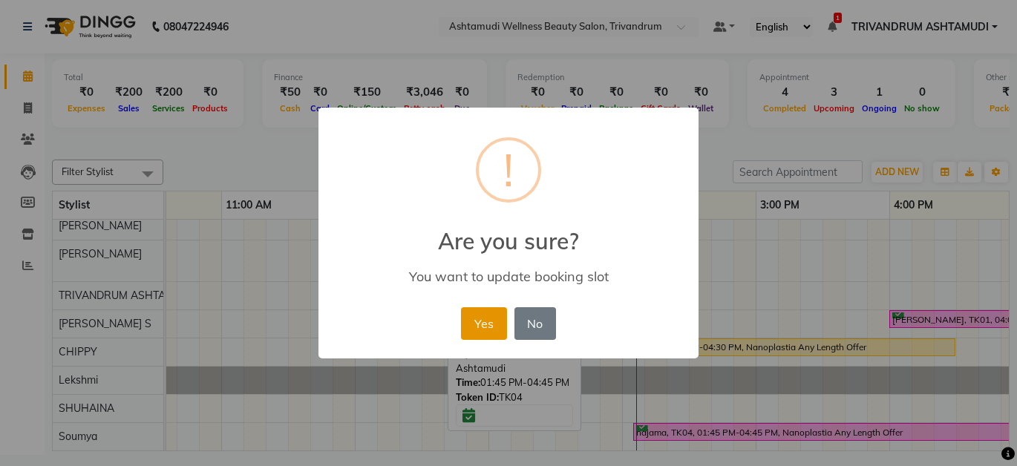
click at [483, 323] on button "Yes" at bounding box center [483, 323] width 45 height 33
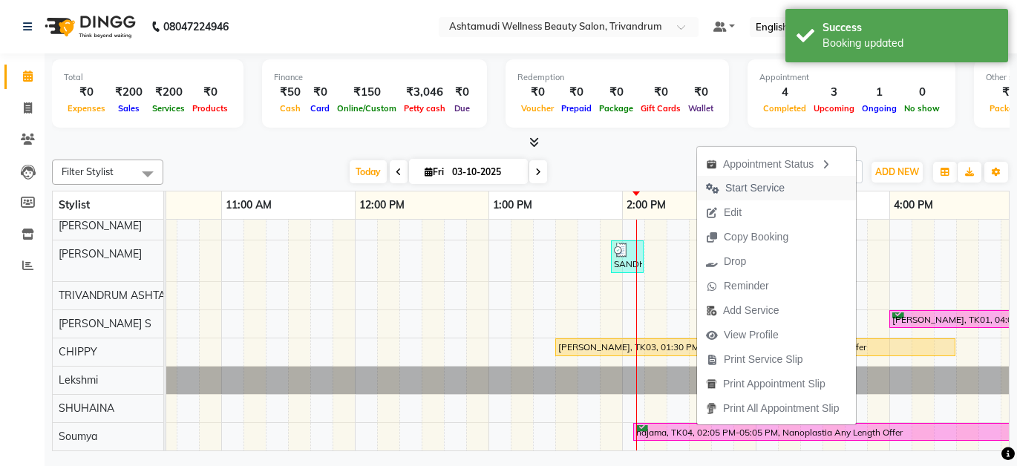
click at [762, 184] on span "Start Service" at bounding box center [754, 188] width 59 height 16
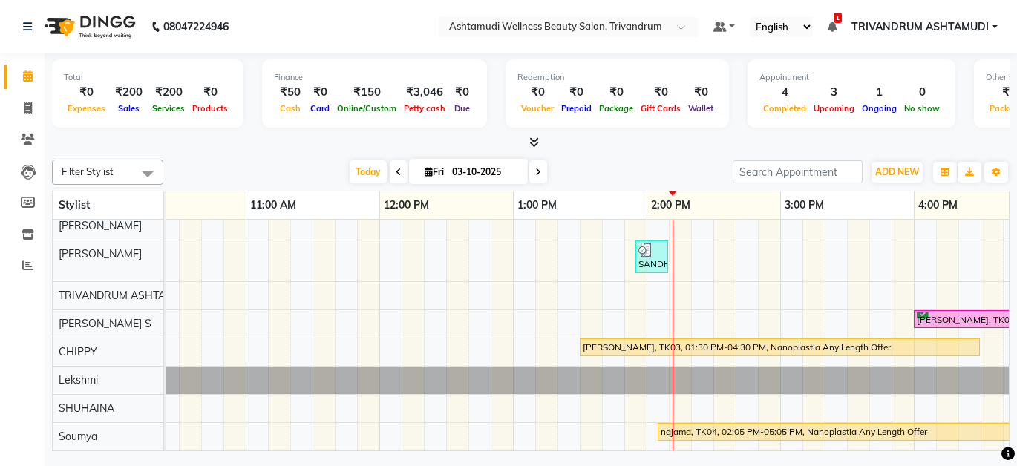
scroll to position [0, 0]
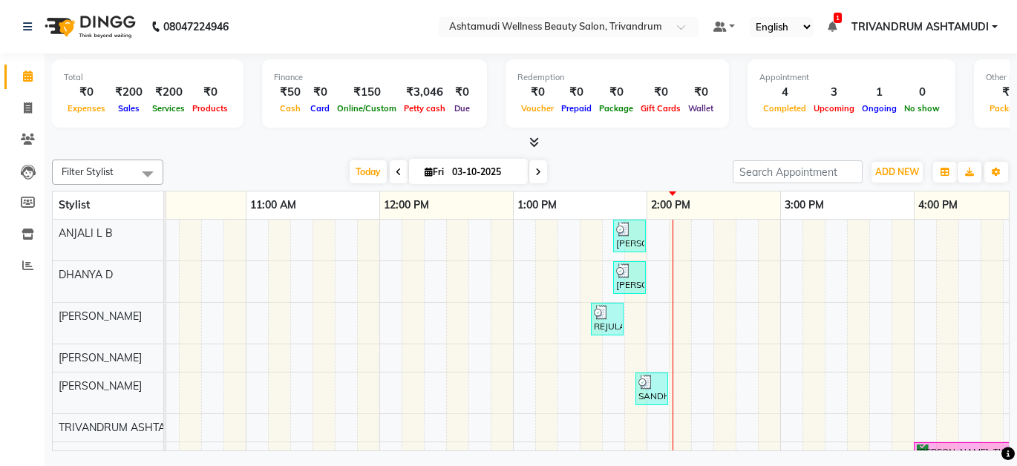
click at [659, 278] on div "[PERSON_NAME], TK06, 01:45 PM-02:00 PM, Eyebrows Threading [PERSON_NAME], TK07,…" at bounding box center [913, 401] width 1871 height 363
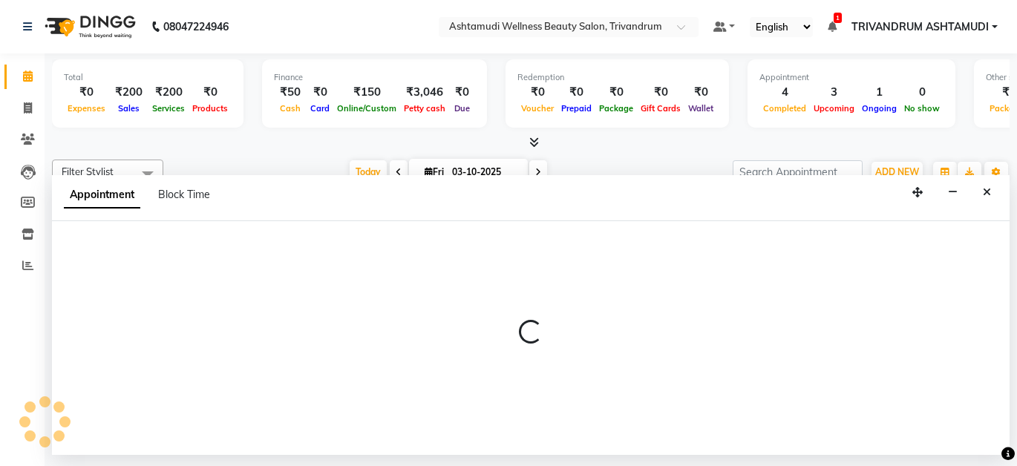
select select "27022"
select select "tentative"
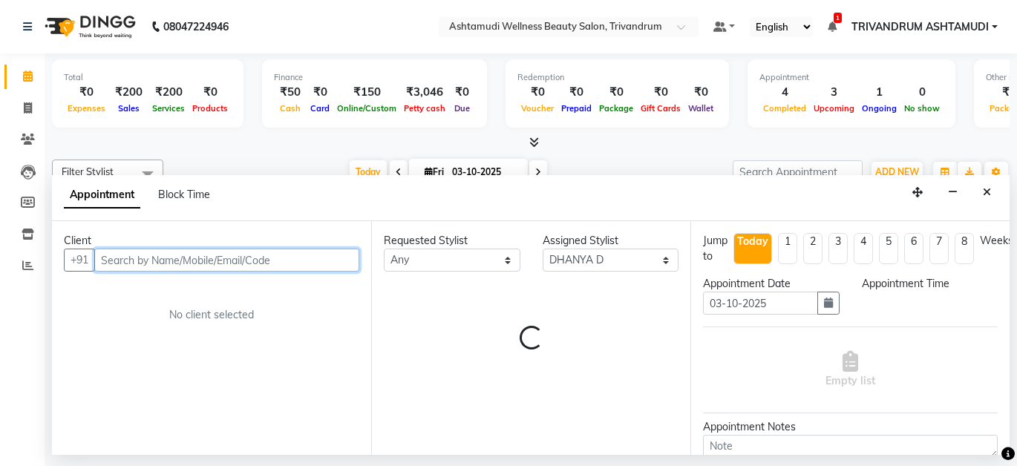
select select "840"
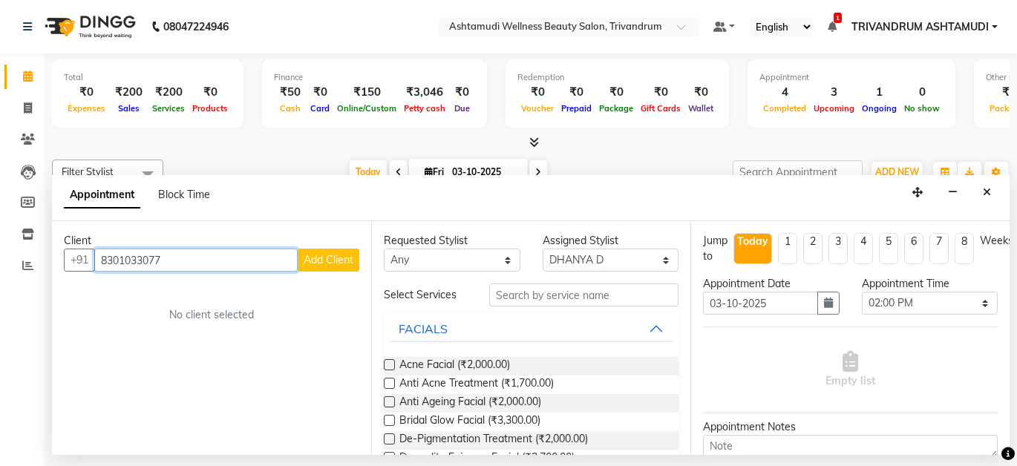
type input "8301033077"
click at [338, 261] on span "Add Client" at bounding box center [329, 259] width 50 height 13
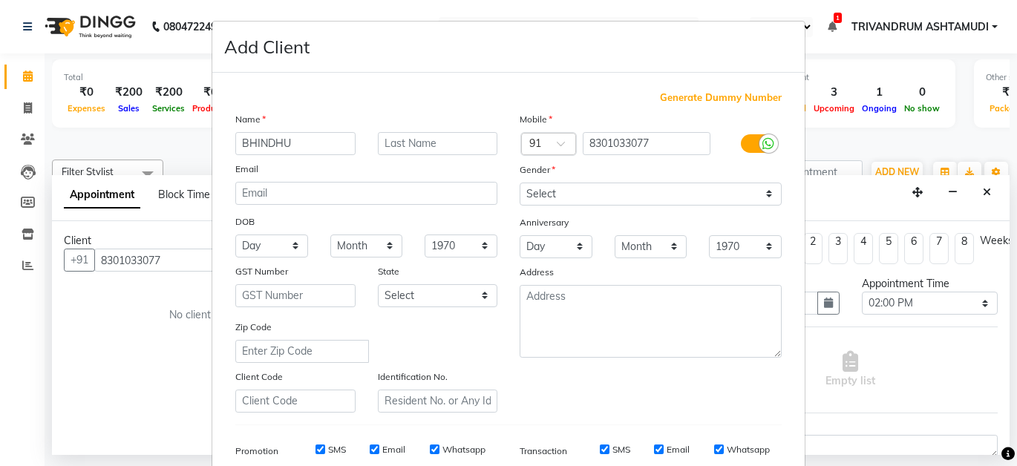
type input "BHINDHU"
click at [546, 186] on select "Select [DEMOGRAPHIC_DATA] [DEMOGRAPHIC_DATA] Other Prefer Not To Say" at bounding box center [651, 194] width 262 height 23
select select "[DEMOGRAPHIC_DATA]"
click at [520, 183] on select "Select [DEMOGRAPHIC_DATA] [DEMOGRAPHIC_DATA] Other Prefer Not To Say" at bounding box center [651, 194] width 262 height 23
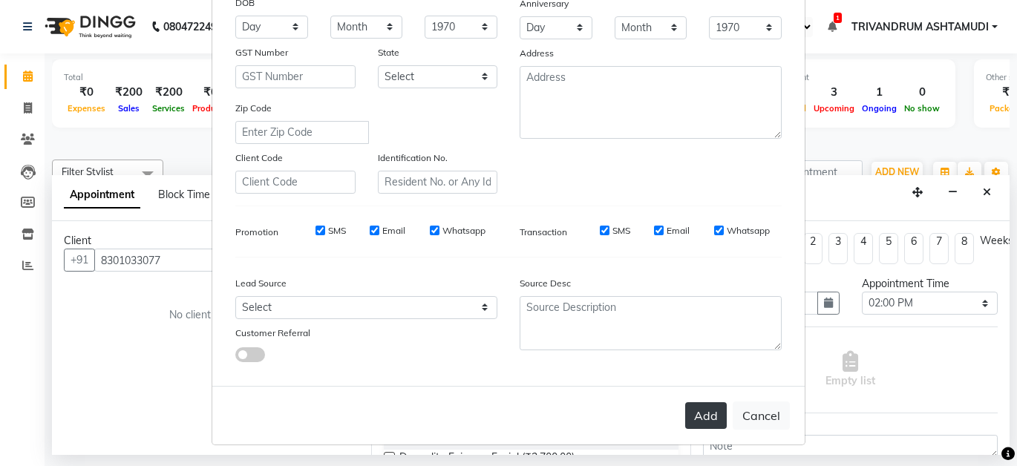
click at [704, 420] on button "Add" at bounding box center [706, 415] width 42 height 27
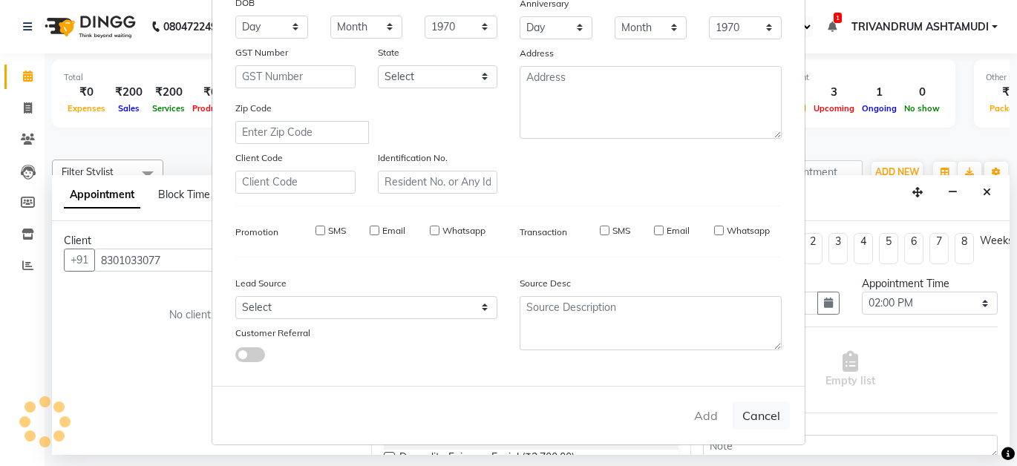
select select
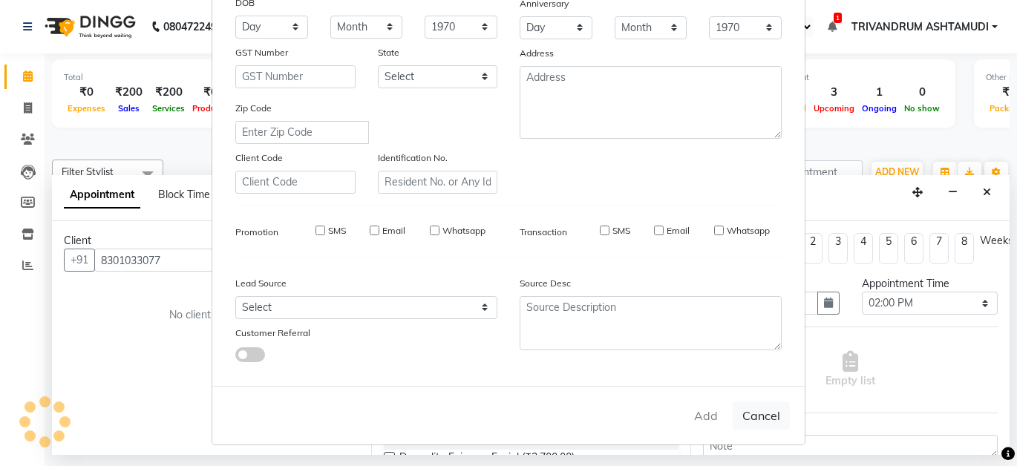
select select
checkbox input "false"
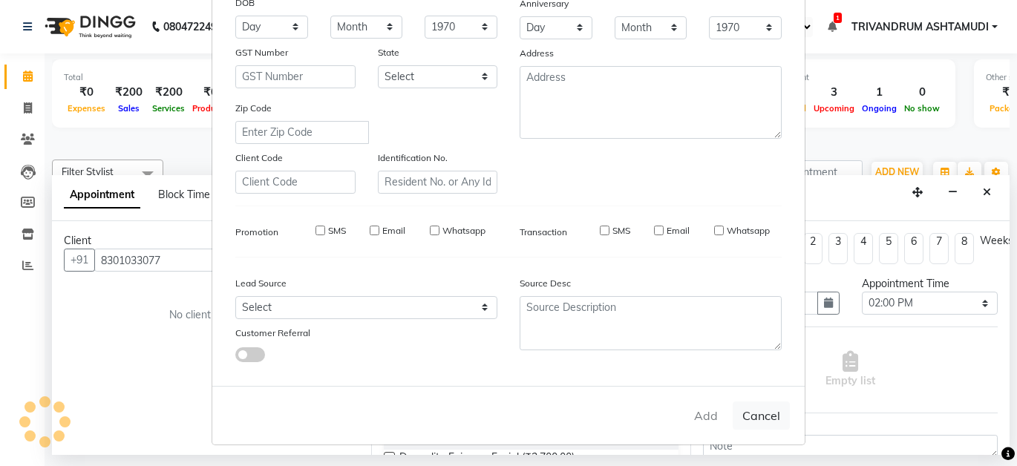
checkbox input "false"
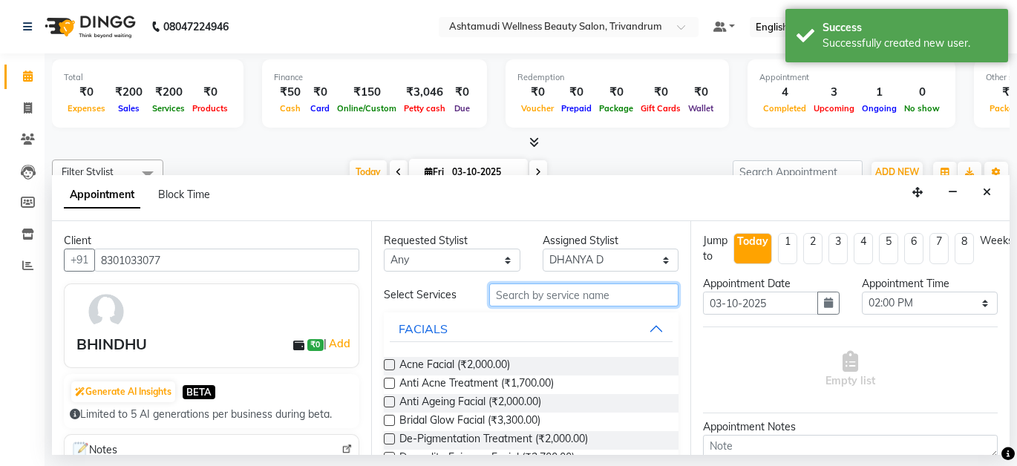
click at [586, 296] on input "text" at bounding box center [583, 295] width 189 height 23
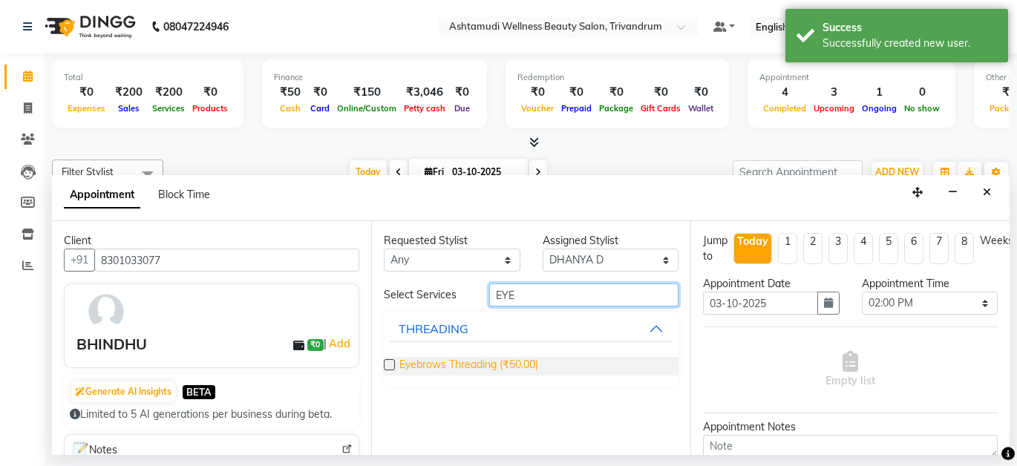
type input "EYE"
click at [441, 362] on span "Eyebrows Threading (₹50.00)" at bounding box center [468, 366] width 139 height 19
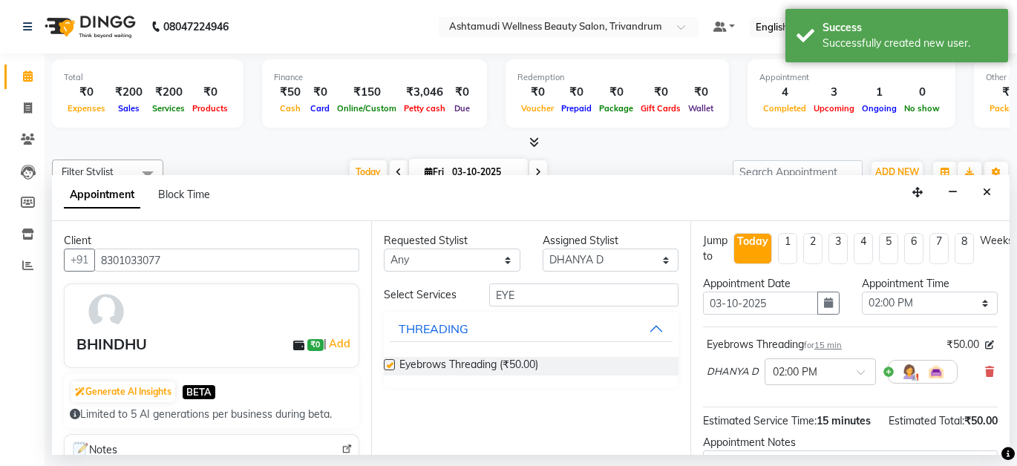
checkbox input "false"
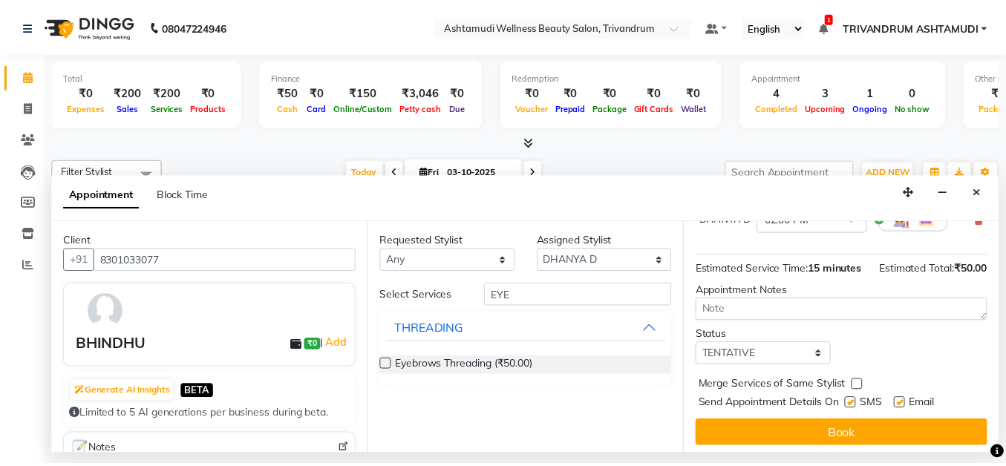
scroll to position [183, 0]
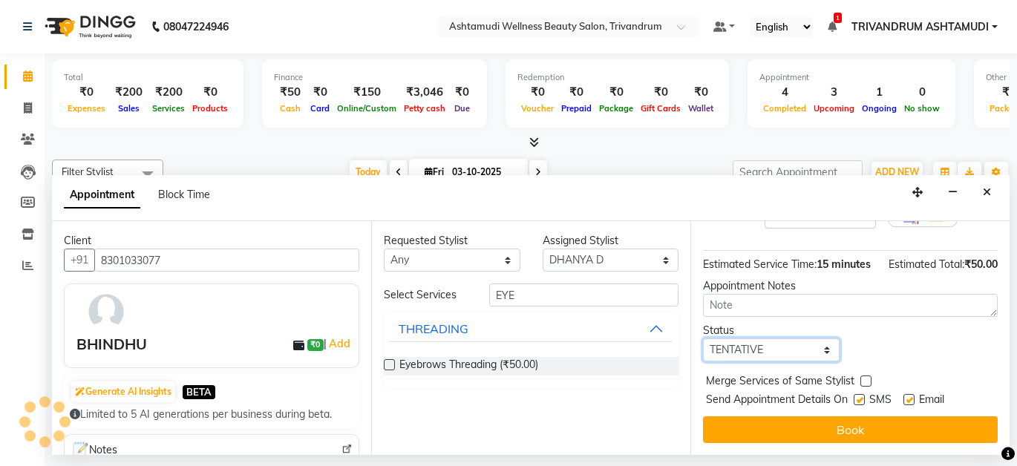
click at [769, 339] on select "Select TENTATIVE CONFIRM CHECK-IN UPCOMING" at bounding box center [771, 350] width 137 height 23
select select "check-in"
click at [703, 339] on select "Select TENTATIVE CONFIRM CHECK-IN UPCOMING" at bounding box center [771, 350] width 137 height 23
click at [798, 402] on div "Jump to [DATE] 1 2 3 4 5 6 7 8 Weeks Appointment Date [DATE] Appointment Time S…" at bounding box center [850, 338] width 319 height 234
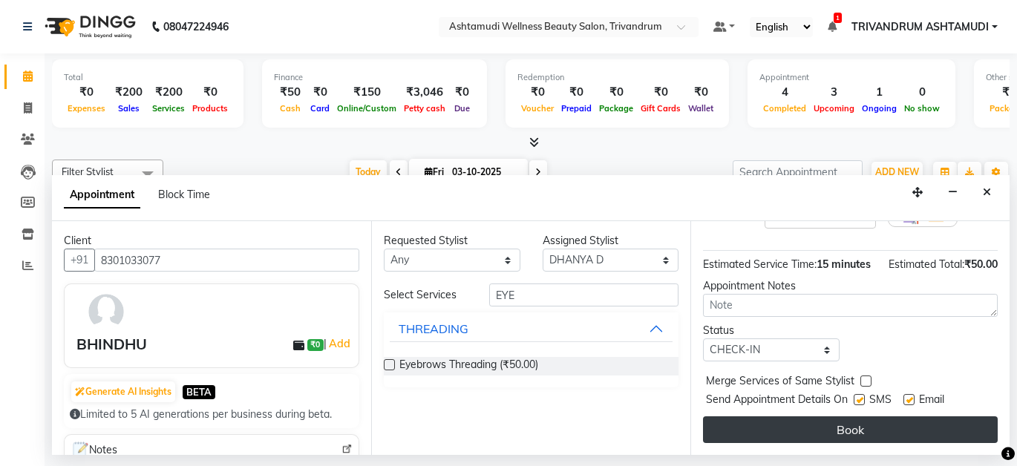
click at [795, 417] on button "Book" at bounding box center [850, 430] width 295 height 27
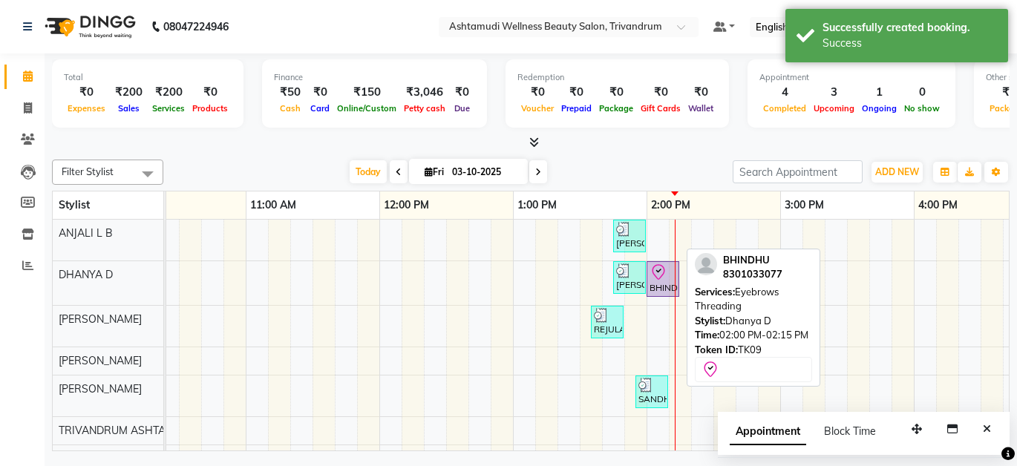
click at [656, 284] on div "BHINDHU, TK09, 02:00 PM-02:15 PM, Eyebrows Threading" at bounding box center [663, 279] width 30 height 31
click at [654, 283] on div "BHINDHU, TK09, 02:00 PM-02:15 PM, Eyebrows Threading" at bounding box center [663, 279] width 30 height 31
select select "8"
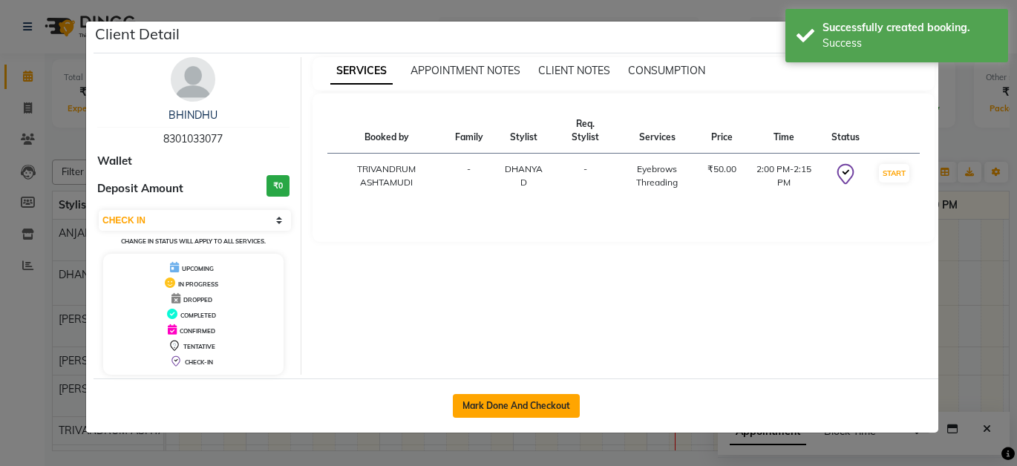
click at [558, 405] on button "Mark Done And Checkout" at bounding box center [516, 406] width 127 height 24
select select "service"
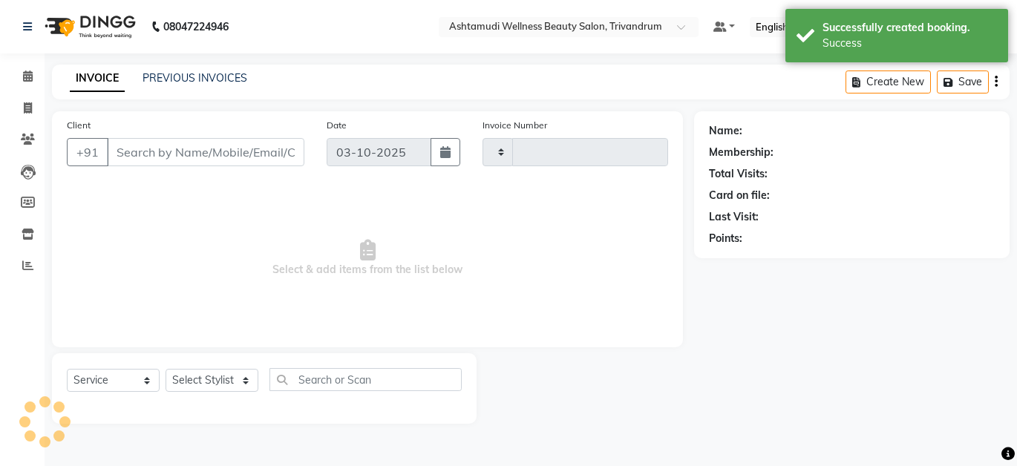
type input "3757"
select select "4636"
type input "8301033077"
select select "27022"
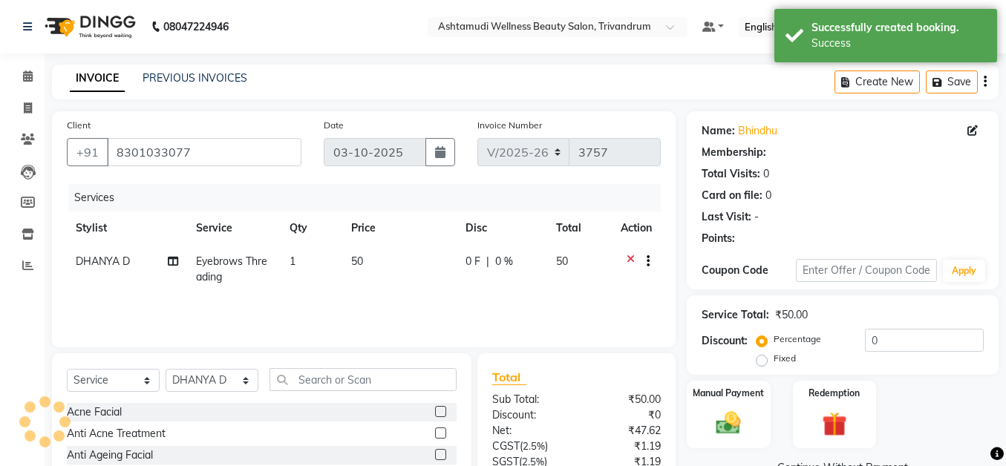
select select "1: Object"
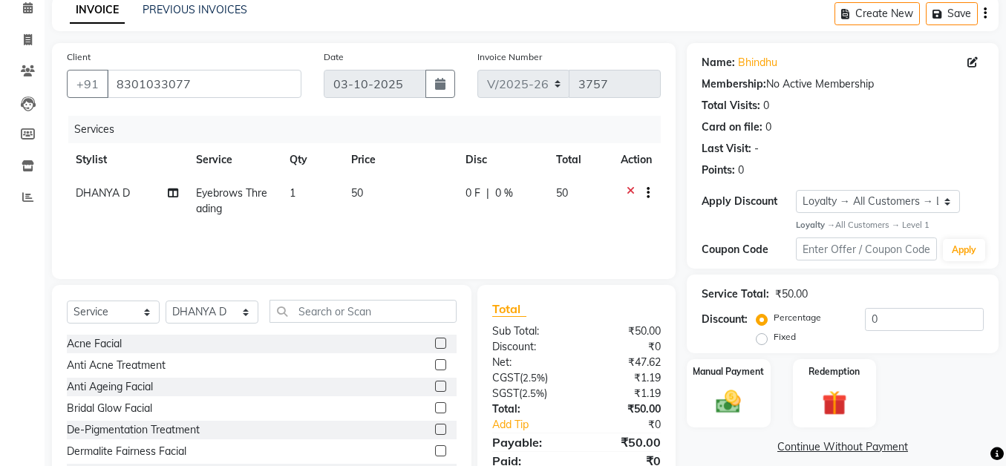
scroll to position [128, 0]
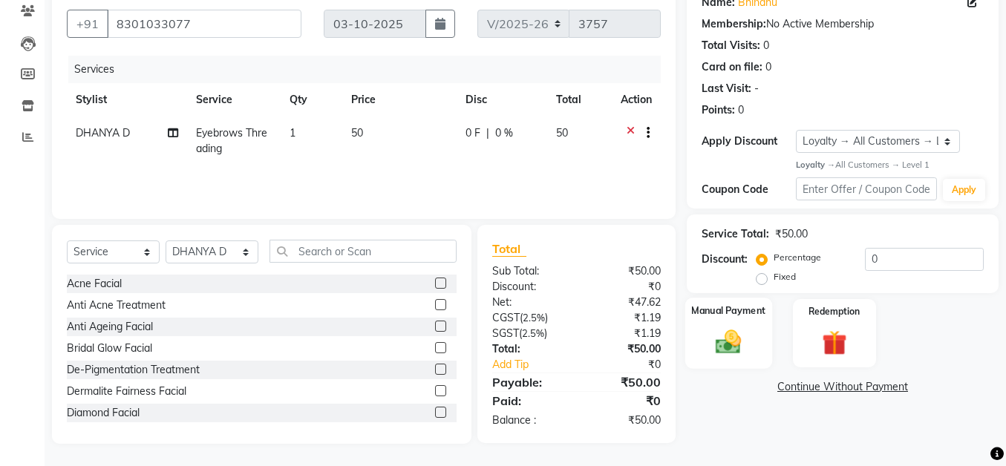
click at [731, 336] on img at bounding box center [729, 342] width 42 height 30
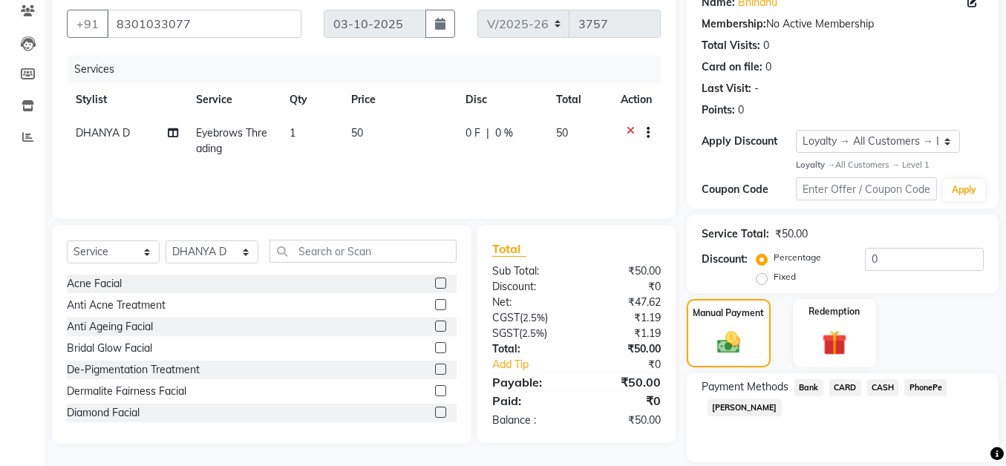
click at [888, 386] on span "CASH" at bounding box center [883, 387] width 32 height 17
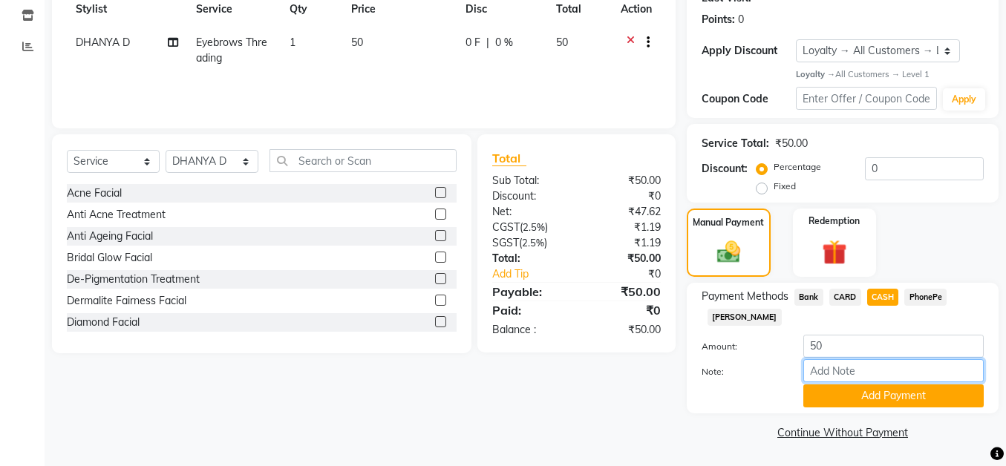
click at [877, 368] on input "Note:" at bounding box center [893, 370] width 180 height 23
type input "SHUHAINA"
click at [864, 396] on button "Add Payment" at bounding box center [893, 396] width 180 height 23
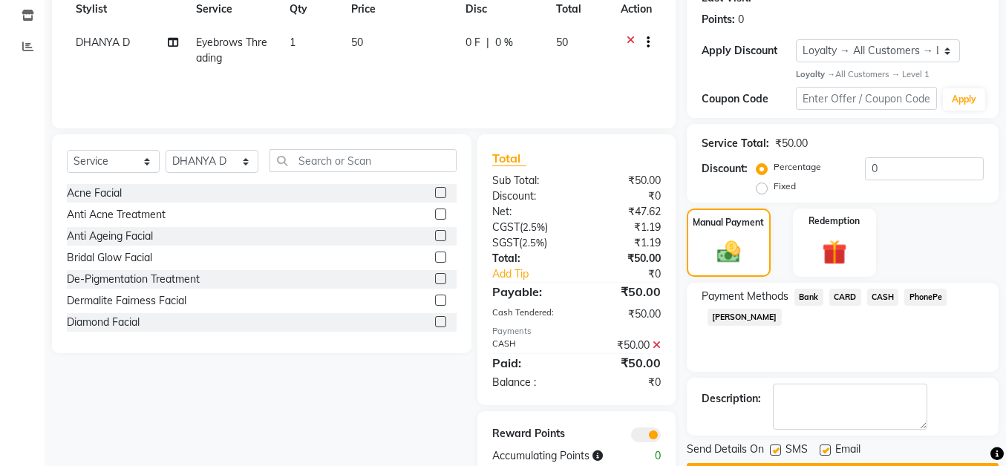
scroll to position [261, 0]
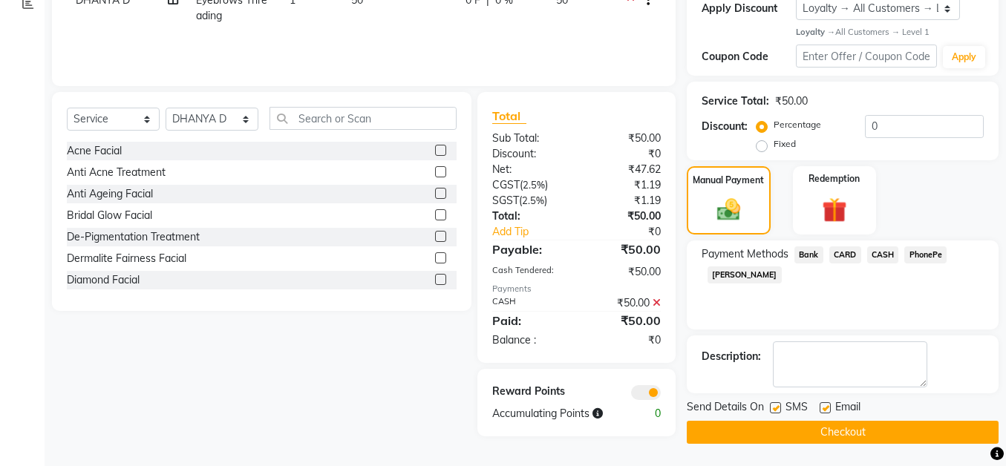
click at [829, 405] on label at bounding box center [825, 407] width 11 height 11
click at [829, 405] on input "checkbox" at bounding box center [825, 409] width 10 height 10
checkbox input "false"
click at [775, 403] on label at bounding box center [775, 407] width 11 height 11
click at [775, 404] on input "checkbox" at bounding box center [775, 409] width 10 height 10
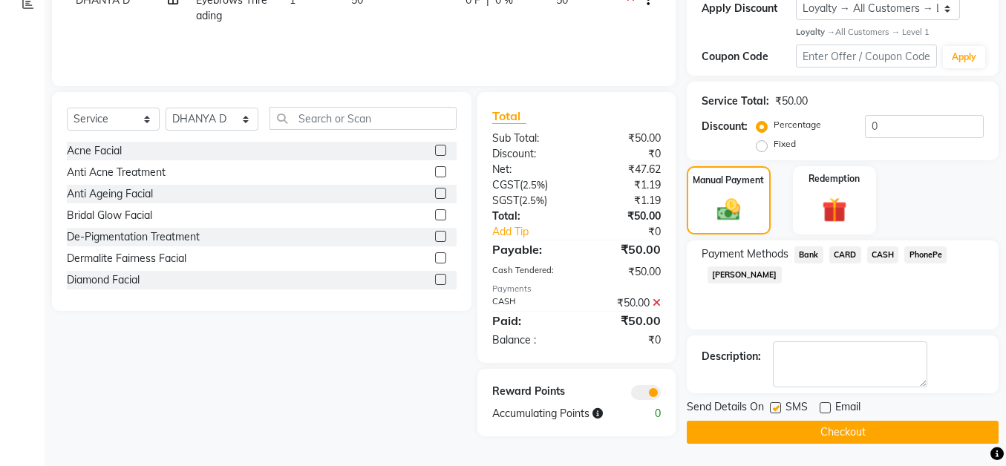
checkbox input "false"
click at [769, 429] on button "Checkout" at bounding box center [843, 432] width 312 height 23
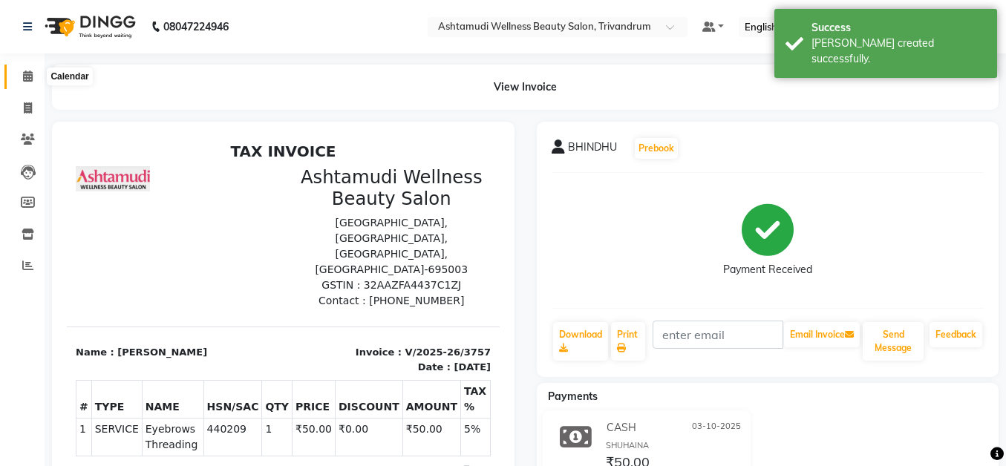
click at [23, 73] on icon at bounding box center [28, 76] width 10 height 11
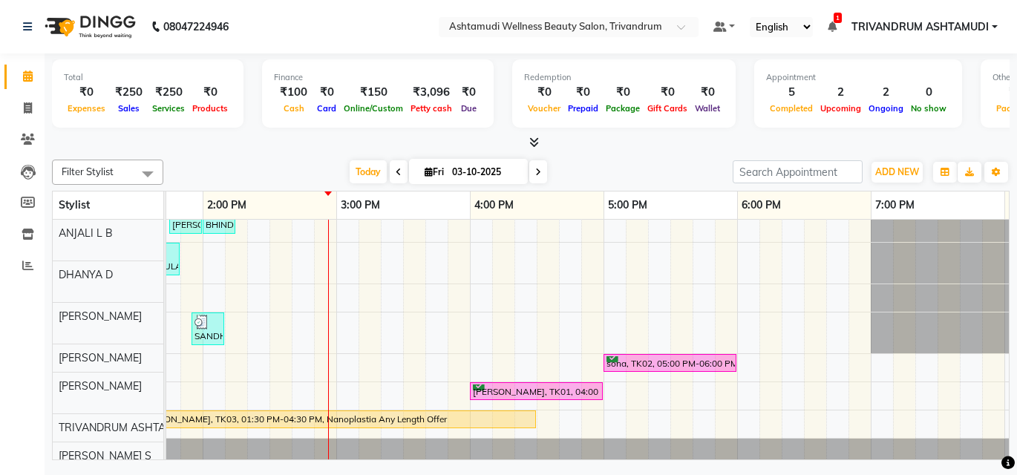
scroll to position [134, 0]
